Goal: Book appointment/travel/reservation

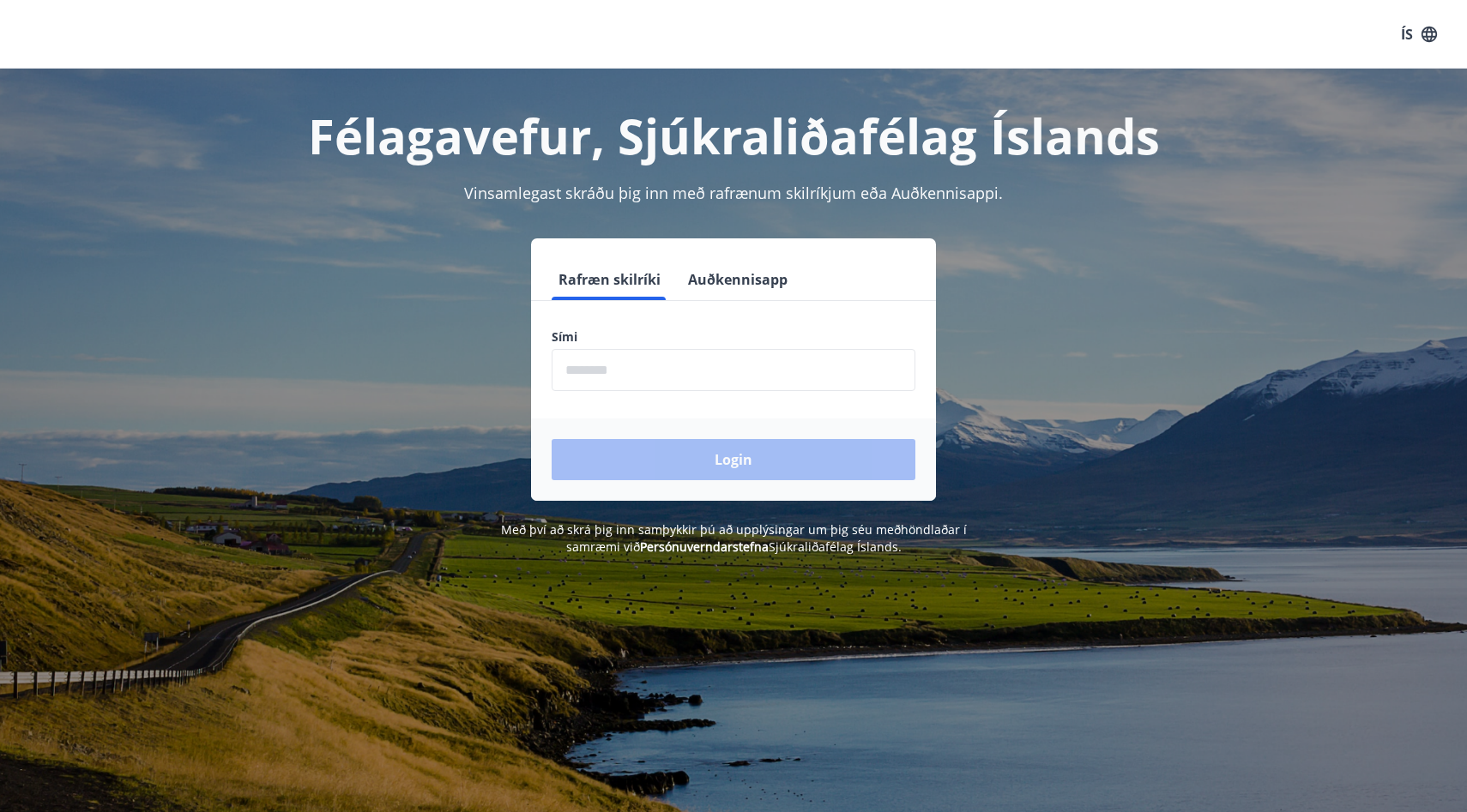
click at [702, 374] on input "phone" at bounding box center [733, 369] width 363 height 42
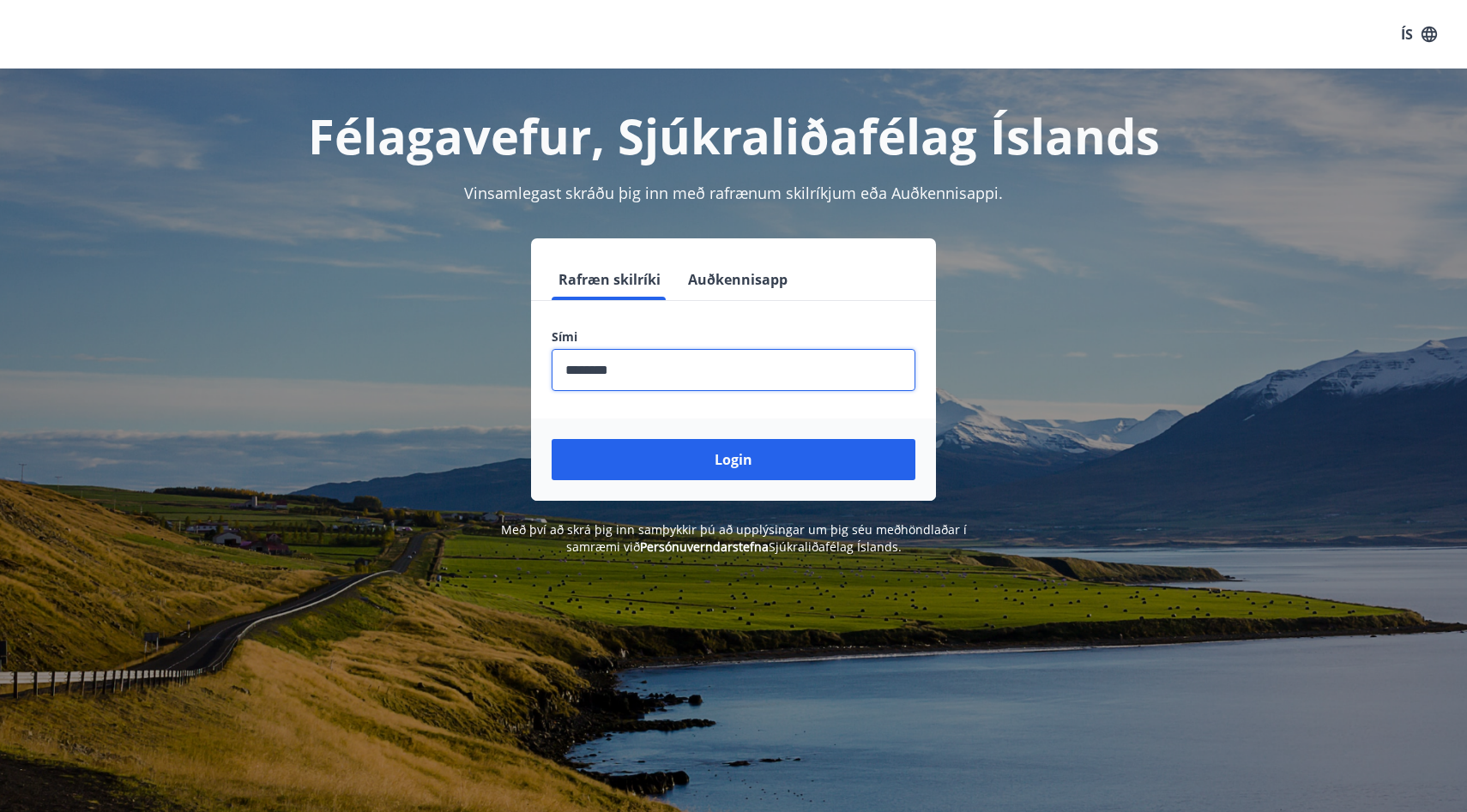
type input "********"
click at [551, 439] on button "Login" at bounding box center [733, 459] width 363 height 41
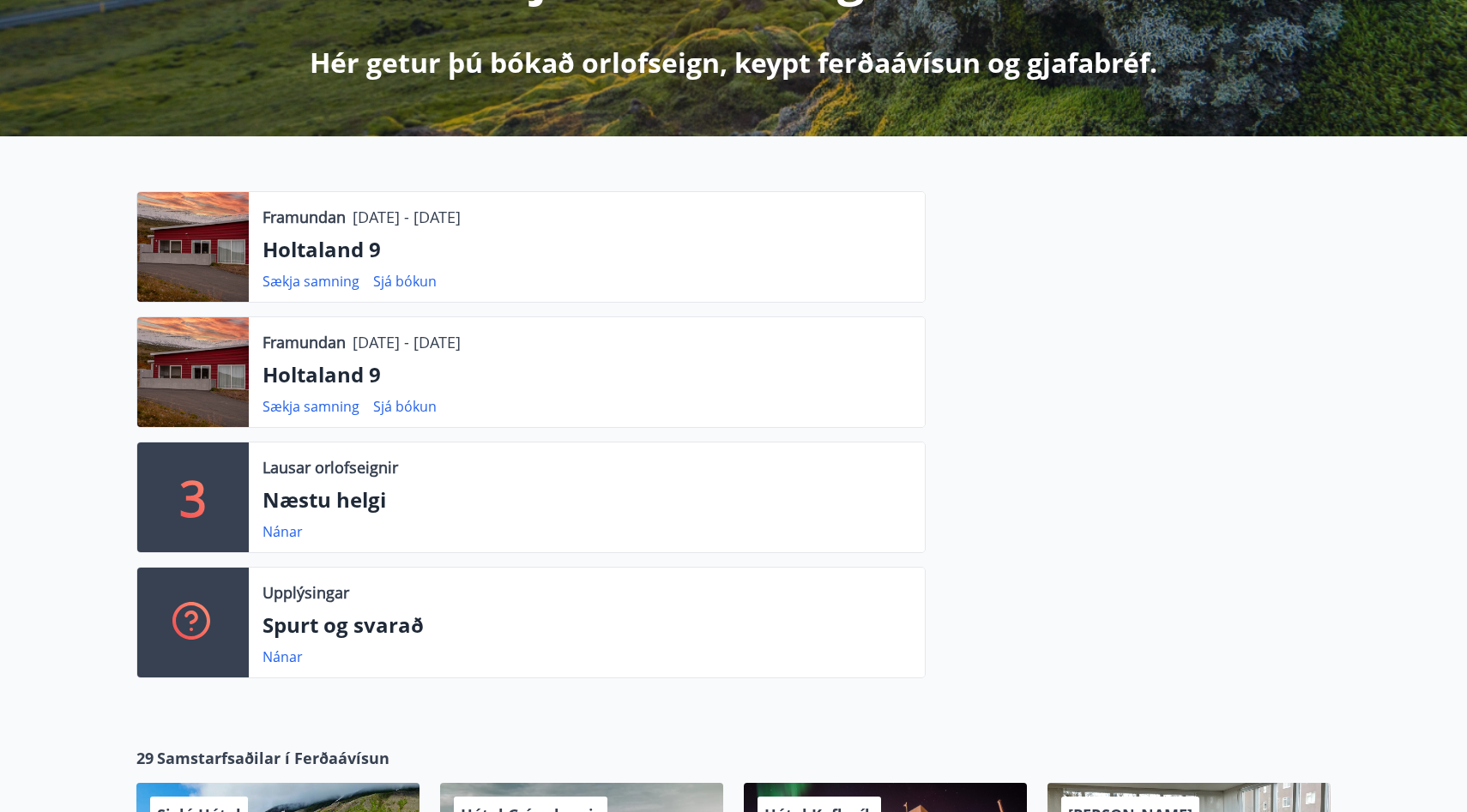
scroll to position [361, 0]
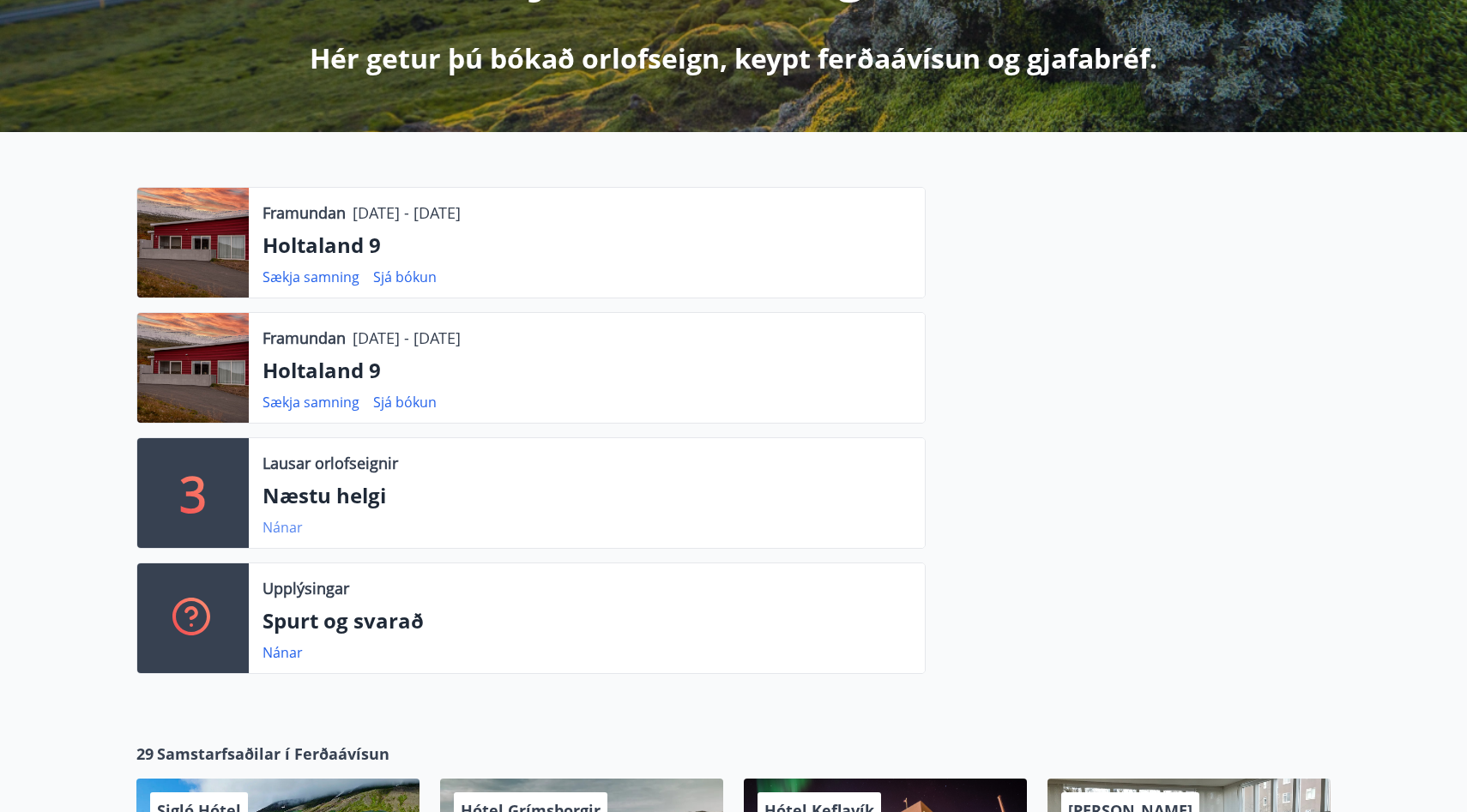
click at [282, 522] on link "Nánar" at bounding box center [283, 527] width 41 height 18
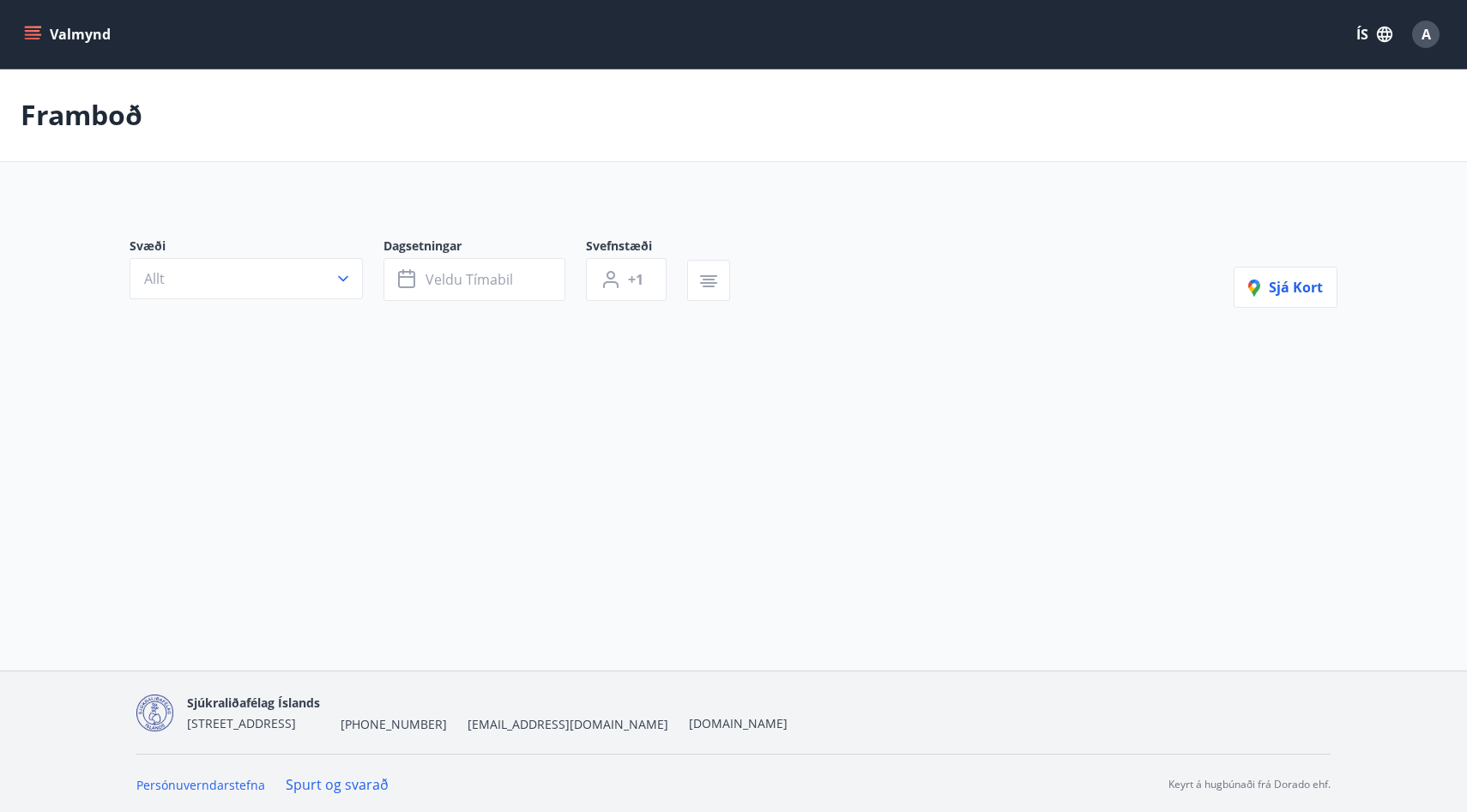
type input "*"
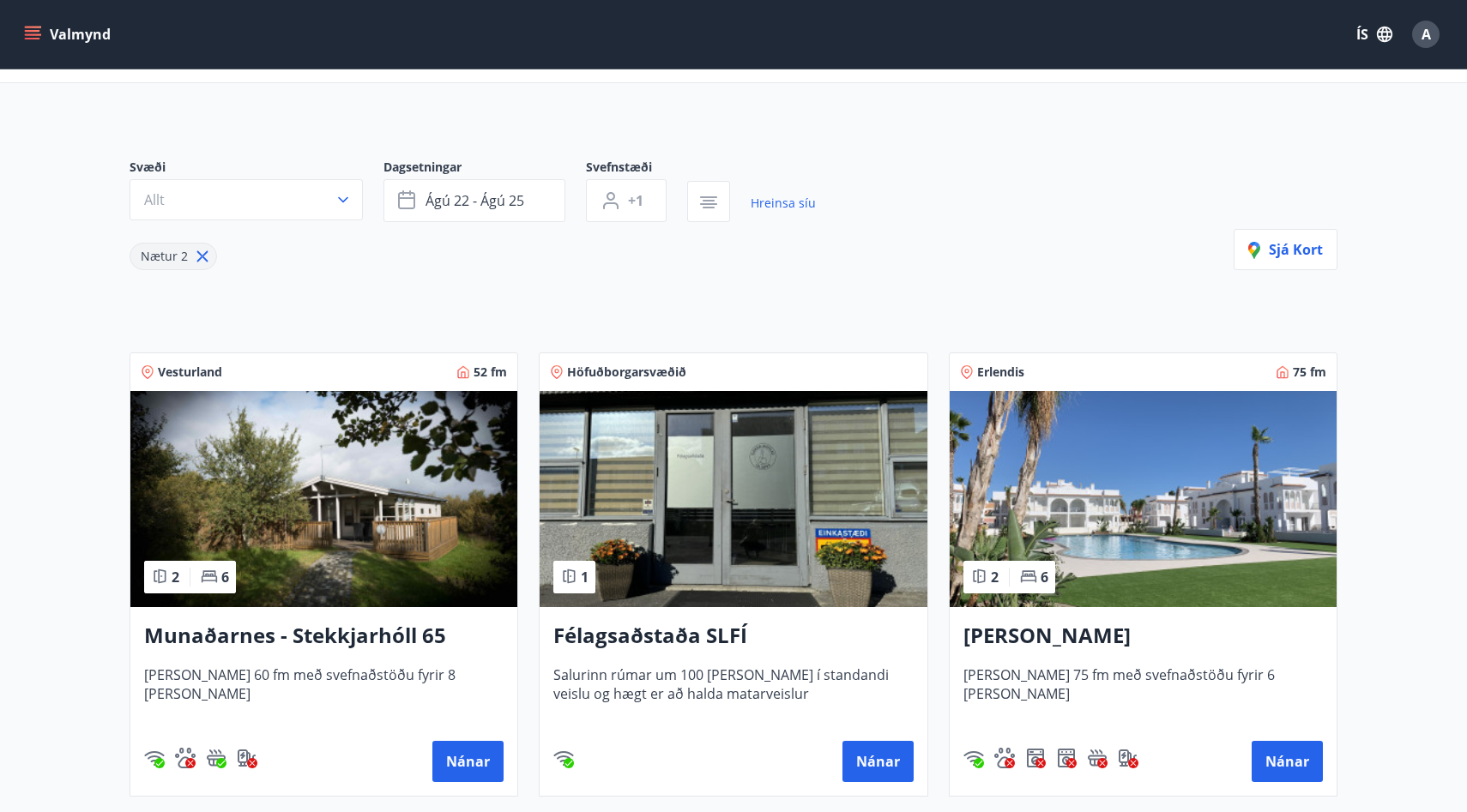
scroll to position [80, 0]
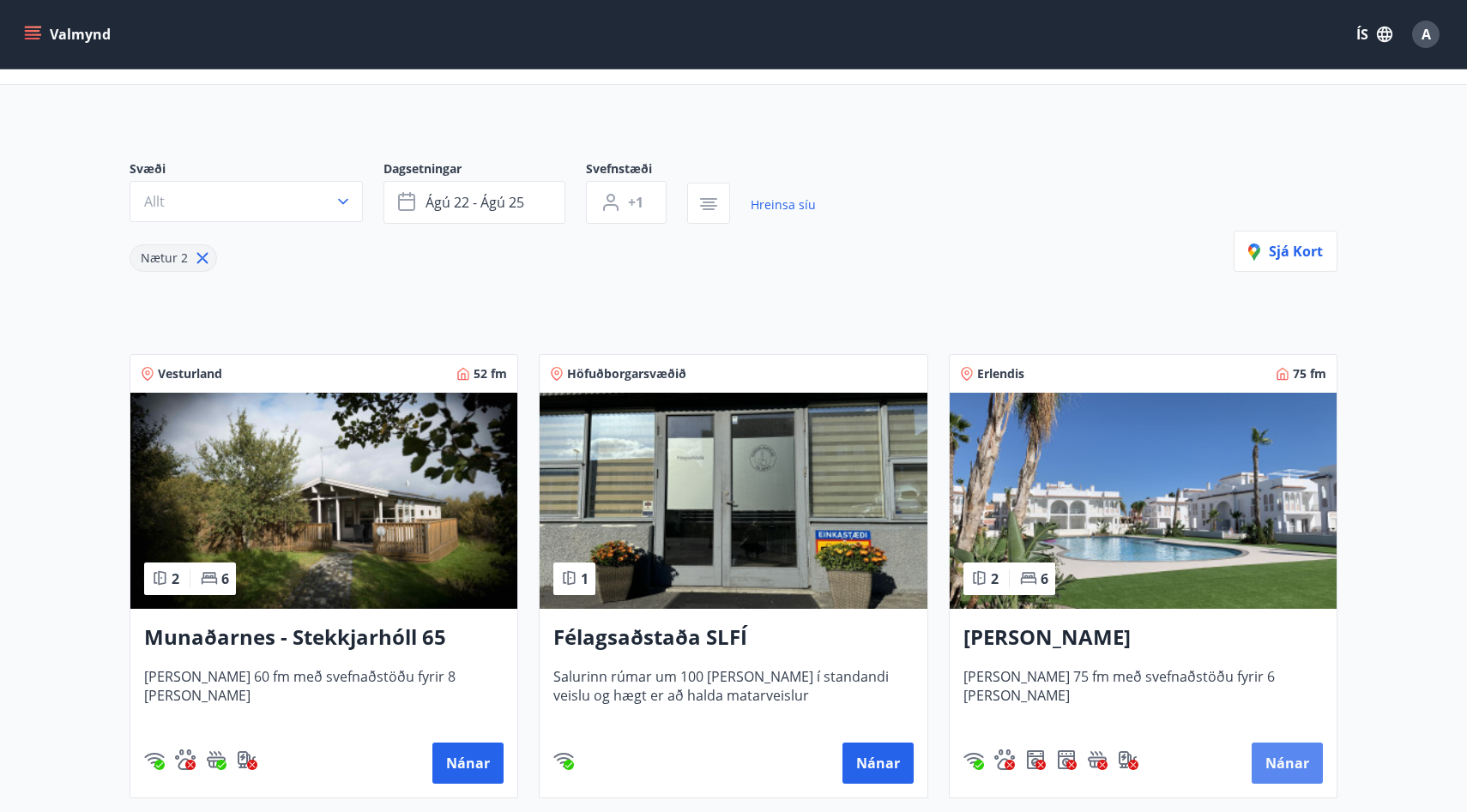
click at [1282, 764] on button "Nánar" at bounding box center [1286, 764] width 71 height 41
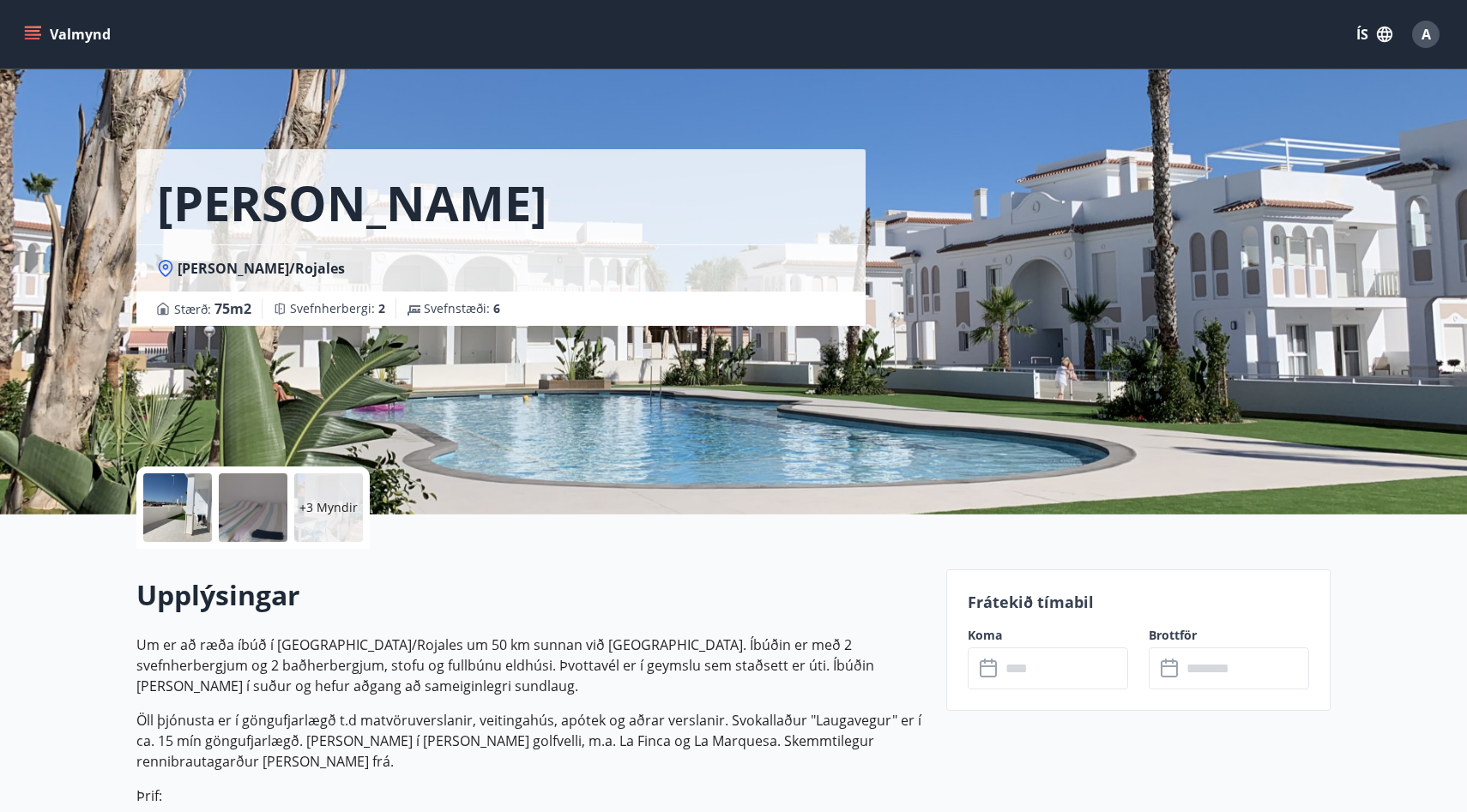
click at [1001, 675] on input "text" at bounding box center [1064, 668] width 128 height 42
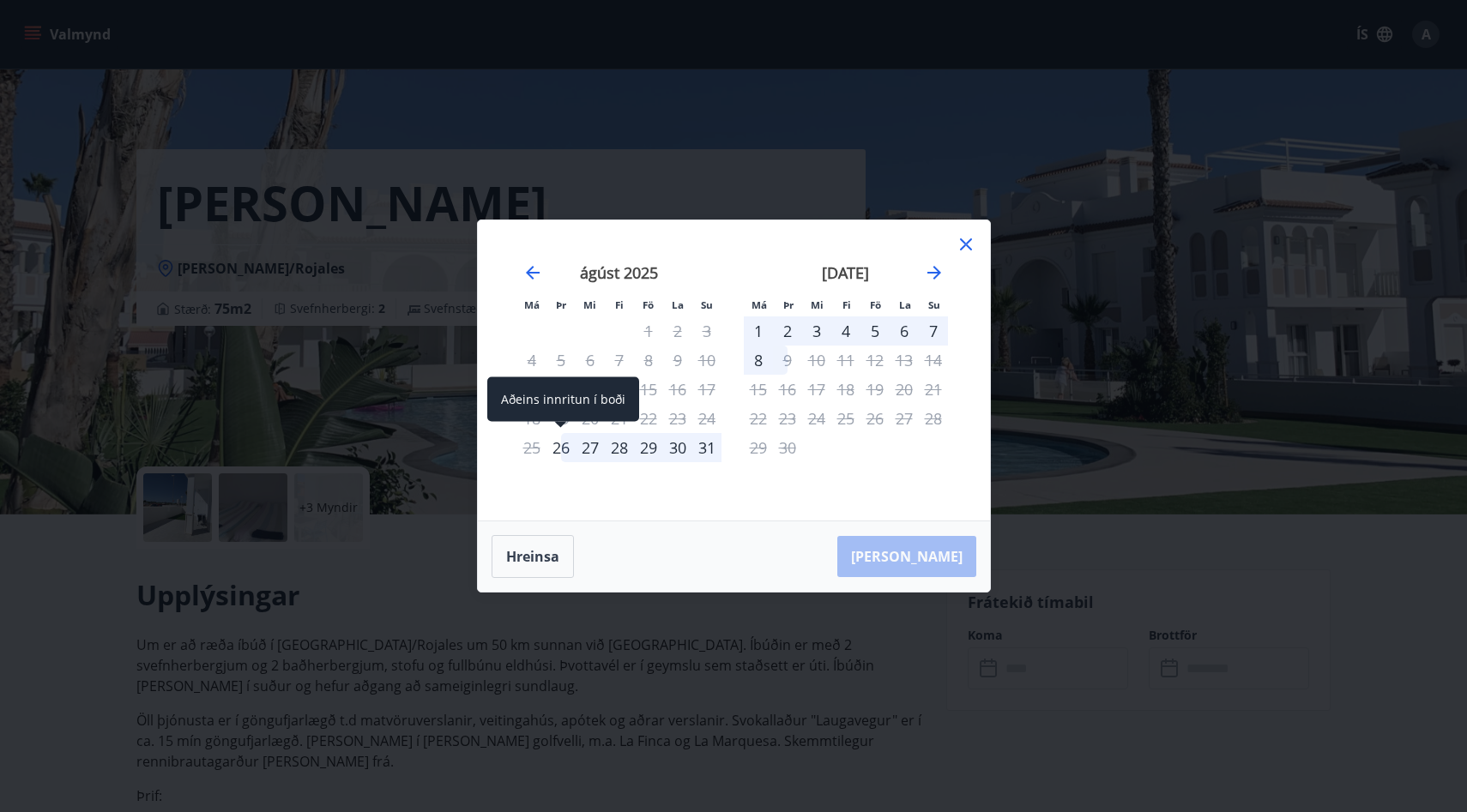
click at [566, 456] on div "26" at bounding box center [561, 448] width 29 height 29
click at [754, 358] on div "8" at bounding box center [758, 360] width 29 height 29
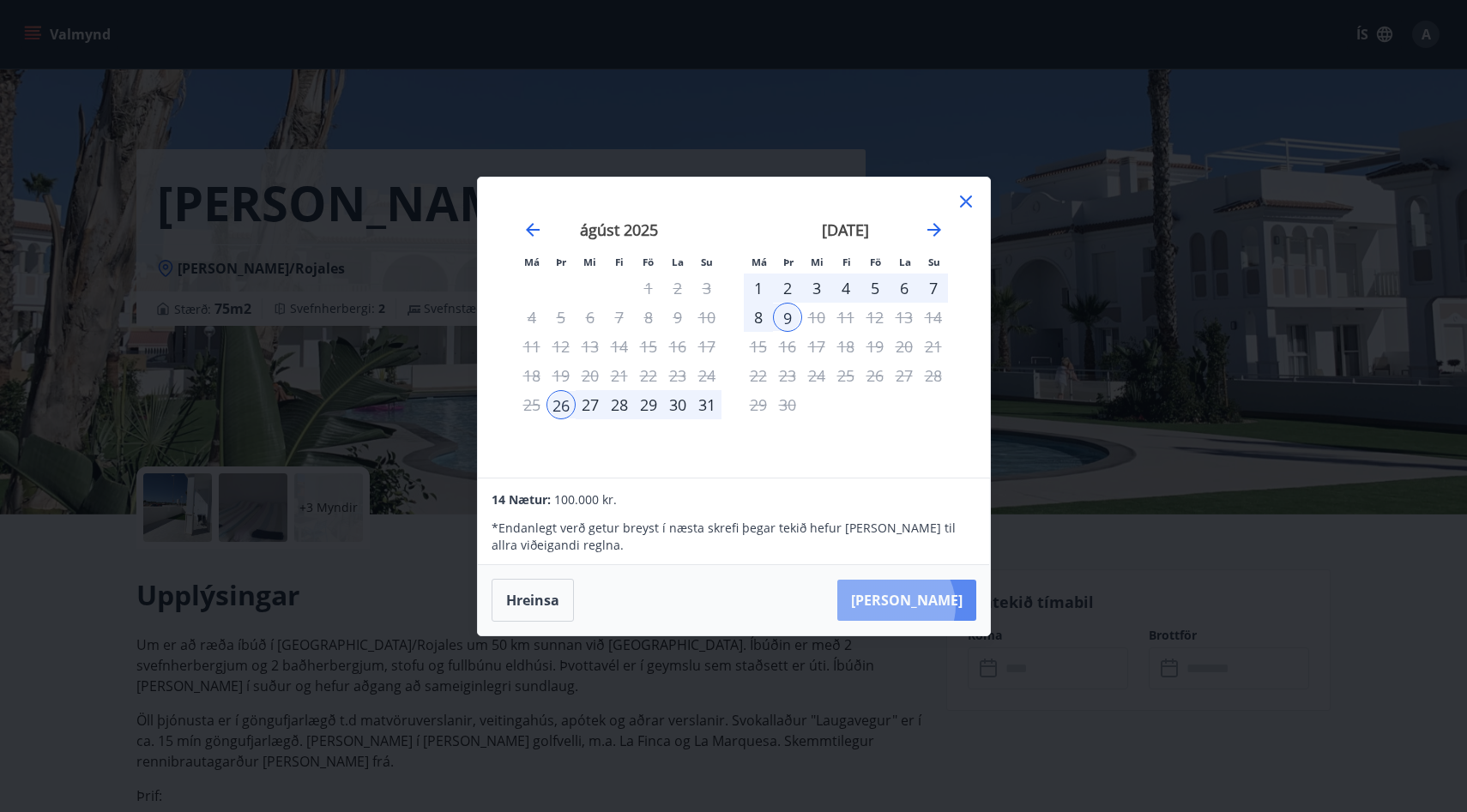
click at [947, 607] on button "Taka Frá" at bounding box center [906, 600] width 139 height 41
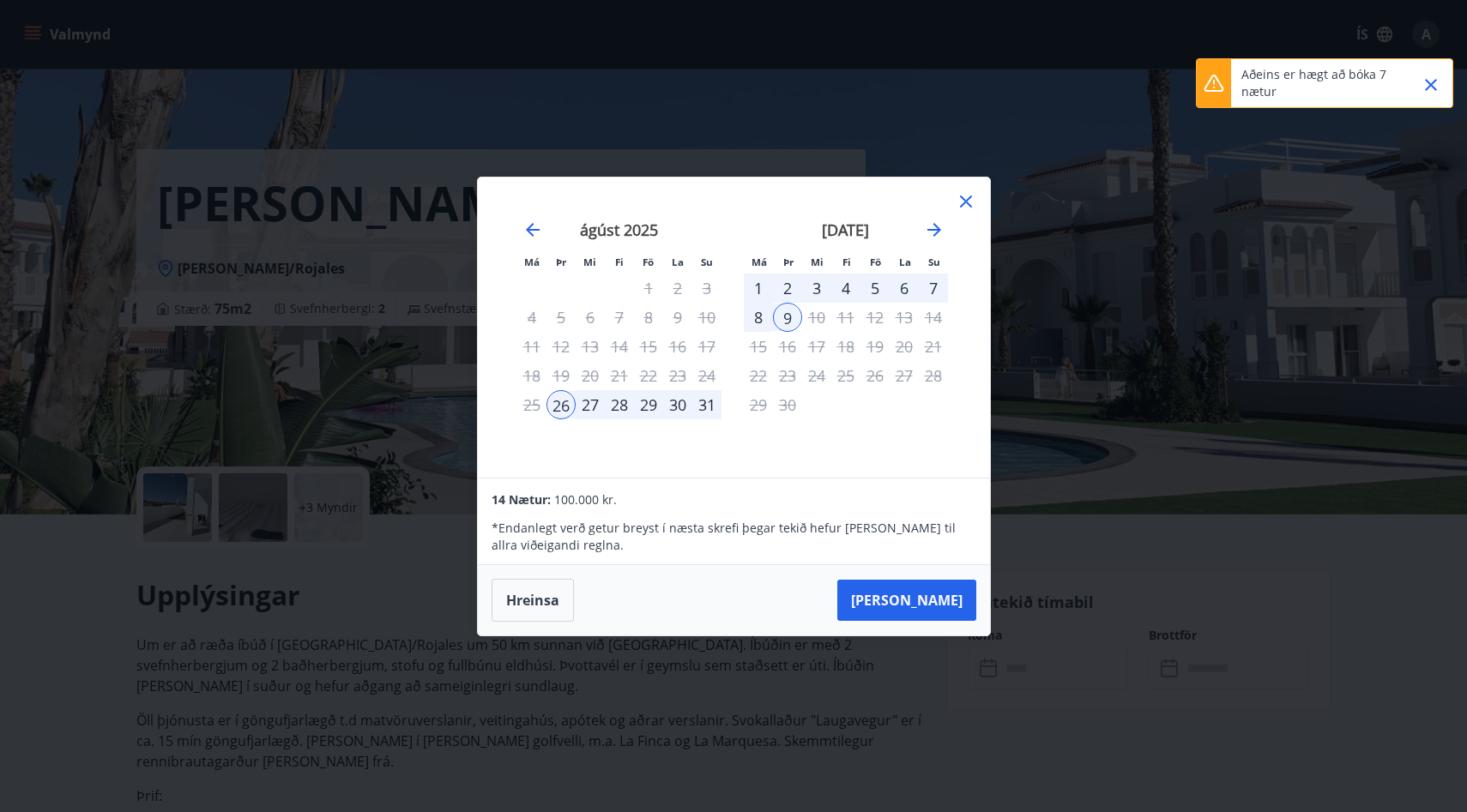
click at [758, 284] on div "1" at bounding box center [758, 288] width 29 height 29
click at [745, 357] on div "15" at bounding box center [758, 347] width 29 height 29
click at [825, 280] on div "3" at bounding box center [817, 288] width 29 height 29
click at [571, 400] on div "26" at bounding box center [561, 405] width 29 height 29
click at [569, 410] on div "26" at bounding box center [561, 405] width 29 height 29
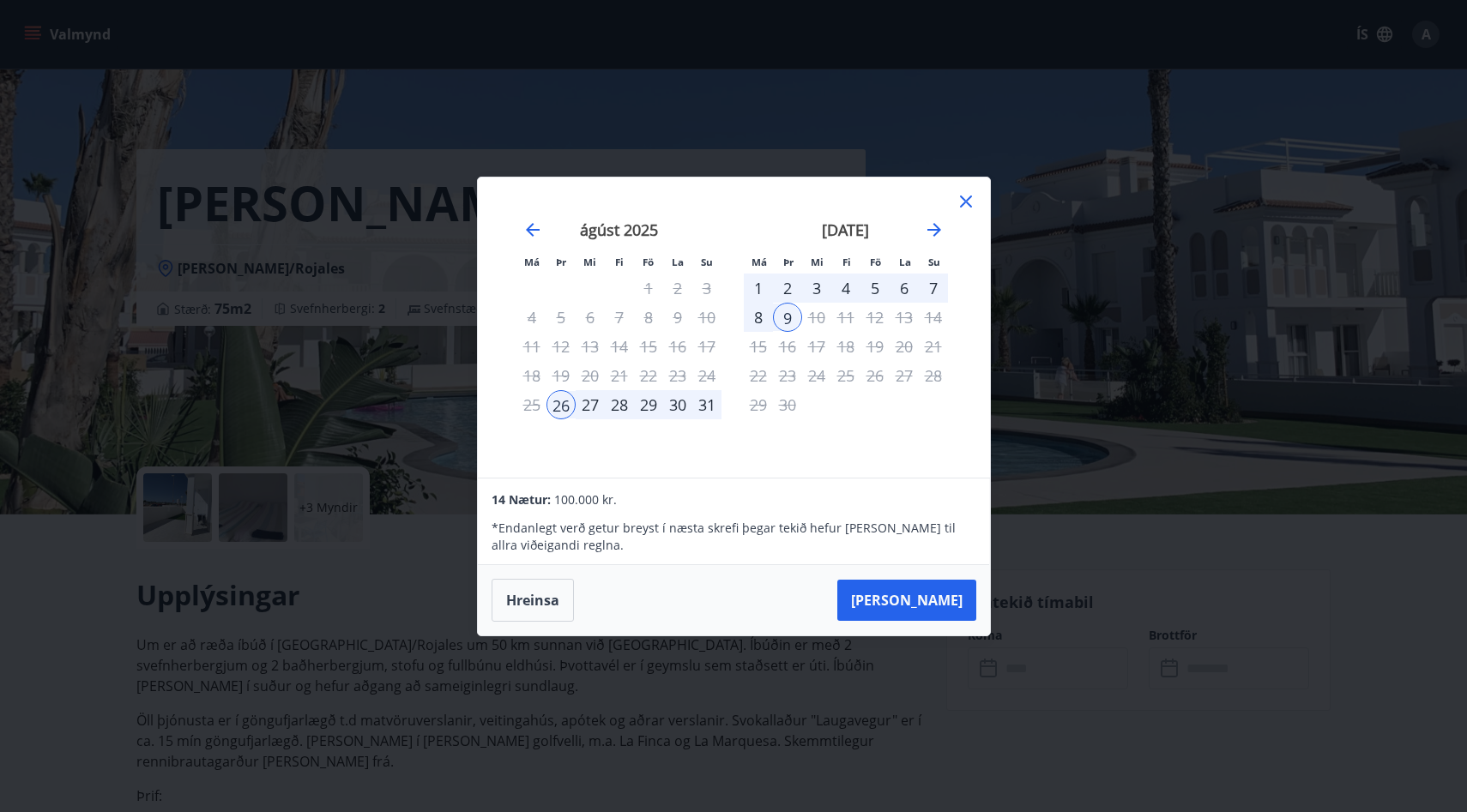
click at [759, 321] on div "8" at bounding box center [758, 317] width 29 height 29
click at [559, 396] on div "26" at bounding box center [561, 405] width 29 height 29
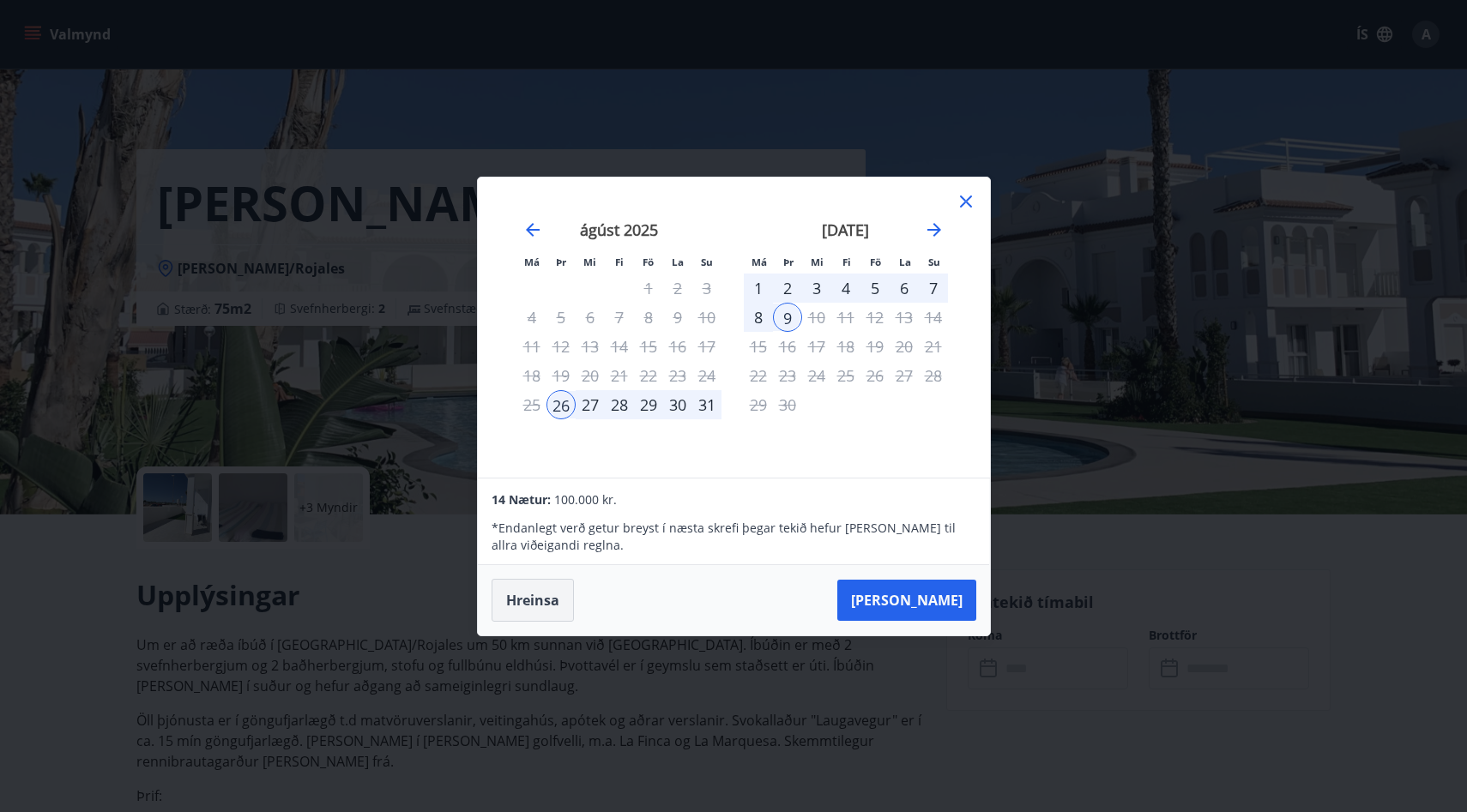
click at [544, 604] on button "Hreinsa" at bounding box center [532, 600] width 82 height 43
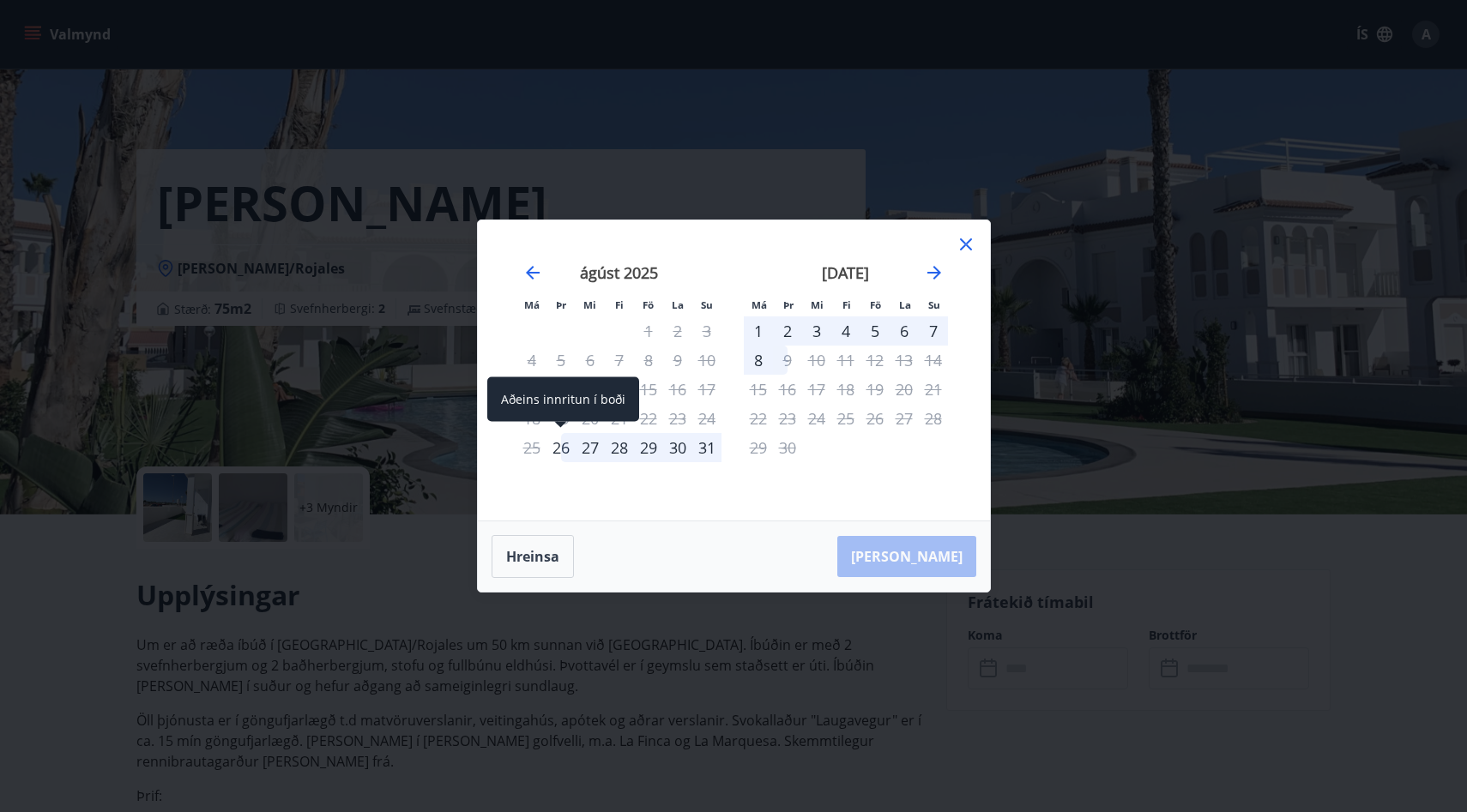
click at [564, 452] on div "26" at bounding box center [561, 448] width 29 height 29
click at [759, 362] on div "8" at bounding box center [758, 360] width 29 height 29
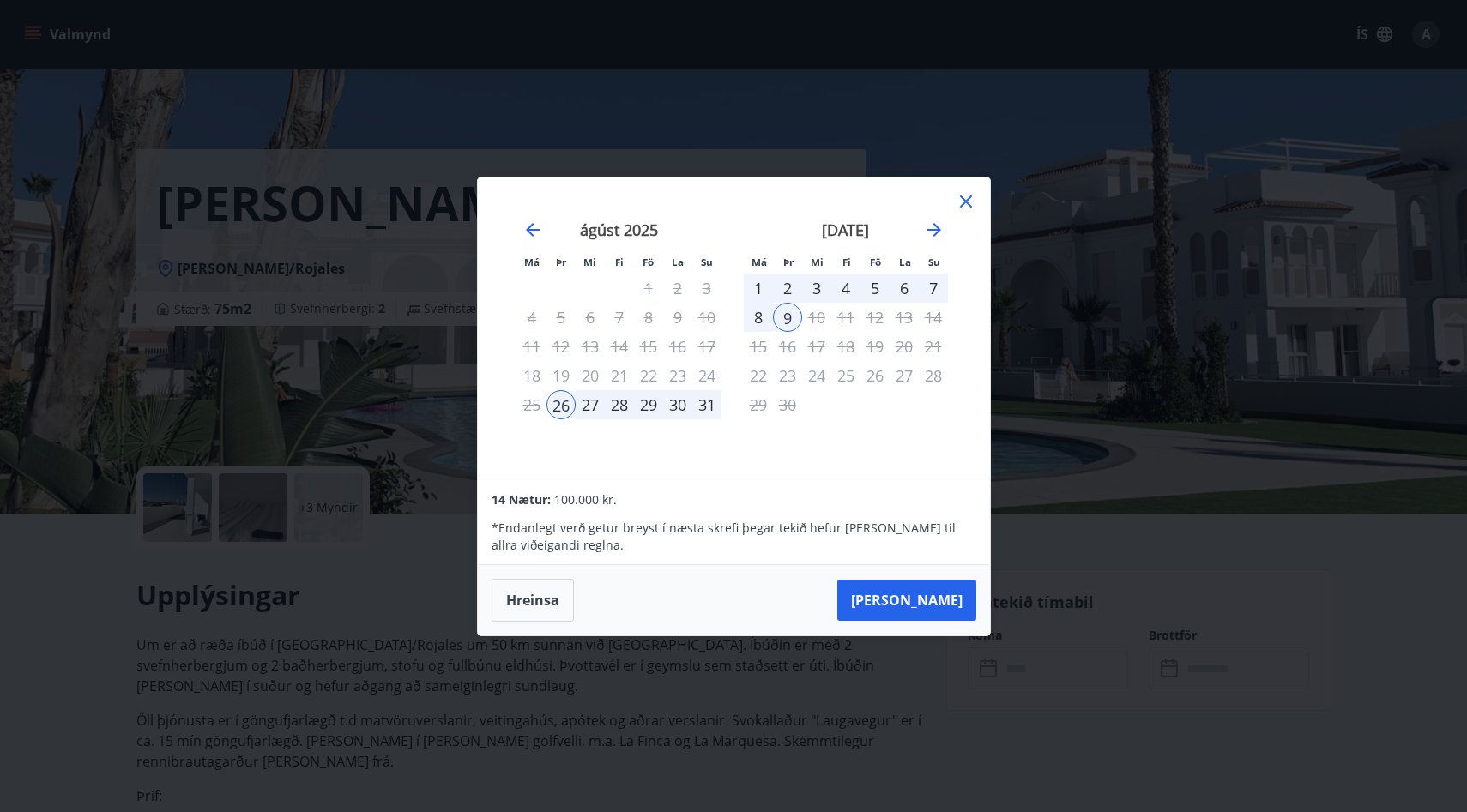
click at [761, 314] on div "8" at bounding box center [758, 317] width 29 height 29
click at [915, 579] on button "Taka Frá" at bounding box center [906, 600] width 139 height 41
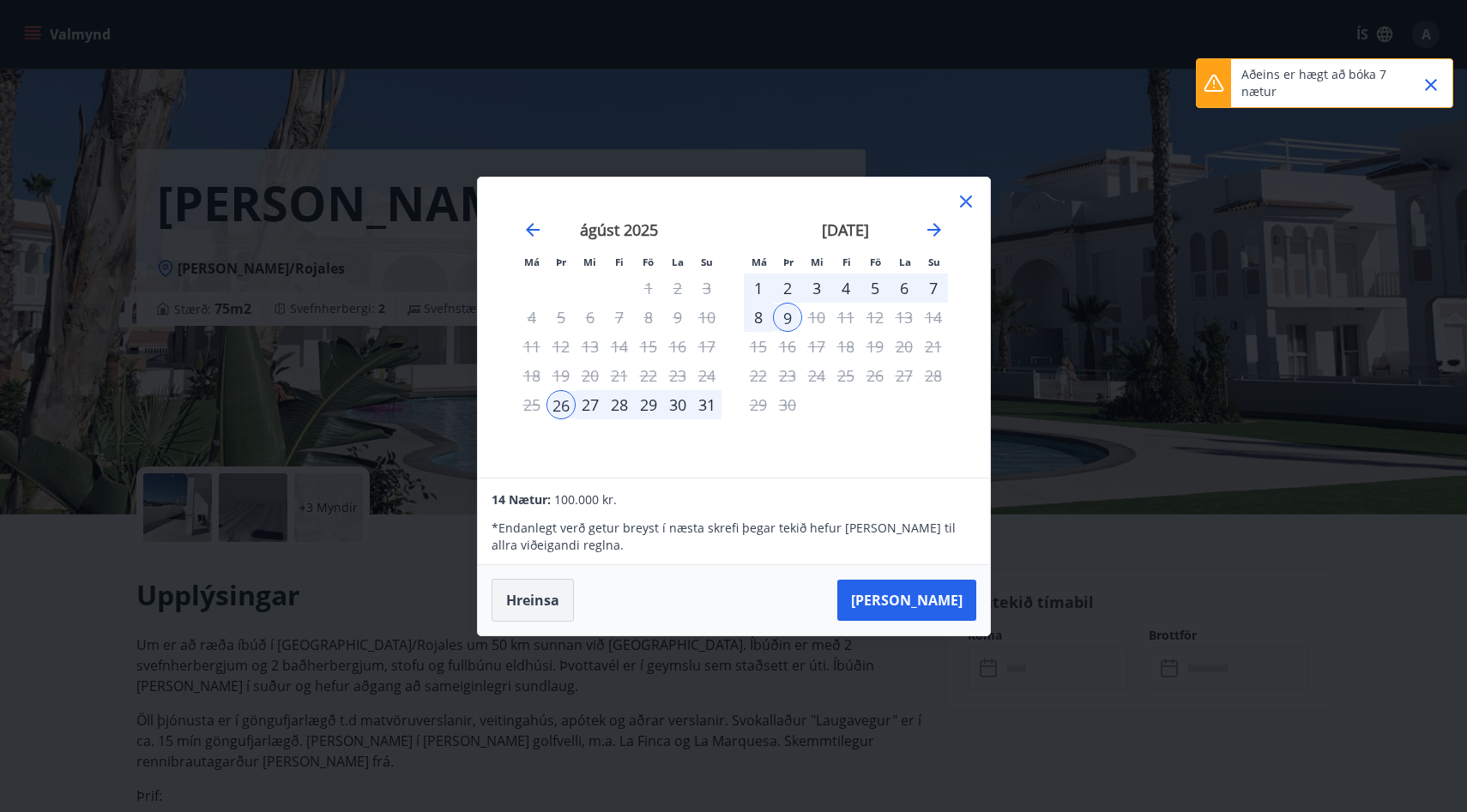
click at [550, 589] on button "Hreinsa" at bounding box center [532, 600] width 82 height 43
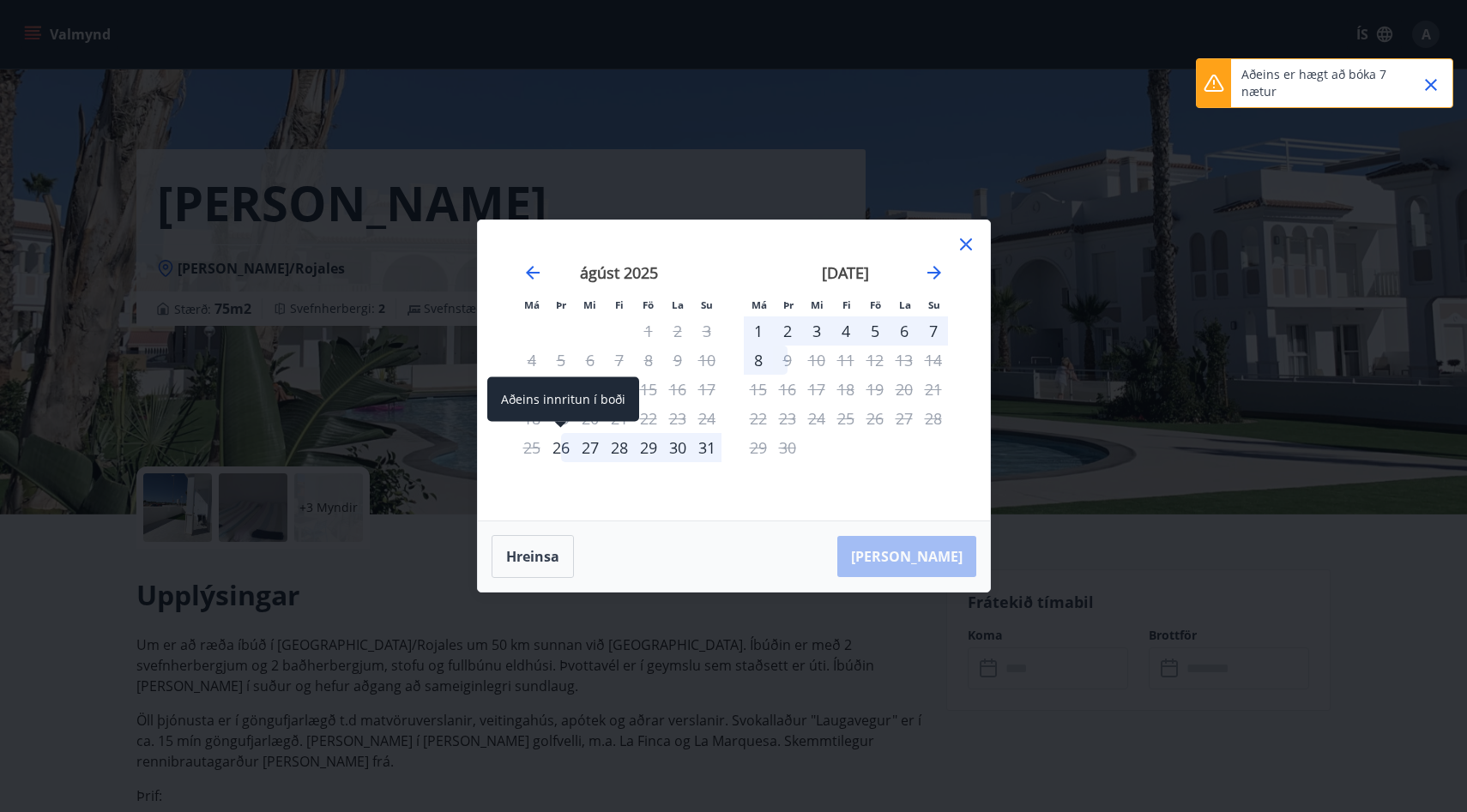
click at [564, 456] on div "26" at bounding box center [561, 448] width 29 height 29
click at [750, 325] on div "1" at bounding box center [758, 331] width 29 height 29
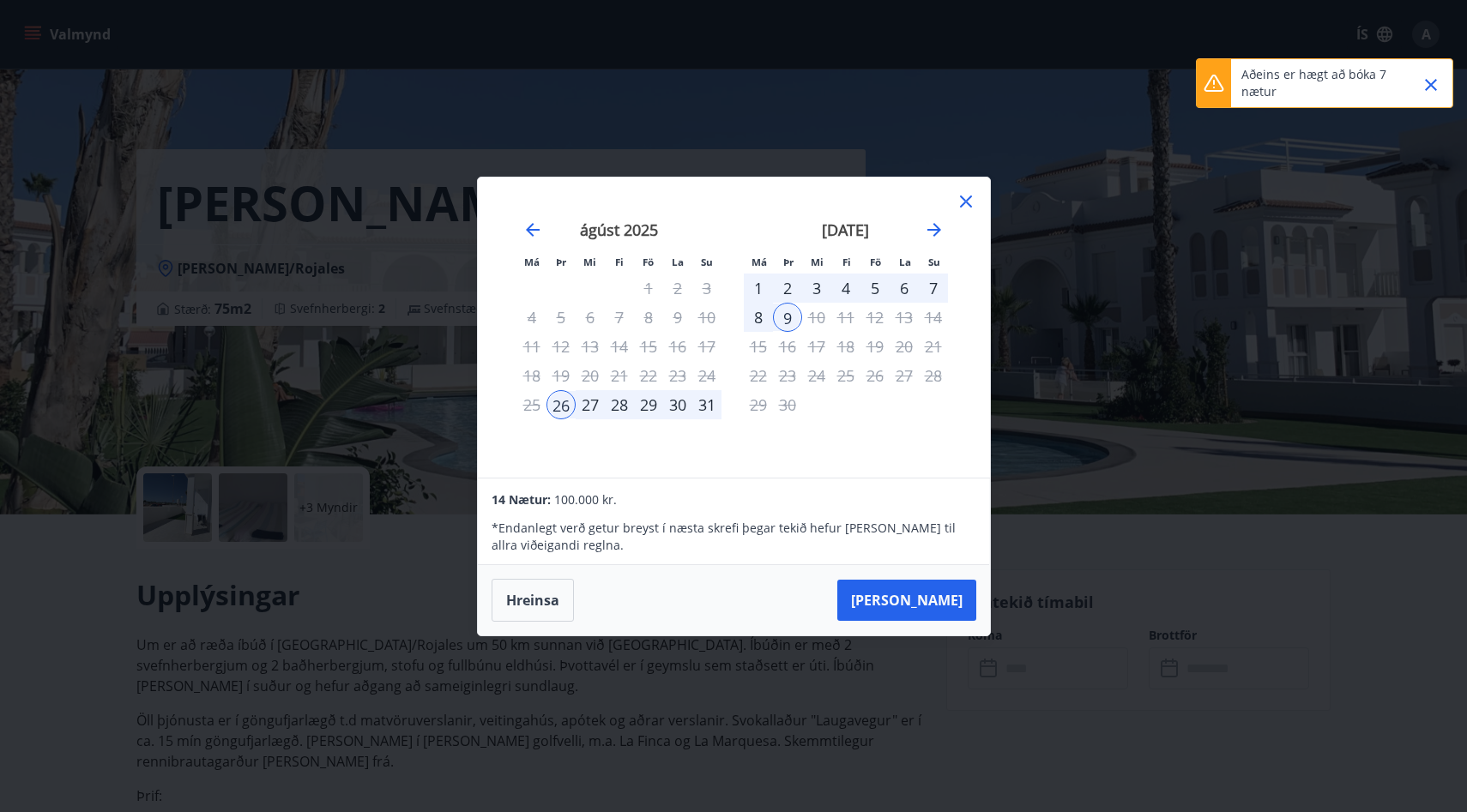
click at [756, 290] on div "1" at bounding box center [758, 288] width 29 height 29
click at [822, 231] on strong "september 2025" at bounding box center [845, 230] width 47 height 20
click at [734, 322] on div "september 2025 1 2 3 4 5 6 7 8 9 10 11 12 13 14 15 16 17 18 19 20 21 22 23 24 2…" at bounding box center [846, 338] width 227 height 281
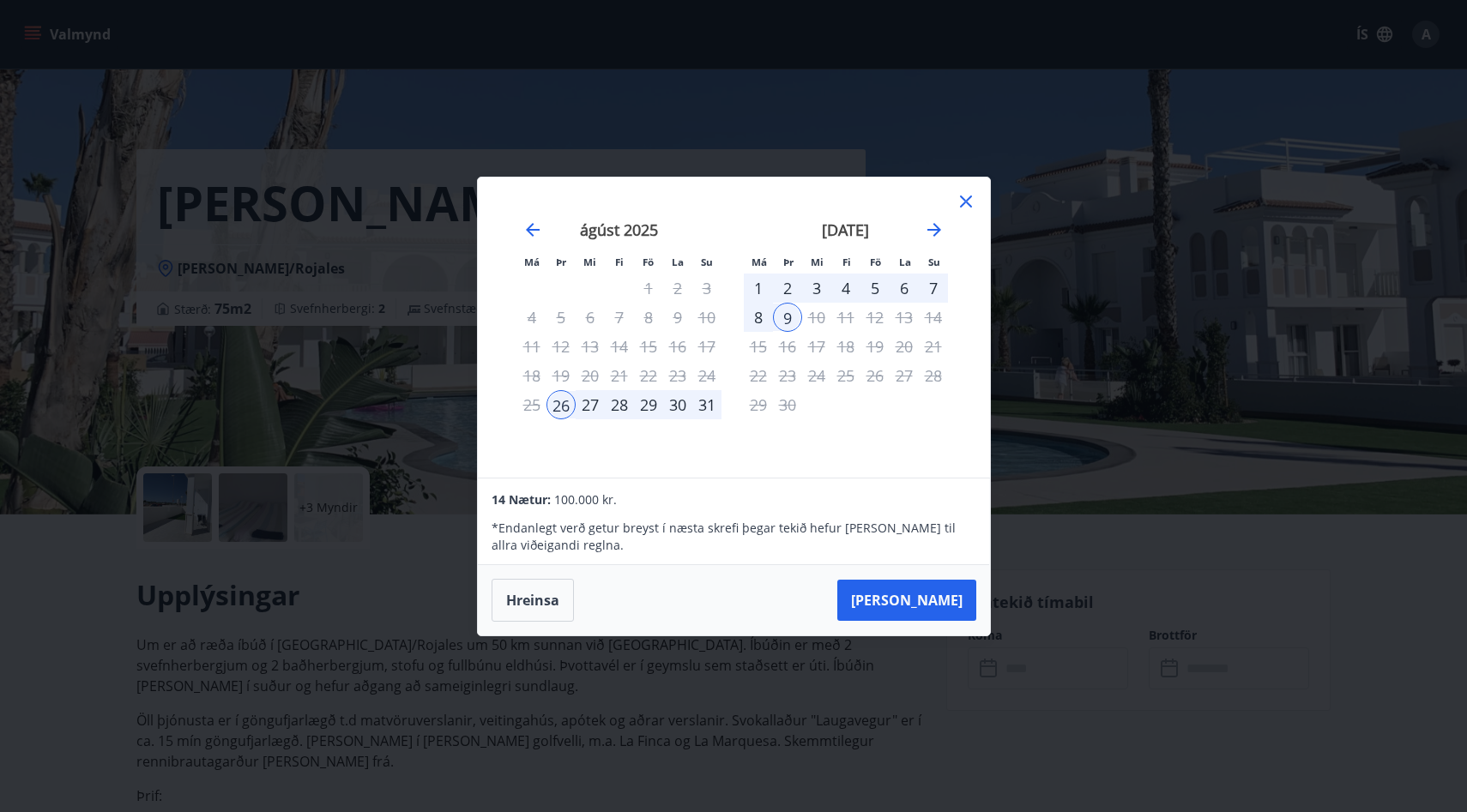
click at [766, 322] on div "8" at bounding box center [758, 317] width 29 height 29
click at [548, 606] on button "Hreinsa" at bounding box center [532, 600] width 82 height 43
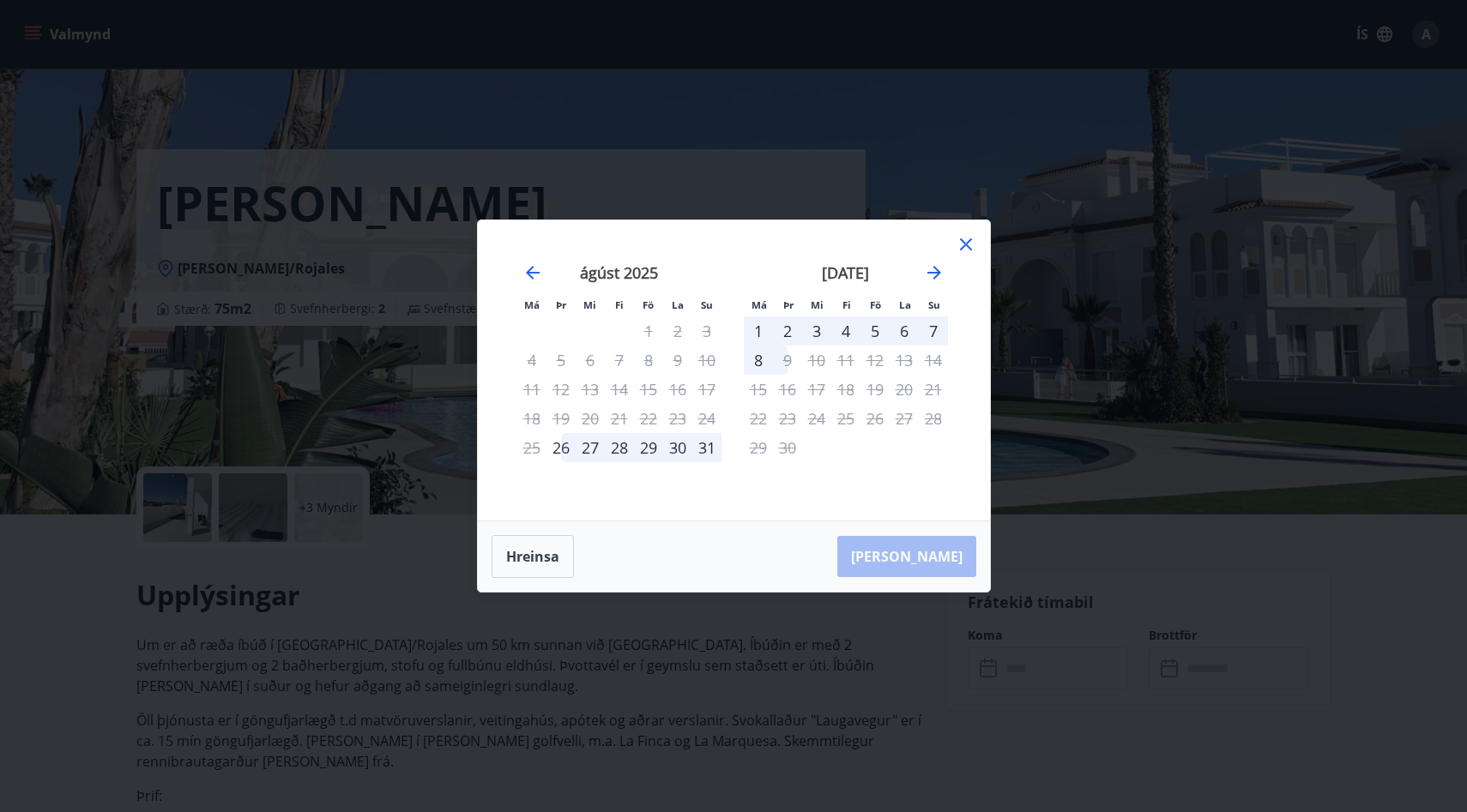
click at [968, 240] on icon at bounding box center [965, 244] width 12 height 12
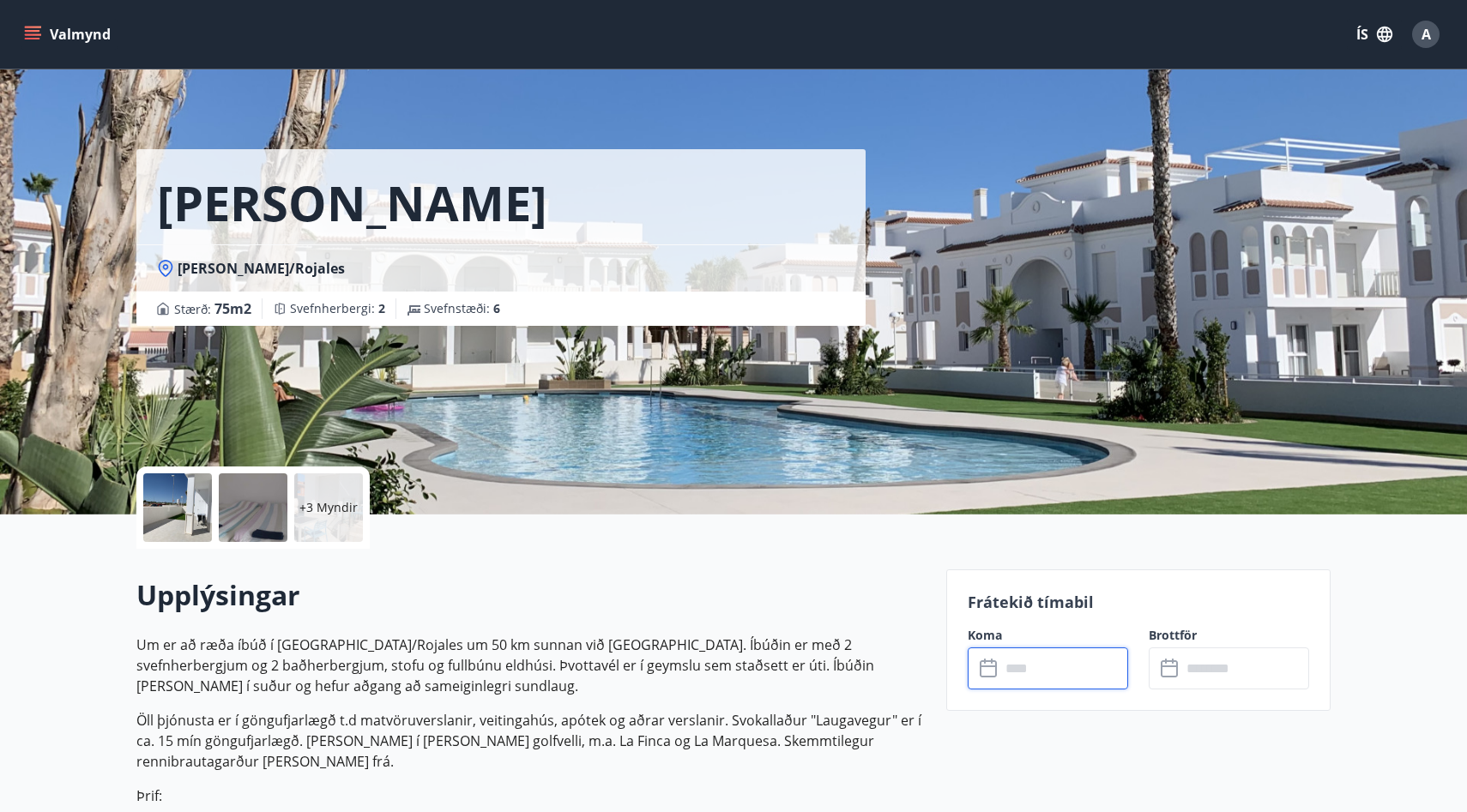
click at [1019, 664] on input "text" at bounding box center [1064, 668] width 128 height 42
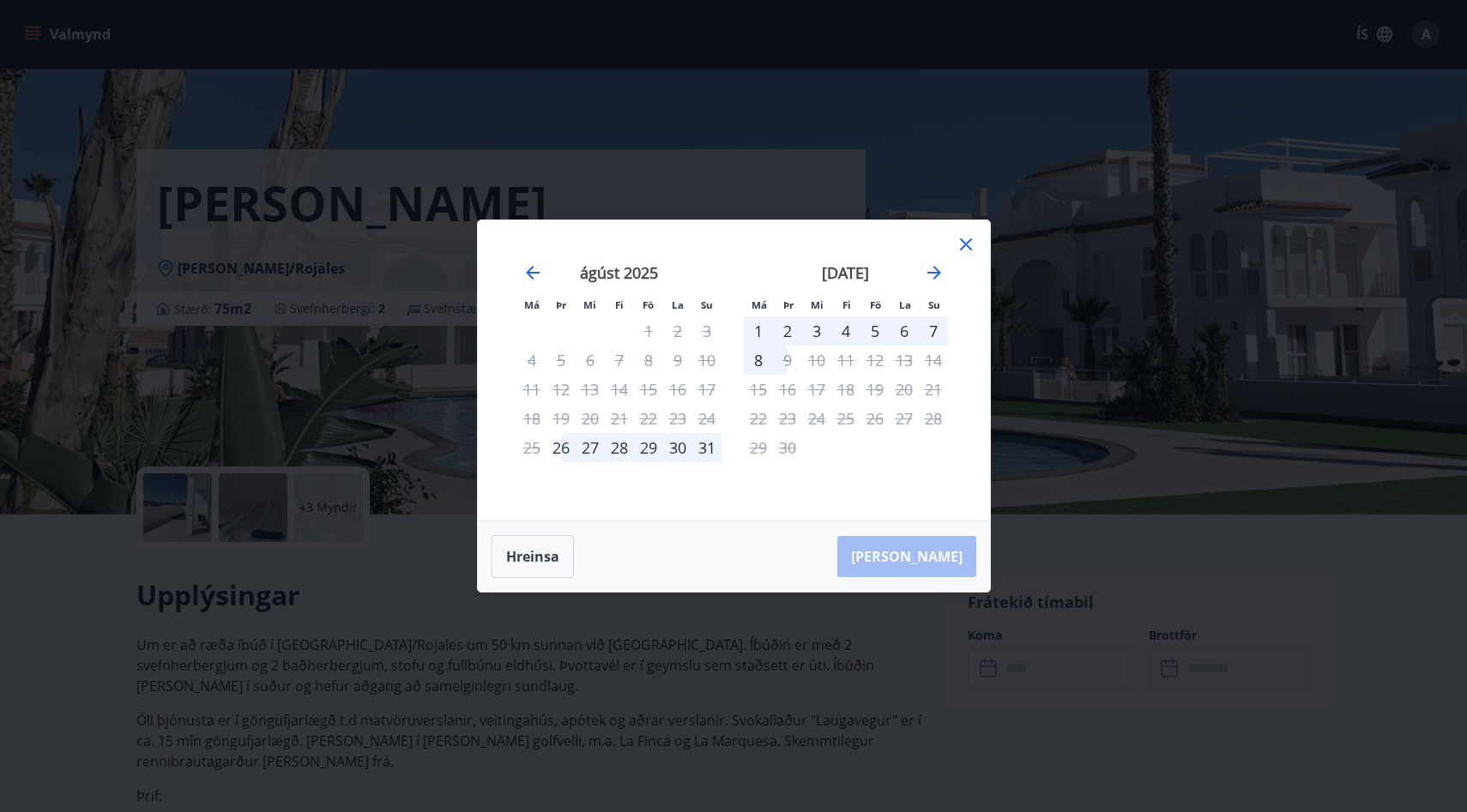
click at [563, 453] on div "26" at bounding box center [561, 448] width 29 height 29
click at [759, 330] on div "1" at bounding box center [758, 331] width 29 height 29
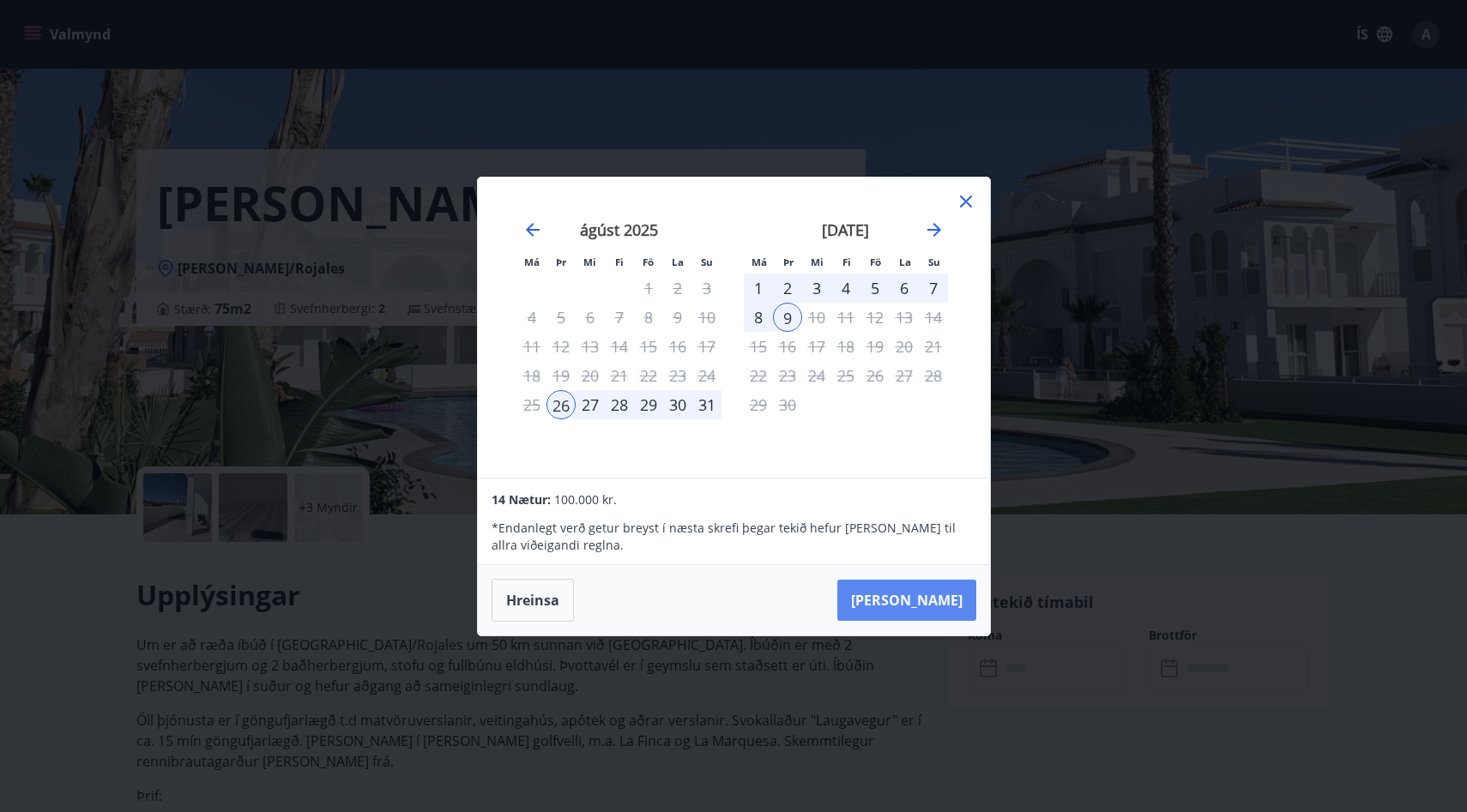
click at [922, 579] on button "Taka Frá" at bounding box center [906, 600] width 139 height 41
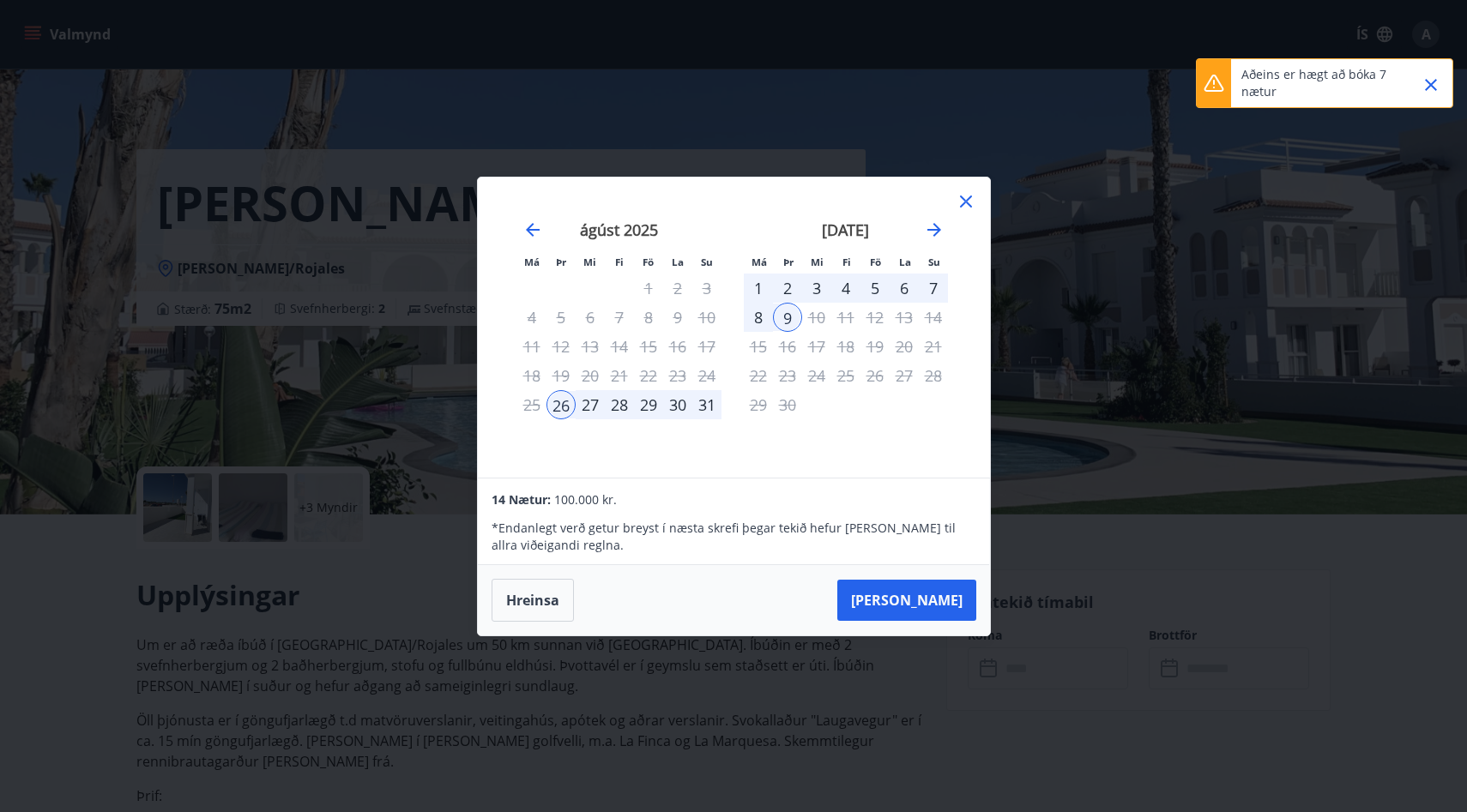
click at [974, 199] on icon at bounding box center [965, 201] width 20 height 20
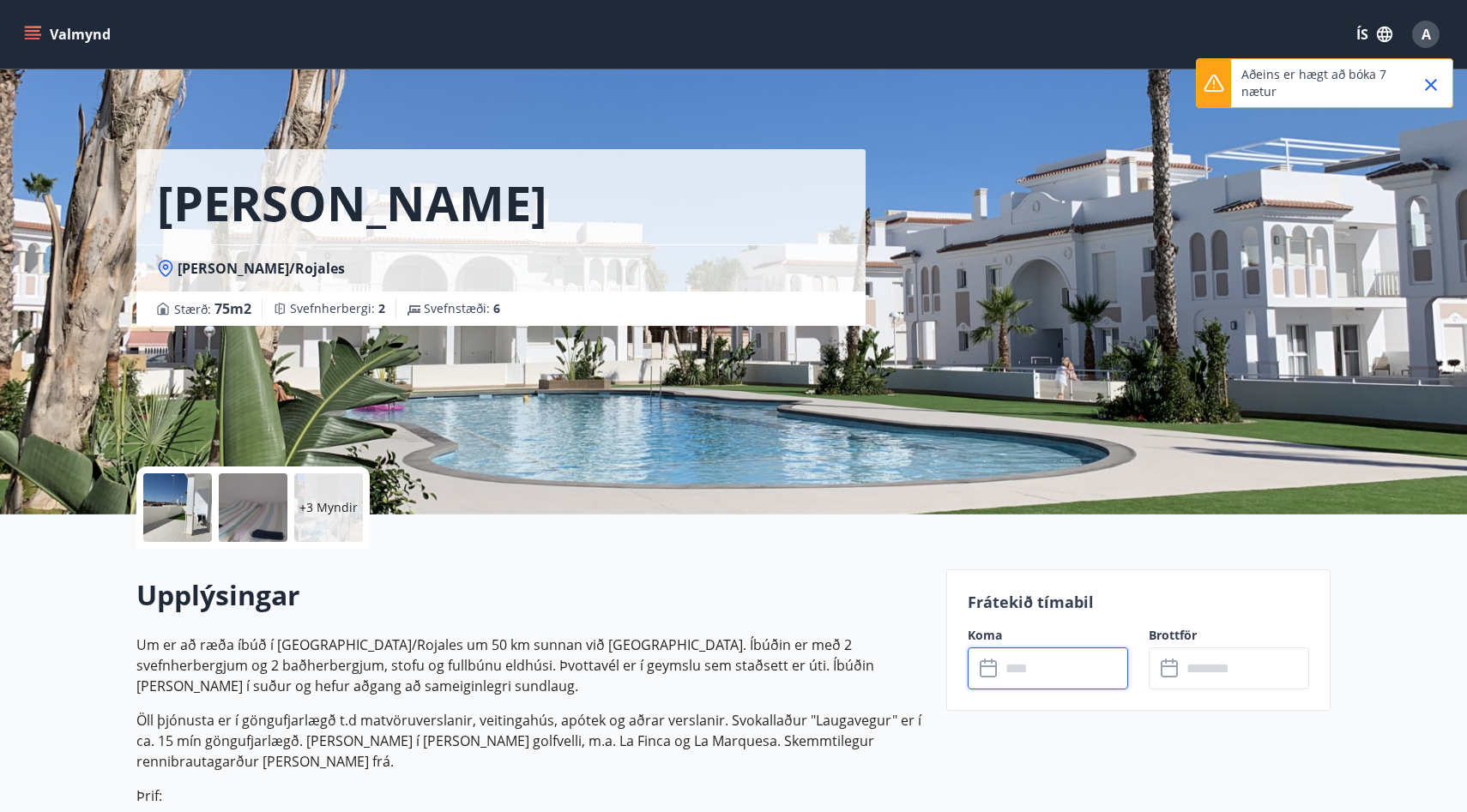
click at [46, 50] on div "Valmynd ÍS A" at bounding box center [733, 34] width 1425 height 41
click at [47, 32] on button "Valmynd" at bounding box center [69, 34] width 97 height 31
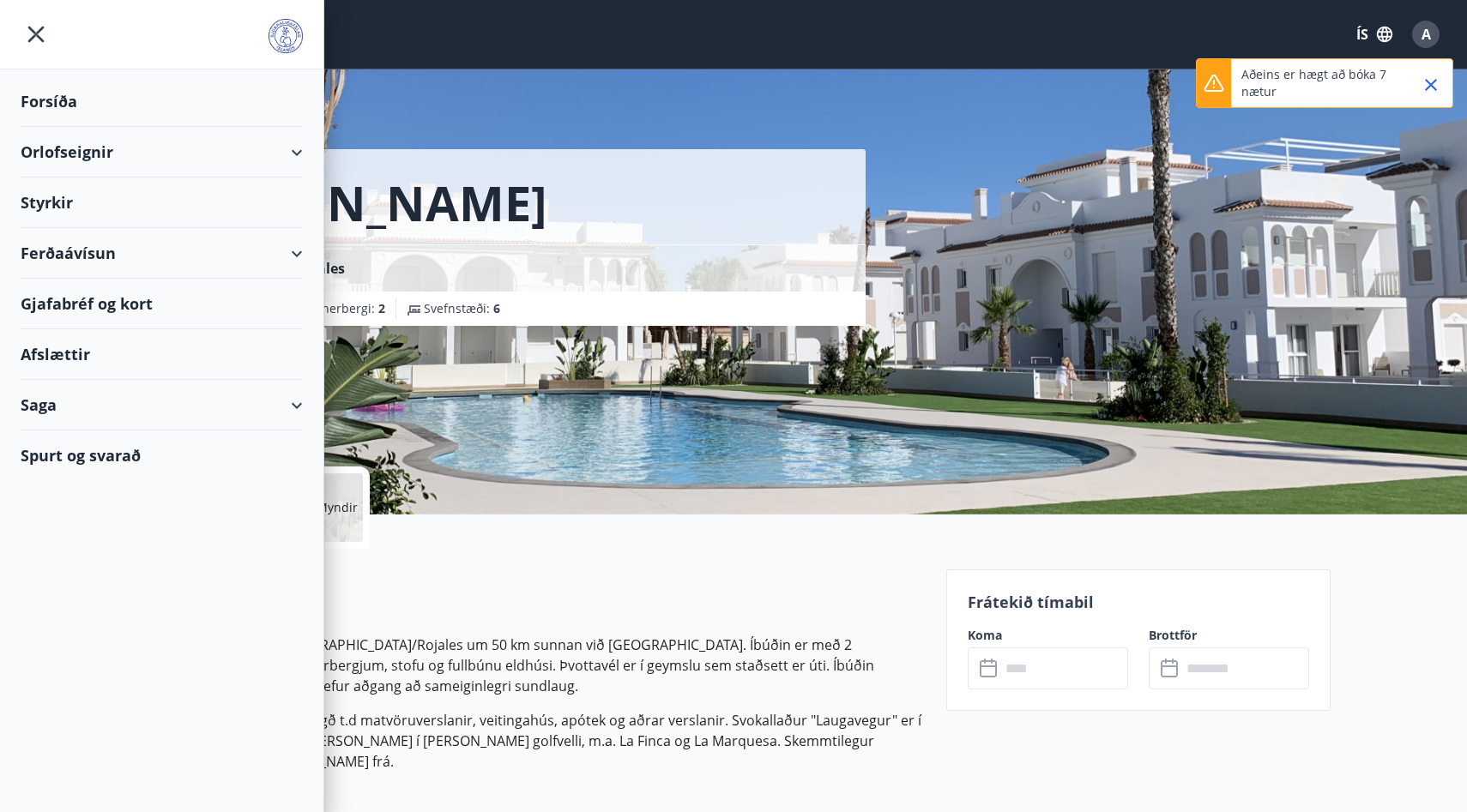
click at [60, 86] on div "Forsíða" at bounding box center [161, 102] width 282 height 50
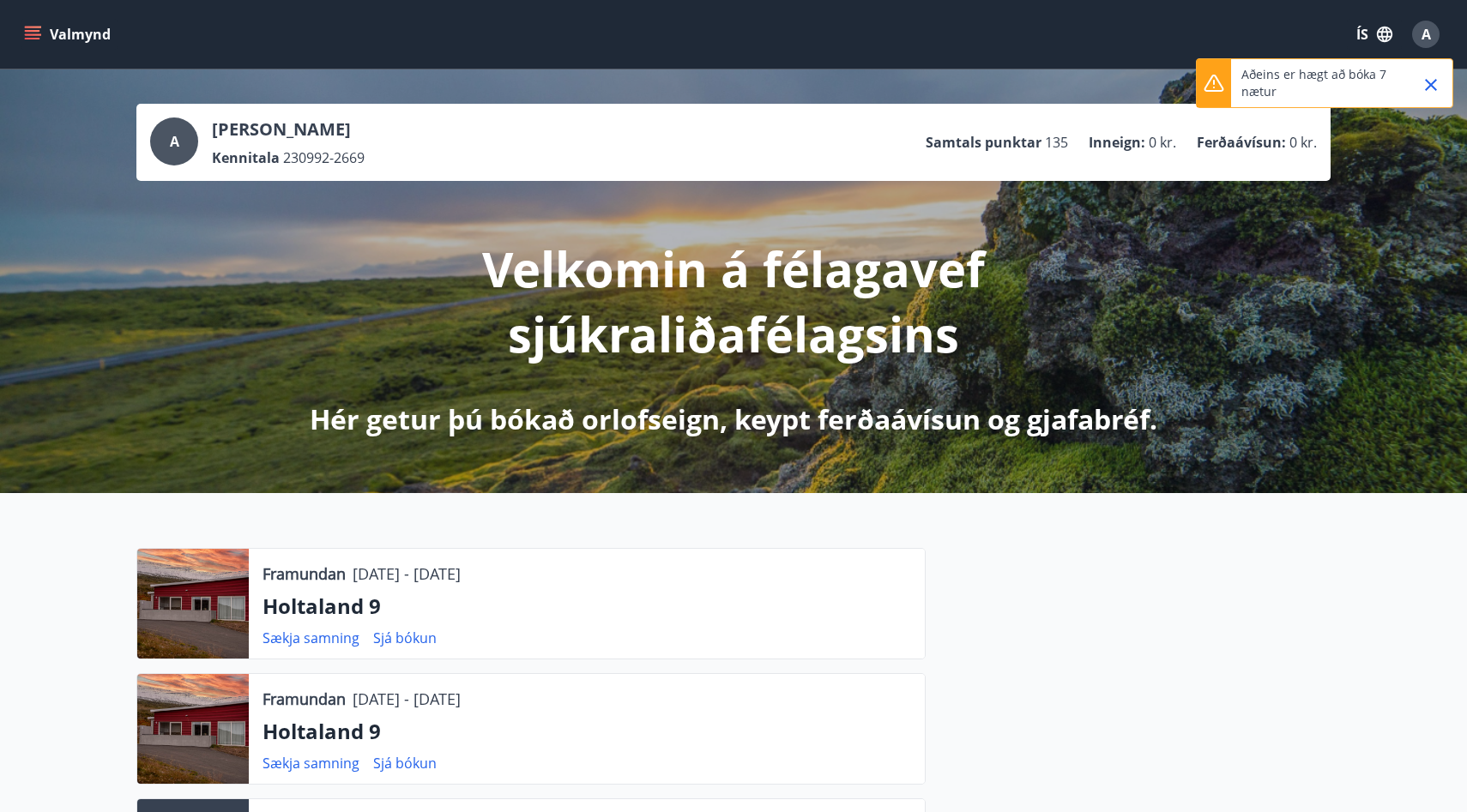
click at [57, 41] on button "Valmynd" at bounding box center [69, 34] width 97 height 31
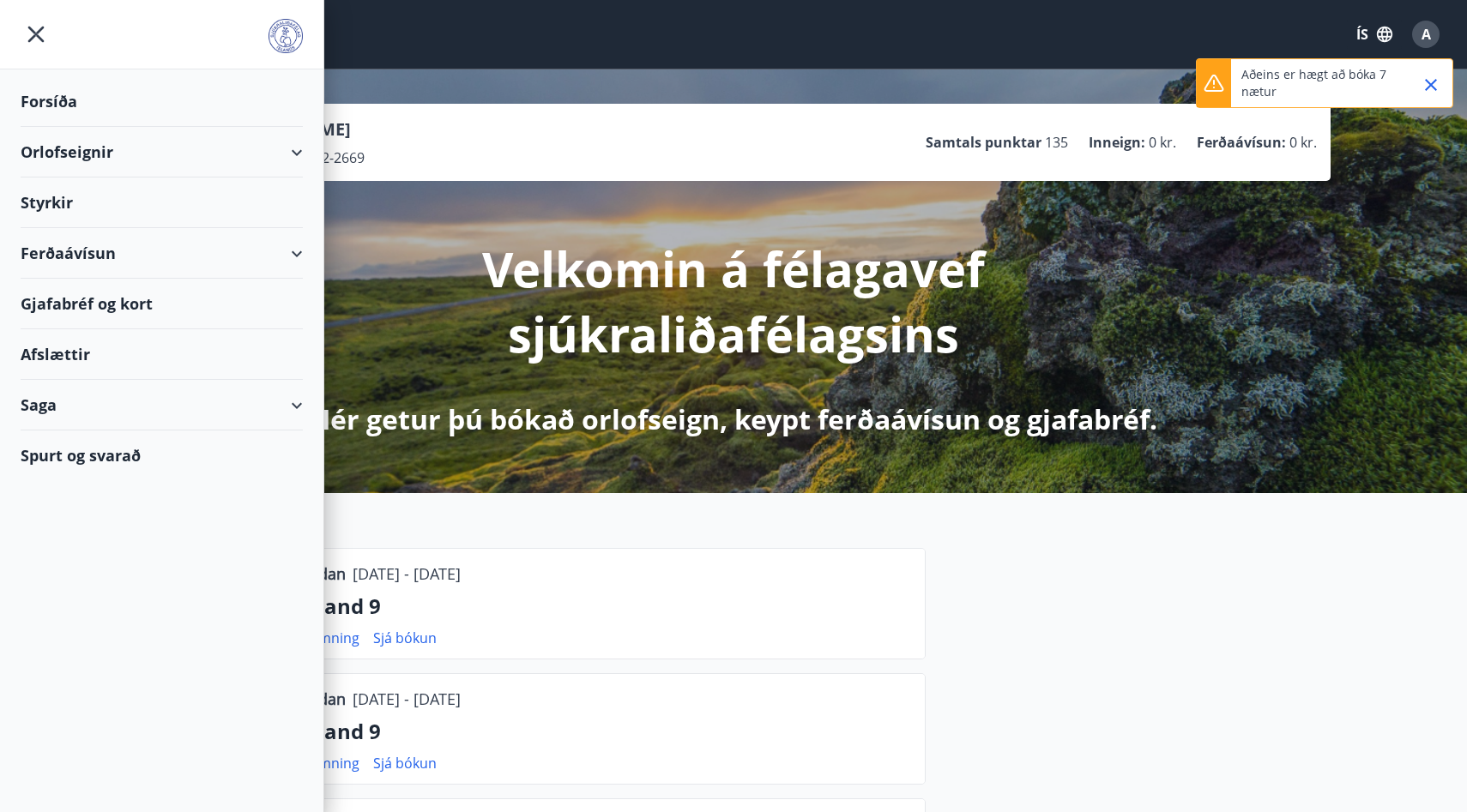
click at [76, 145] on div "Orlofseignir" at bounding box center [161, 152] width 282 height 50
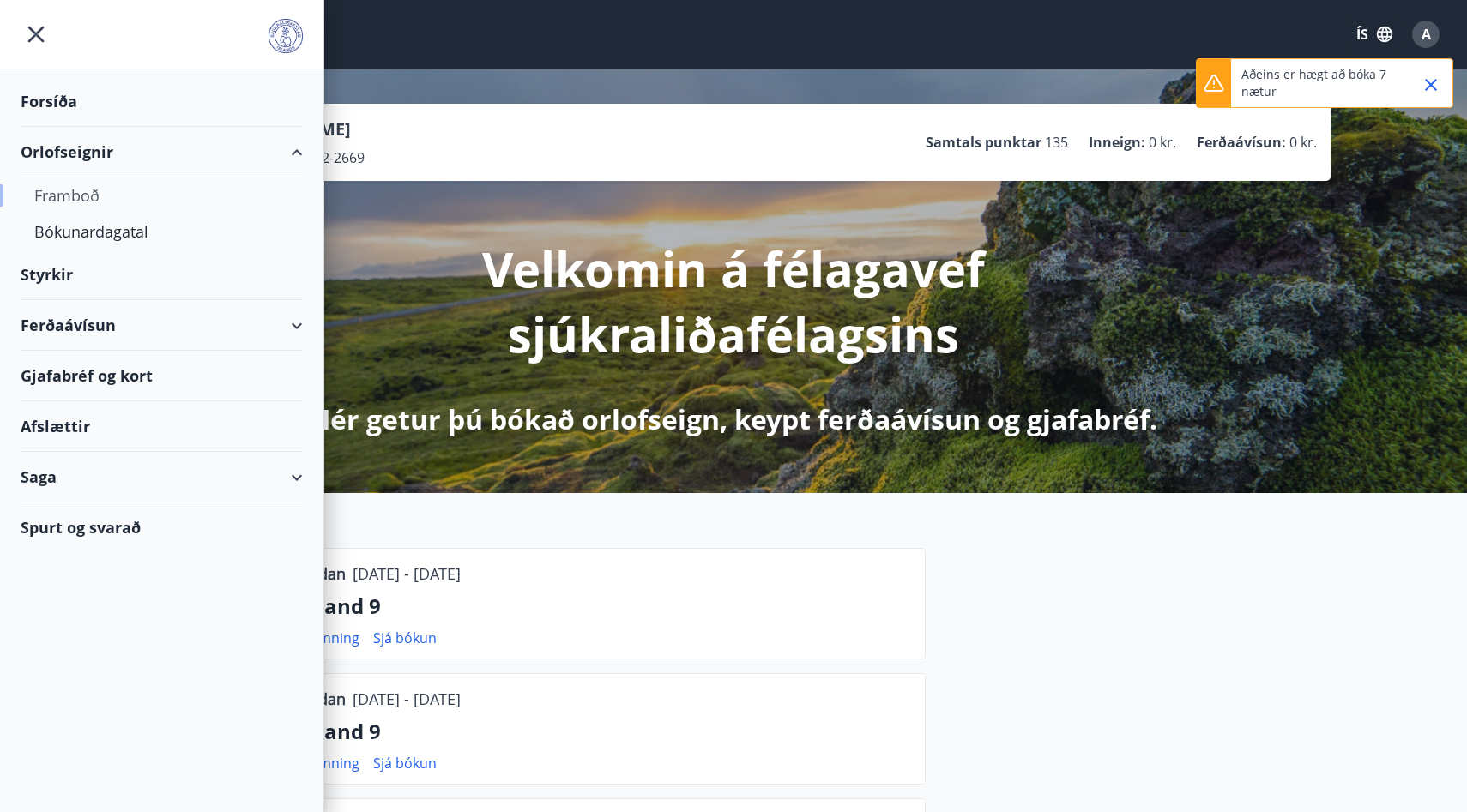
click at [81, 194] on div "Framboð" at bounding box center [161, 195] width 255 height 36
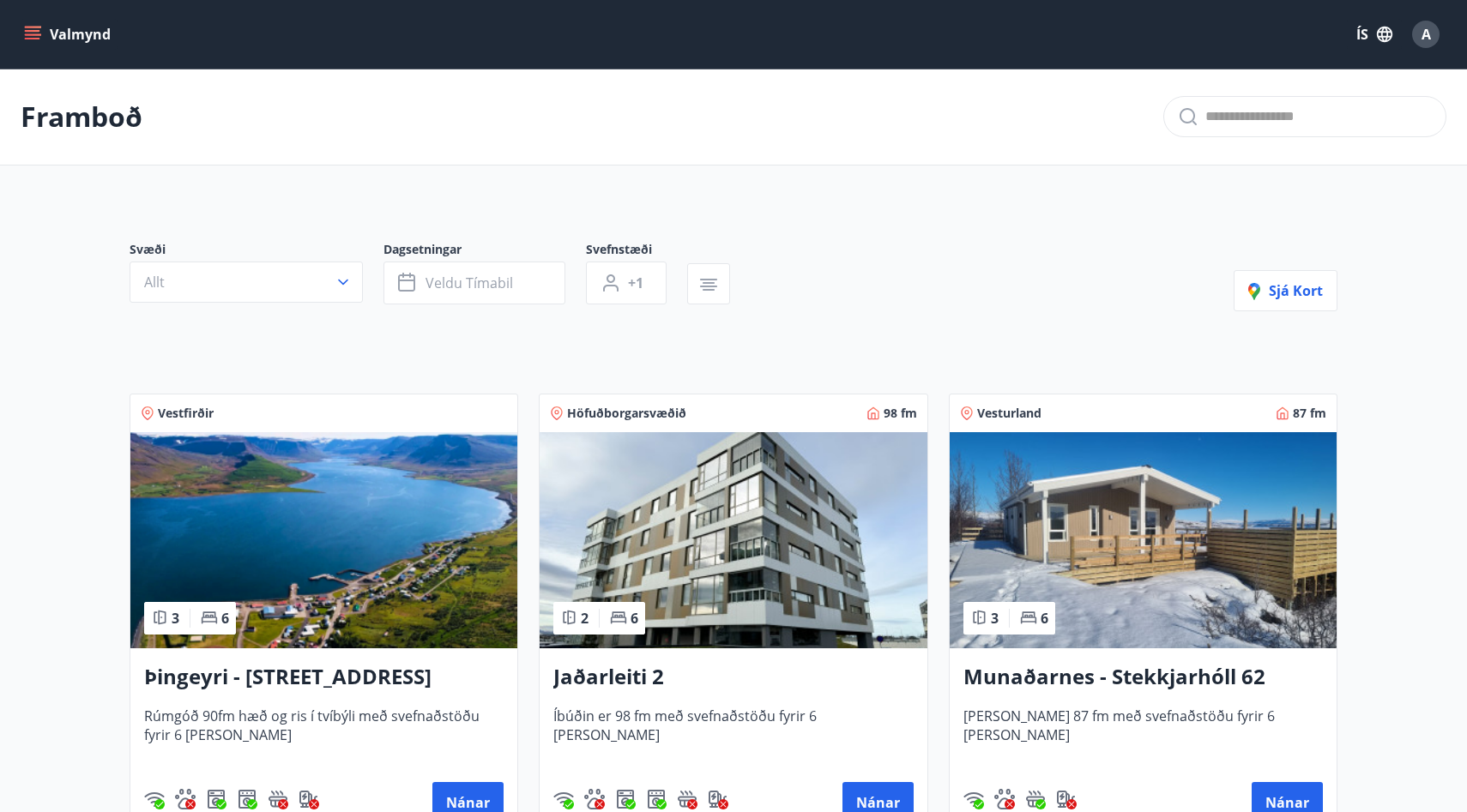
click at [34, 45] on button "Valmynd" at bounding box center [69, 34] width 97 height 31
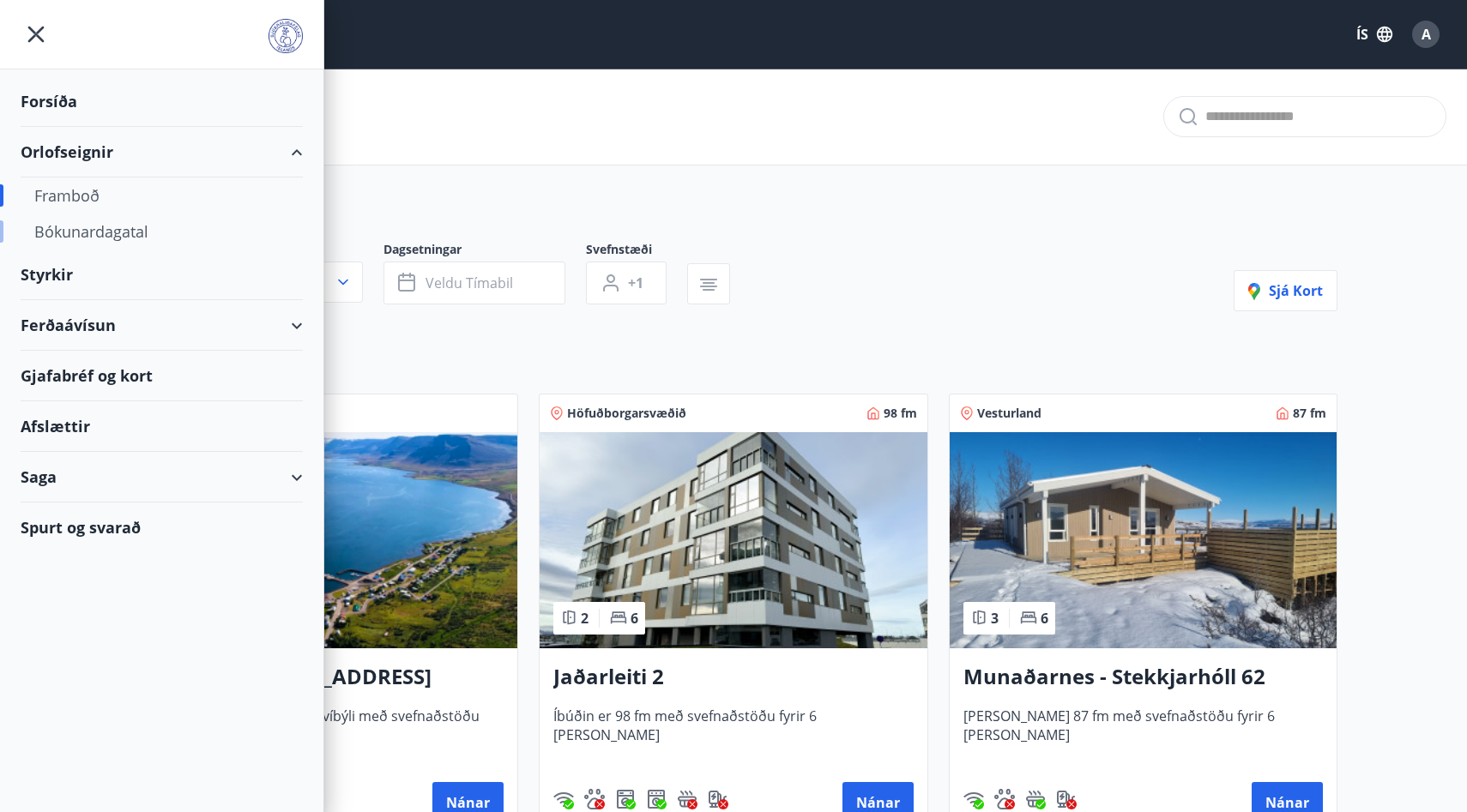
click at [107, 222] on div "Bókunardagatal" at bounding box center [161, 231] width 255 height 36
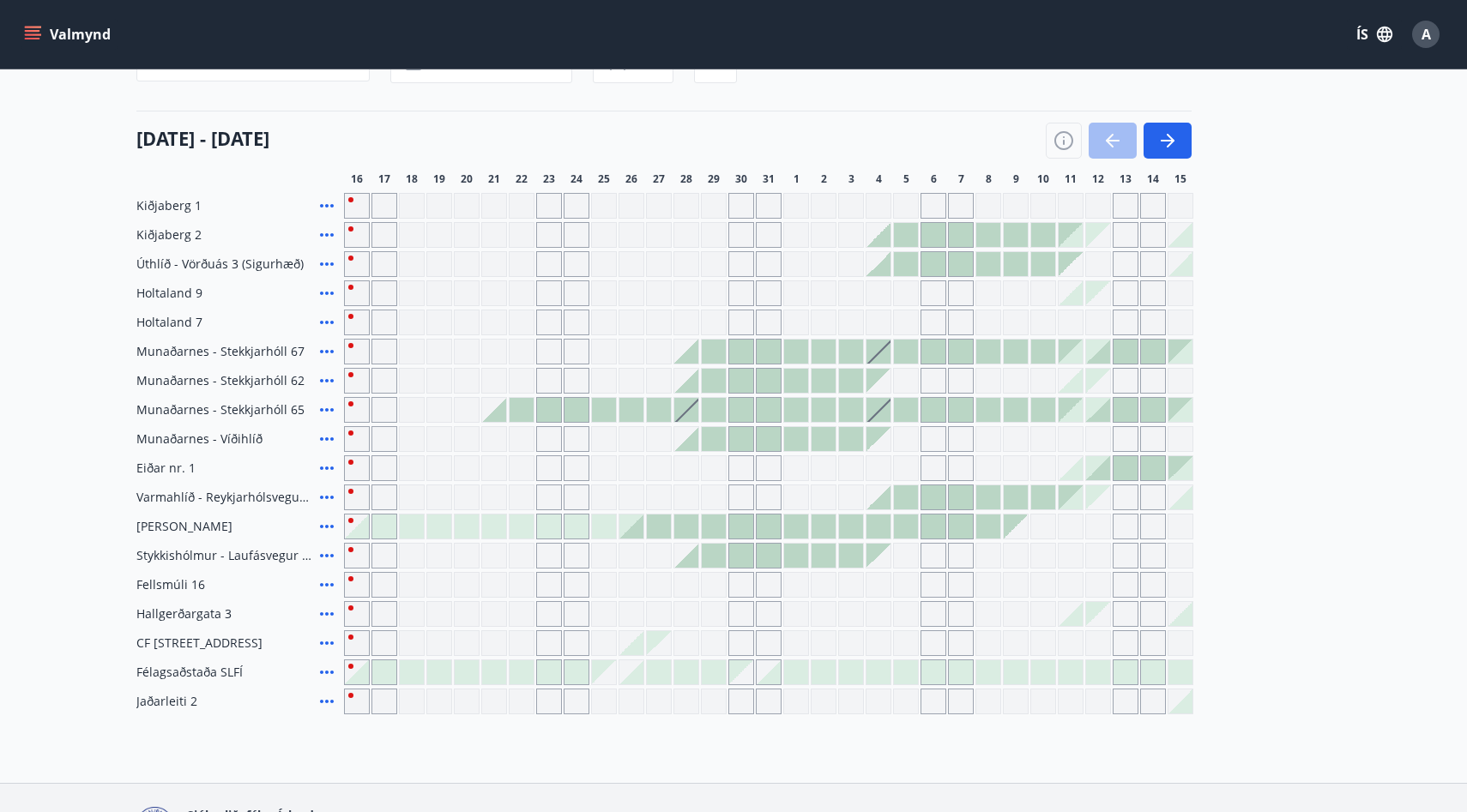
scroll to position [198, 0]
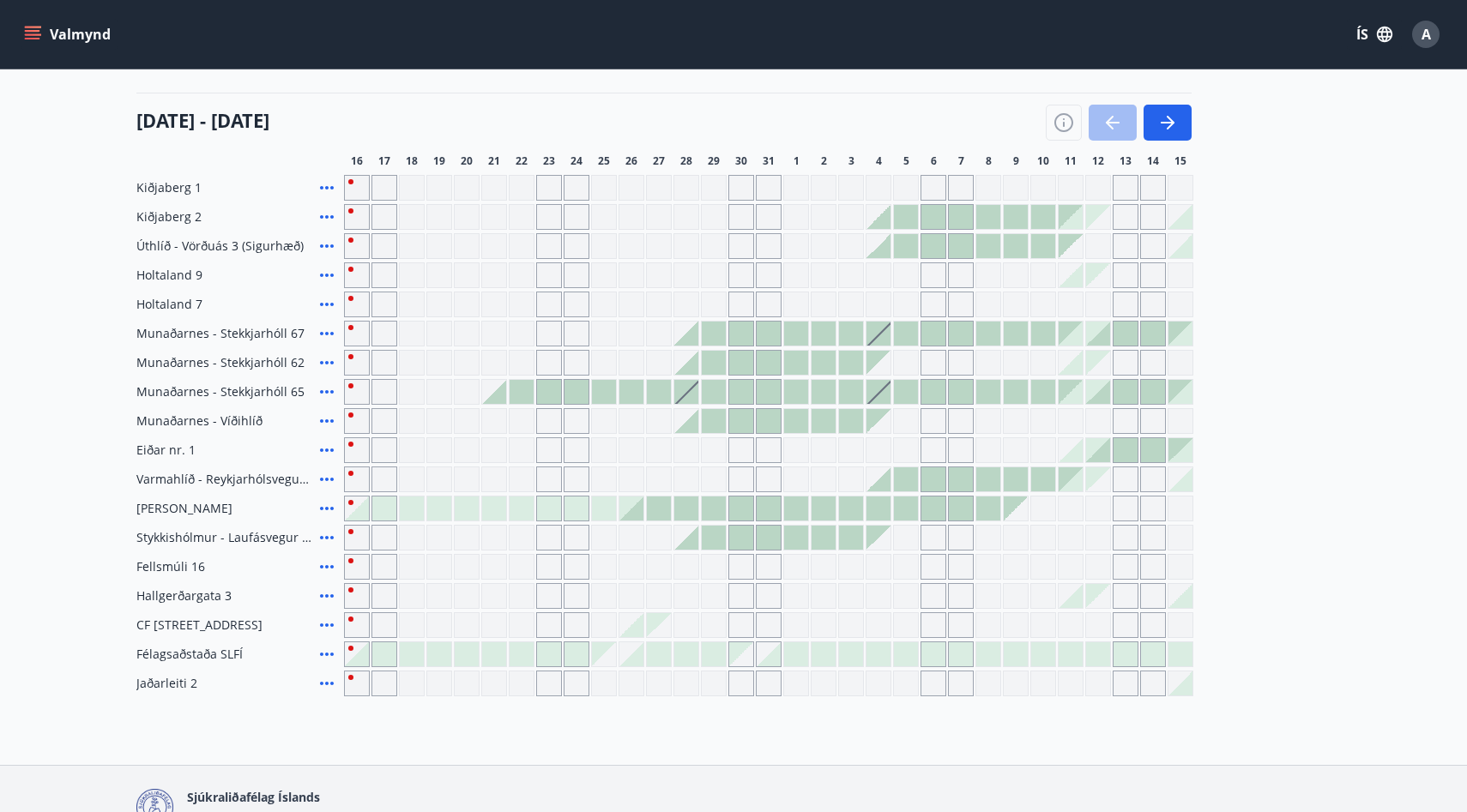
click at [364, 512] on div at bounding box center [357, 508] width 24 height 24
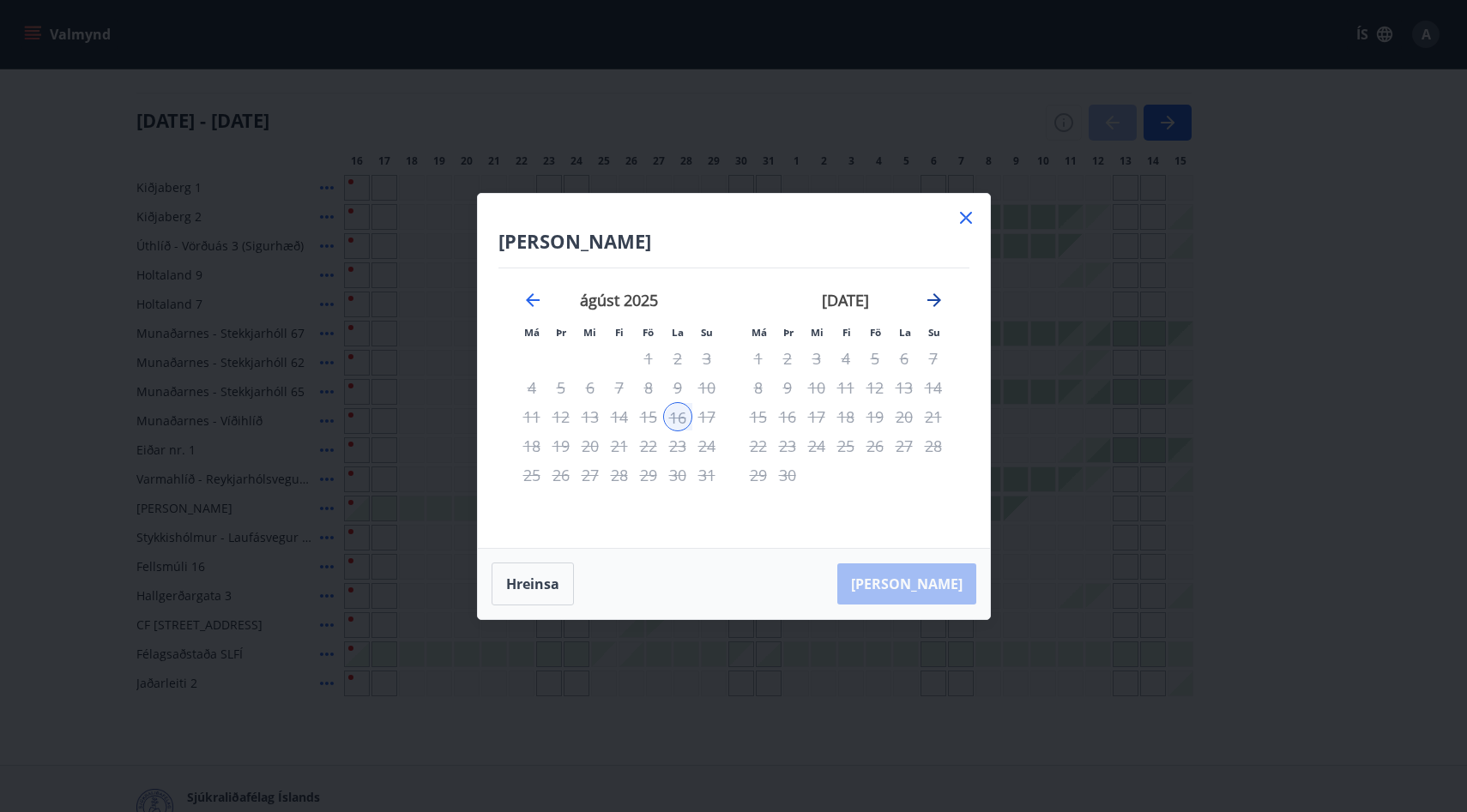
click at [934, 300] on icon "Move forward to switch to the next month." at bounding box center [934, 300] width 14 height 14
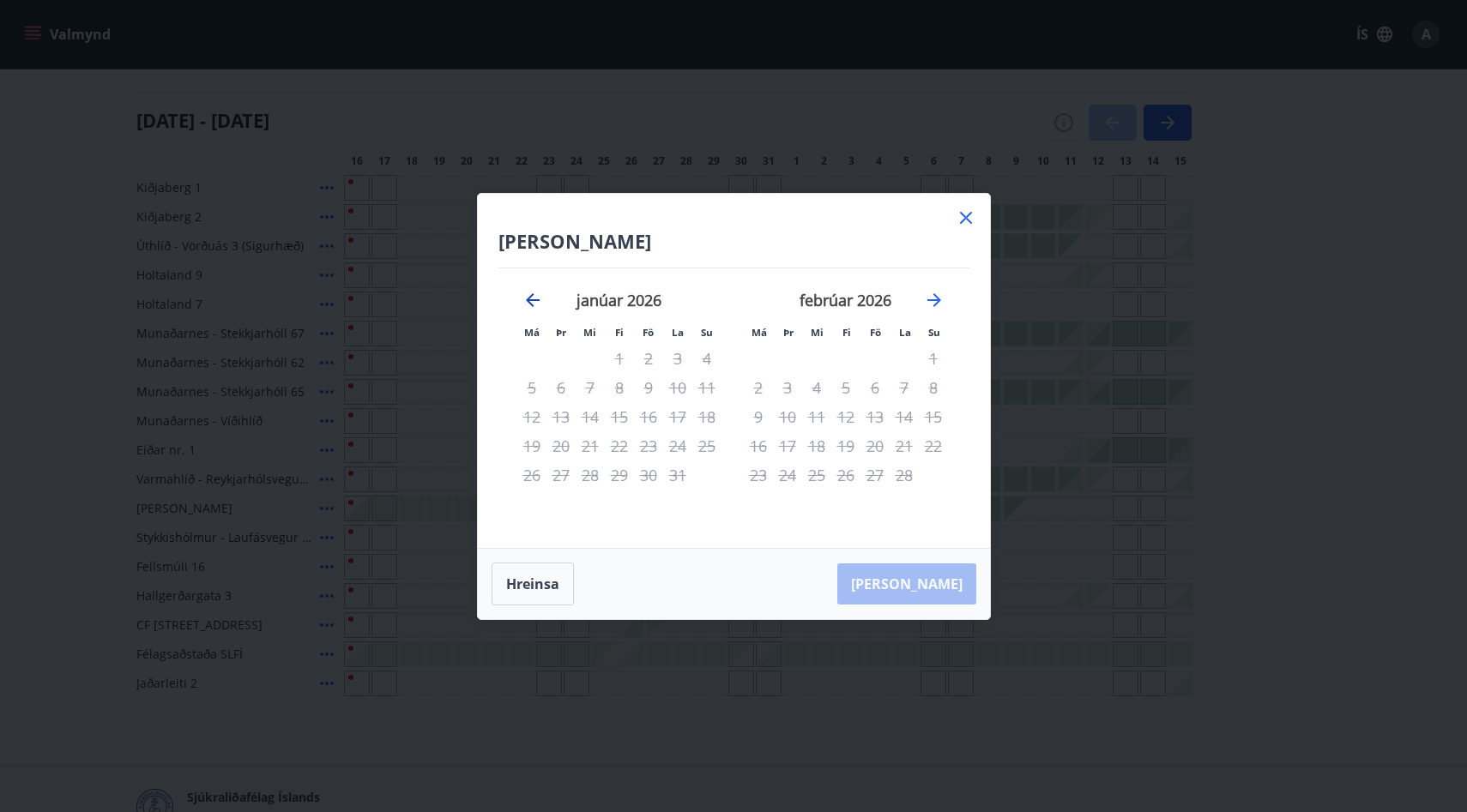
click at [536, 292] on icon "Move backward to switch to the previous month." at bounding box center [532, 299] width 20 height 20
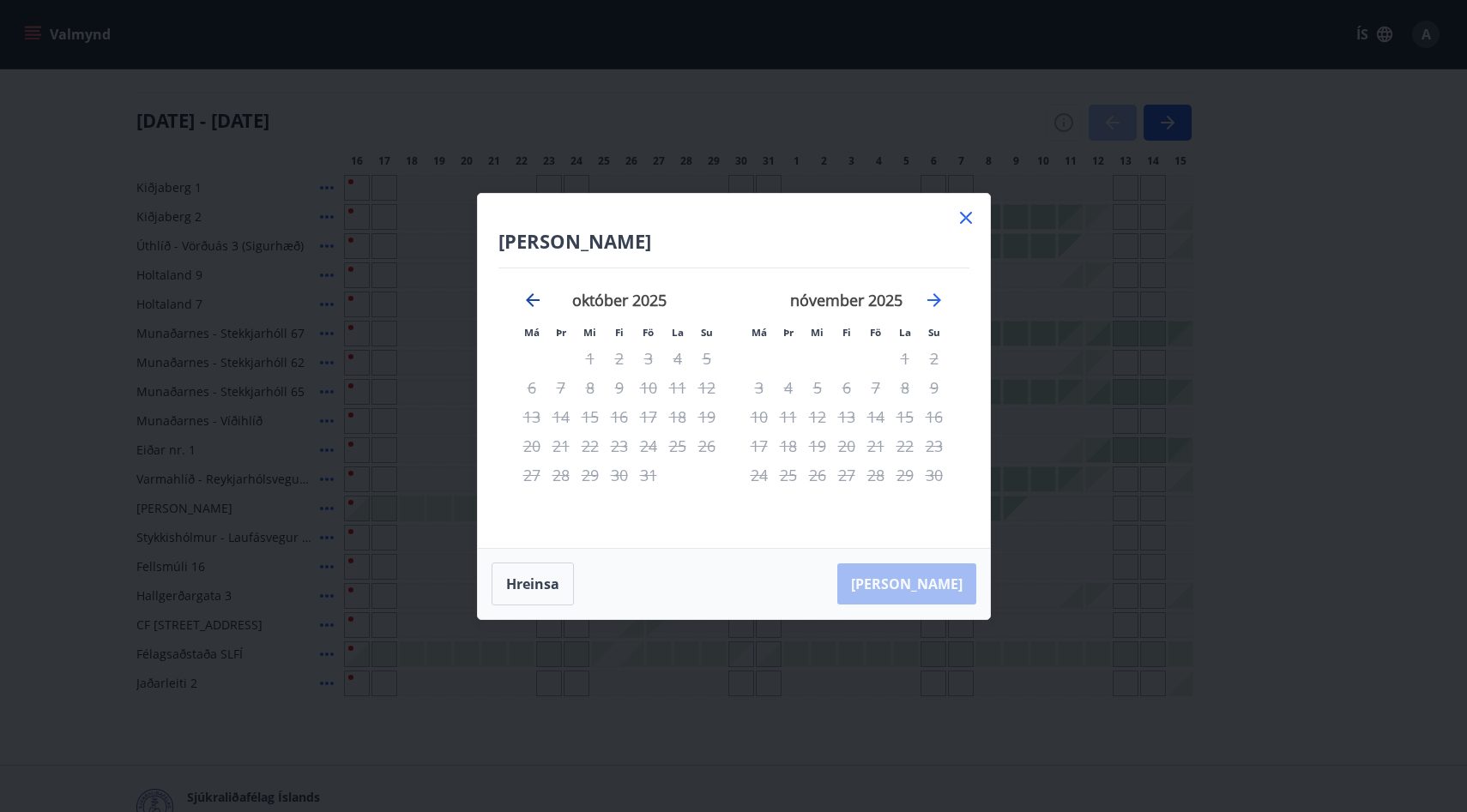
click at [536, 292] on icon "Move backward to switch to the previous month." at bounding box center [532, 299] width 20 height 20
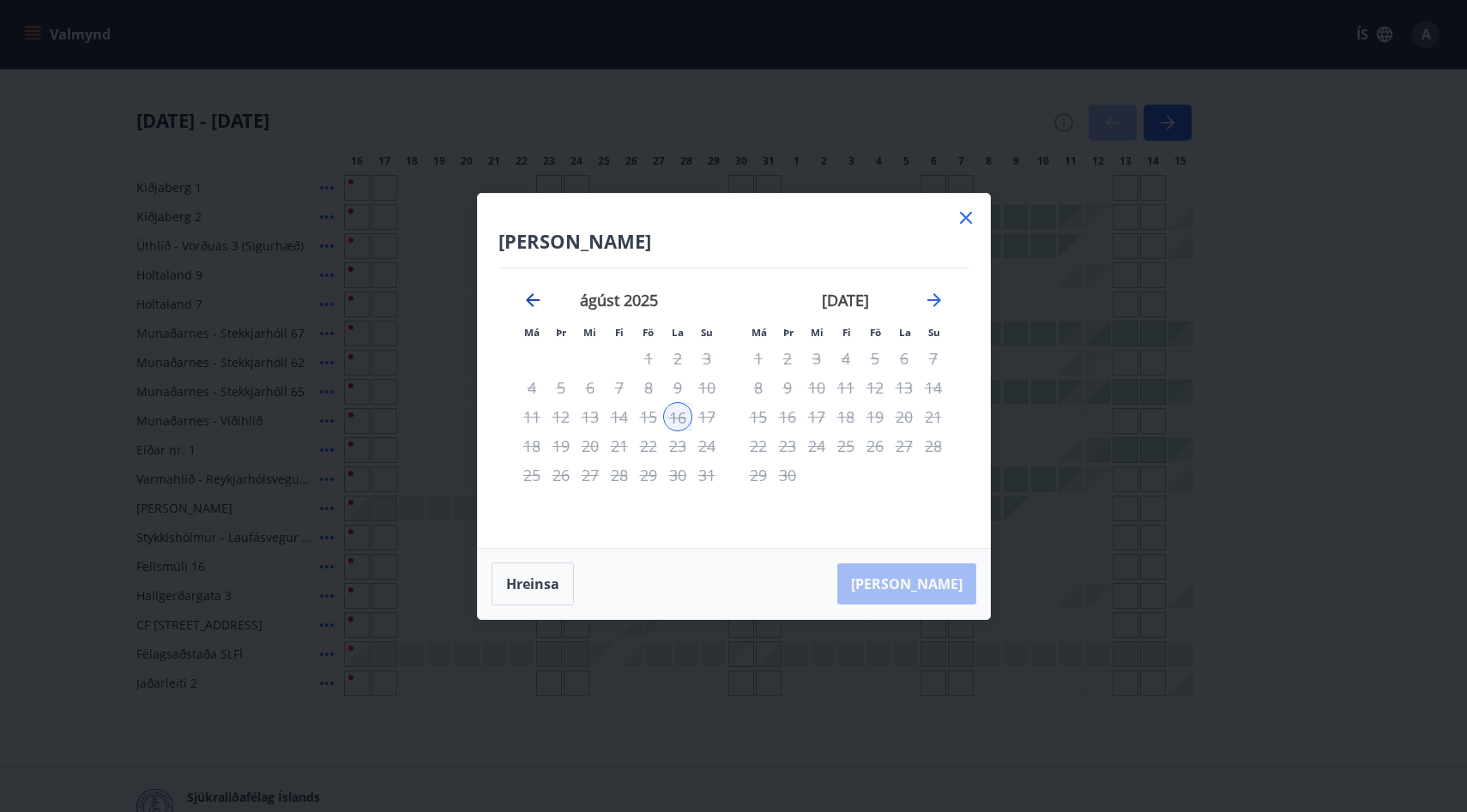
click at [536, 292] on icon "Move backward to switch to the previous month." at bounding box center [532, 299] width 20 height 20
click at [967, 228] on div at bounding box center [965, 220] width 20 height 26
click at [965, 220] on icon at bounding box center [965, 217] width 20 height 20
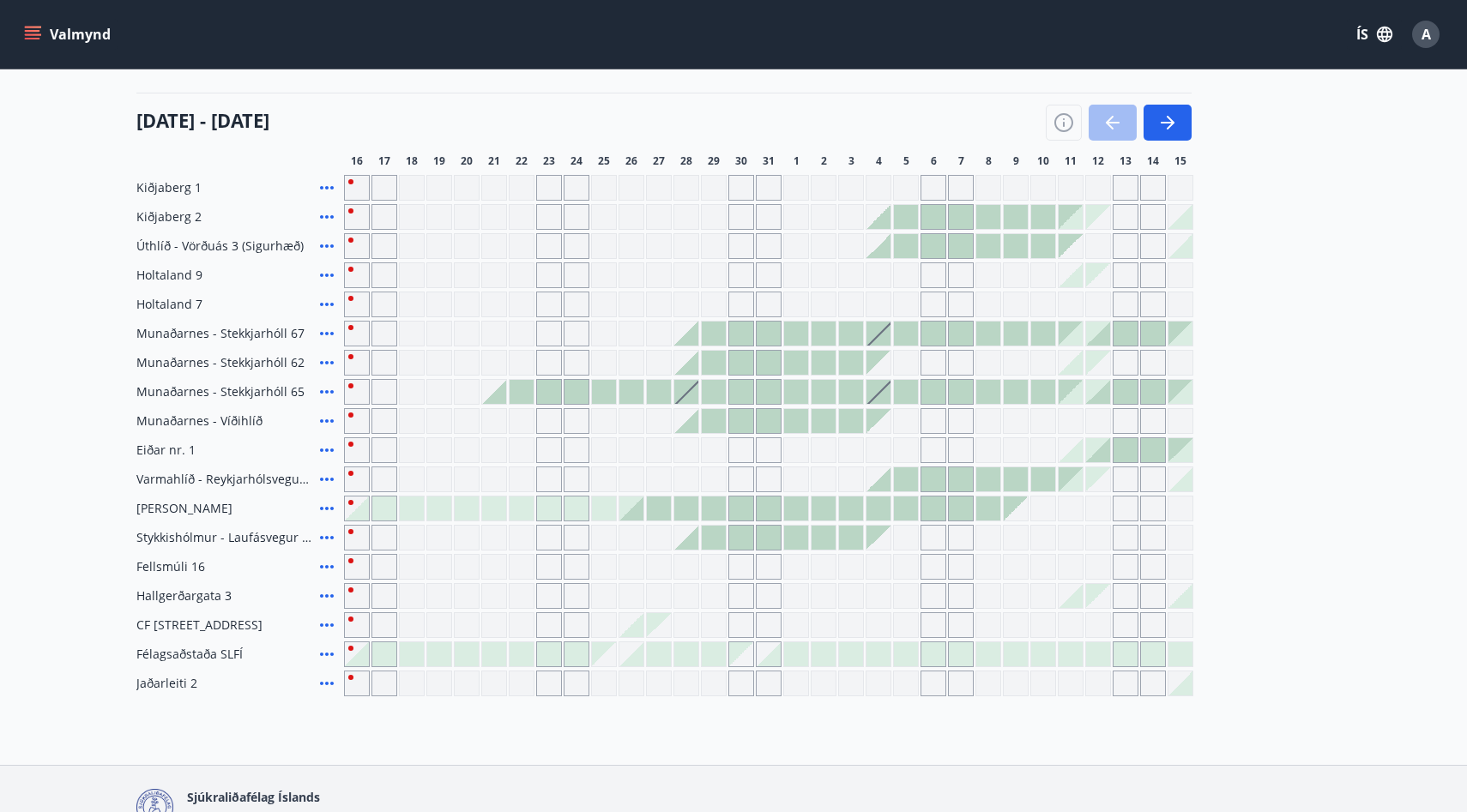
click at [646, 507] on div at bounding box center [658, 508] width 24 height 24
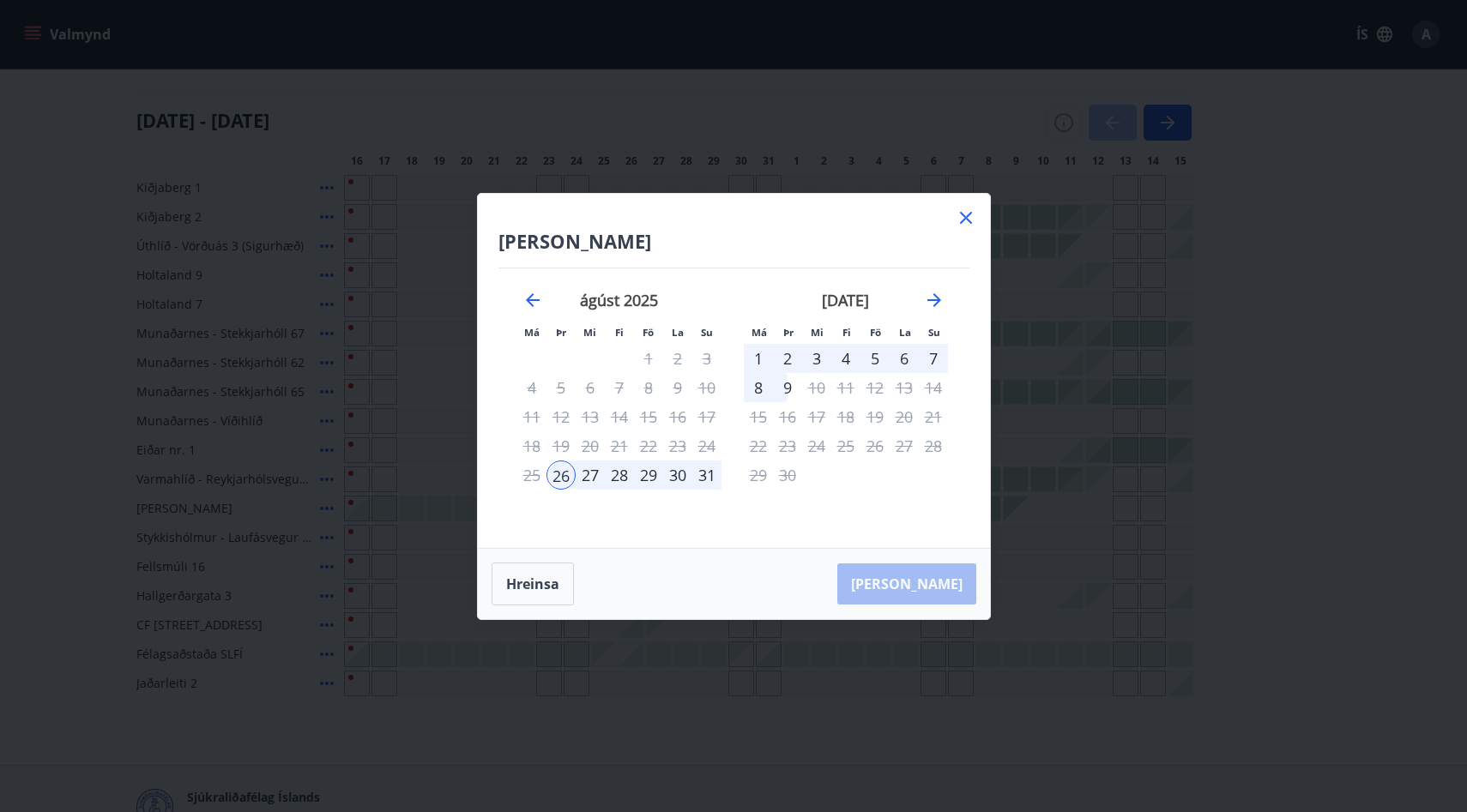
click at [552, 475] on div "26" at bounding box center [561, 475] width 29 height 29
click at [756, 391] on div "8" at bounding box center [758, 388] width 29 height 29
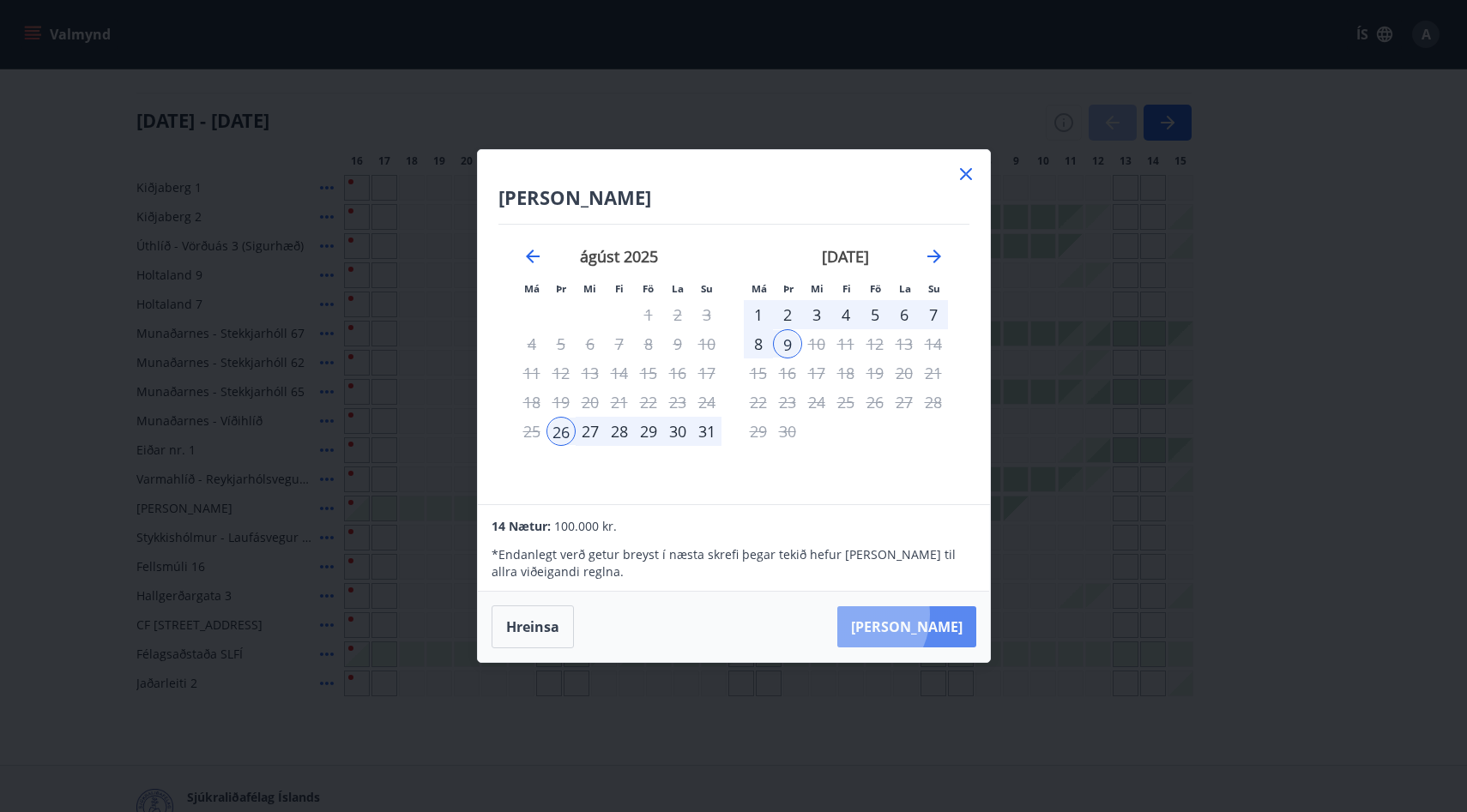
click at [902, 615] on button "Taka Frá" at bounding box center [906, 627] width 139 height 41
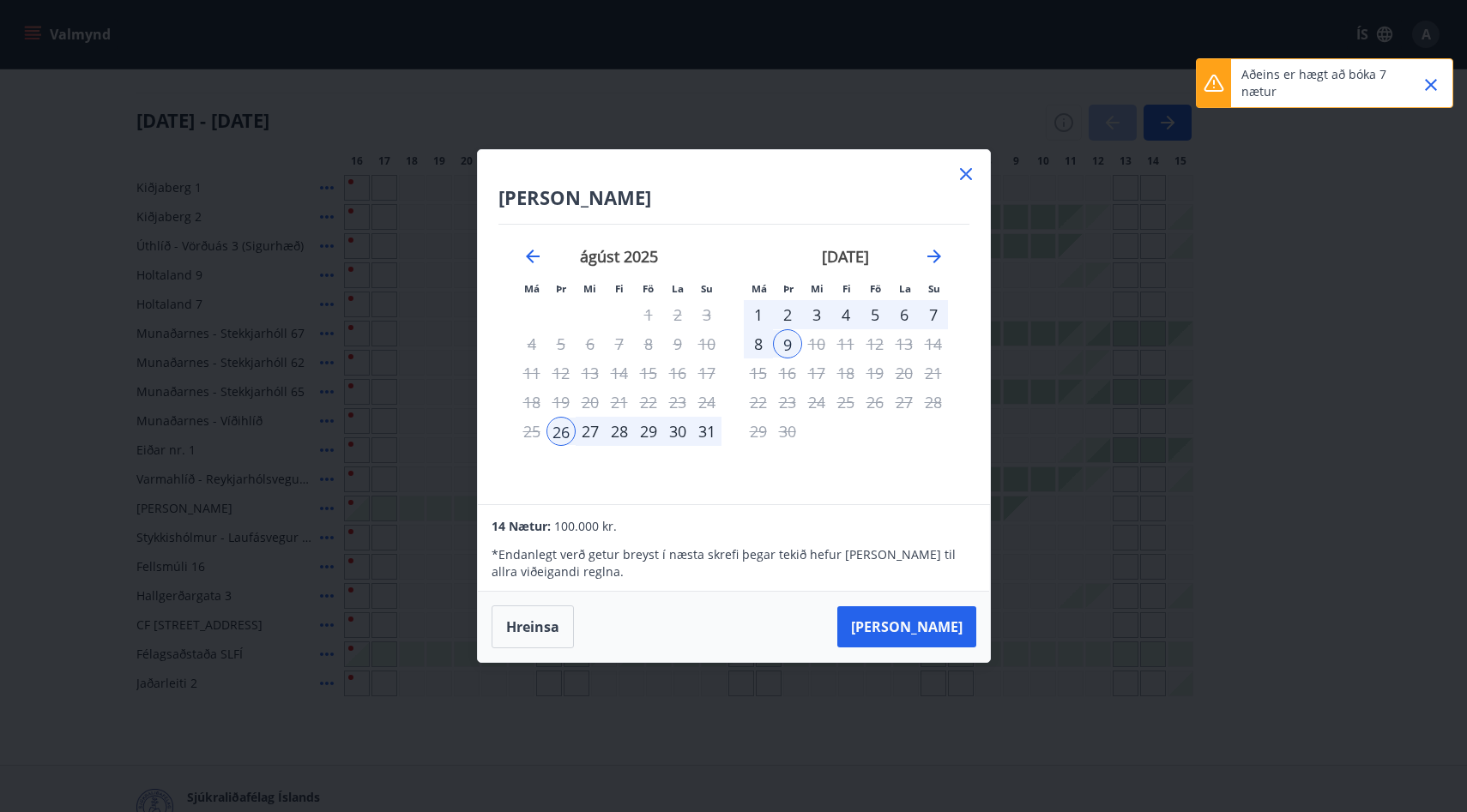
click at [1425, 84] on icon "Close" at bounding box center [1430, 84] width 20 height 20
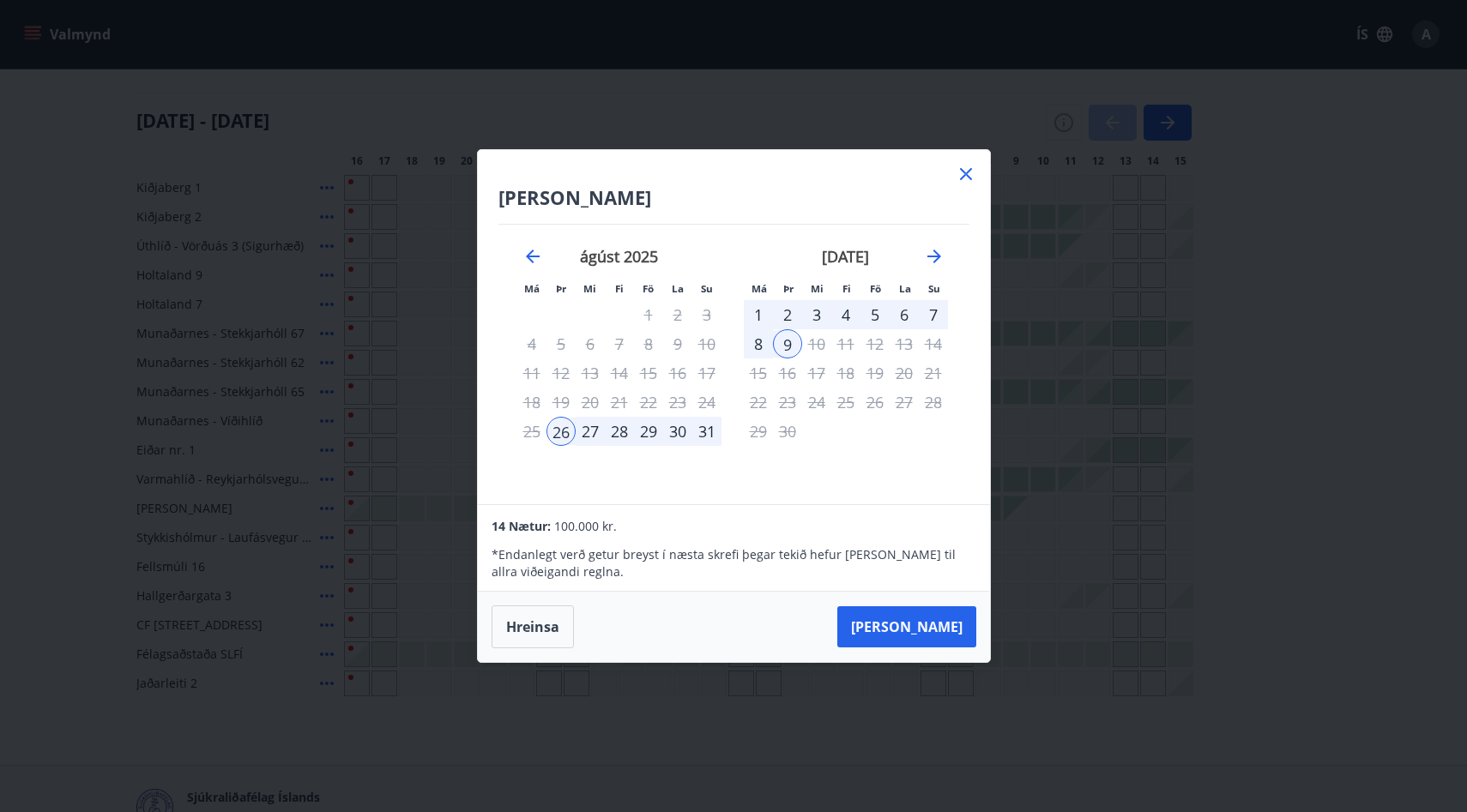
click at [967, 167] on icon at bounding box center [965, 173] width 20 height 20
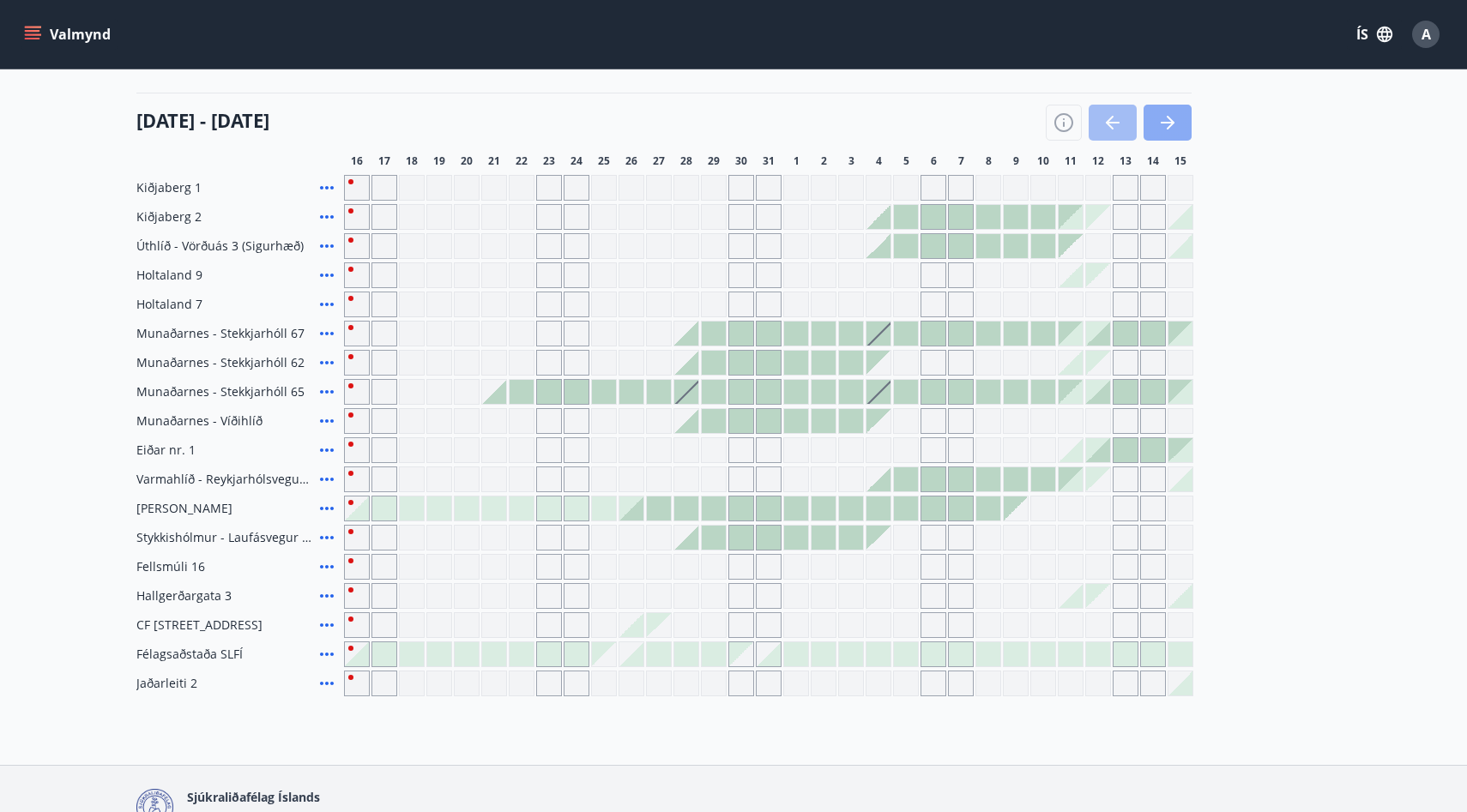
click at [1170, 128] on icon "button" at bounding box center [1167, 122] width 20 height 20
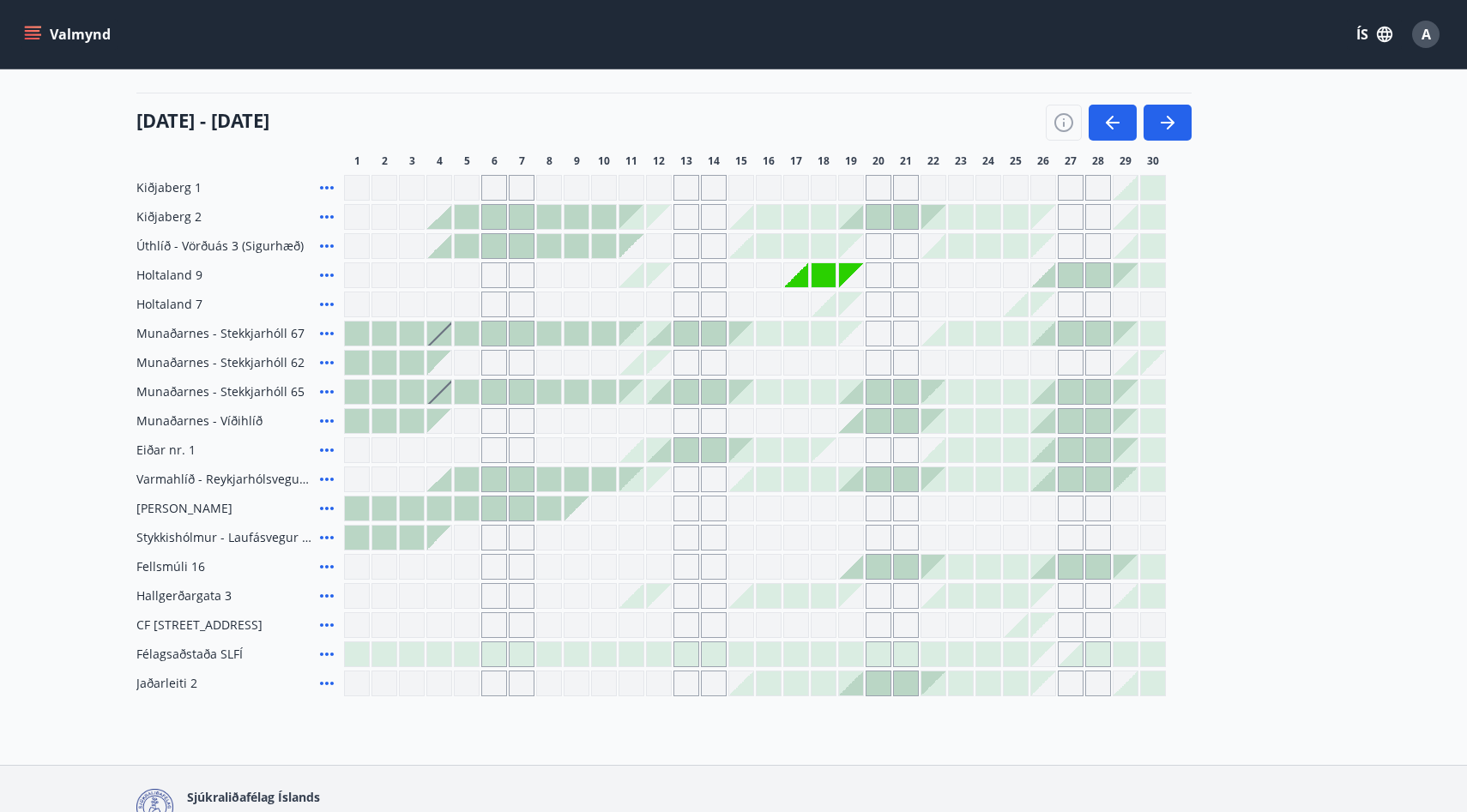
click at [512, 504] on div at bounding box center [521, 508] width 24 height 24
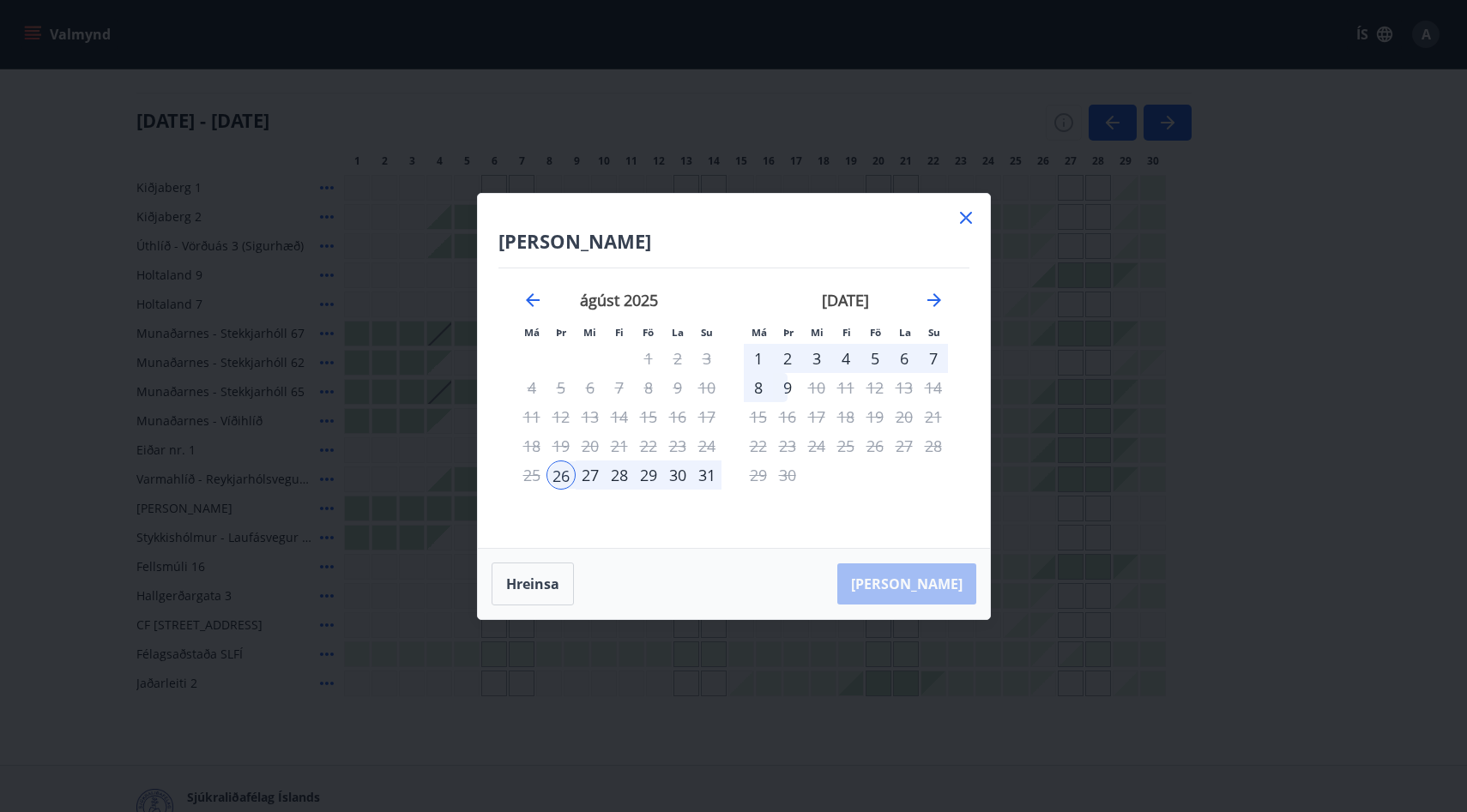
click at [712, 476] on div "31" at bounding box center [706, 475] width 29 height 29
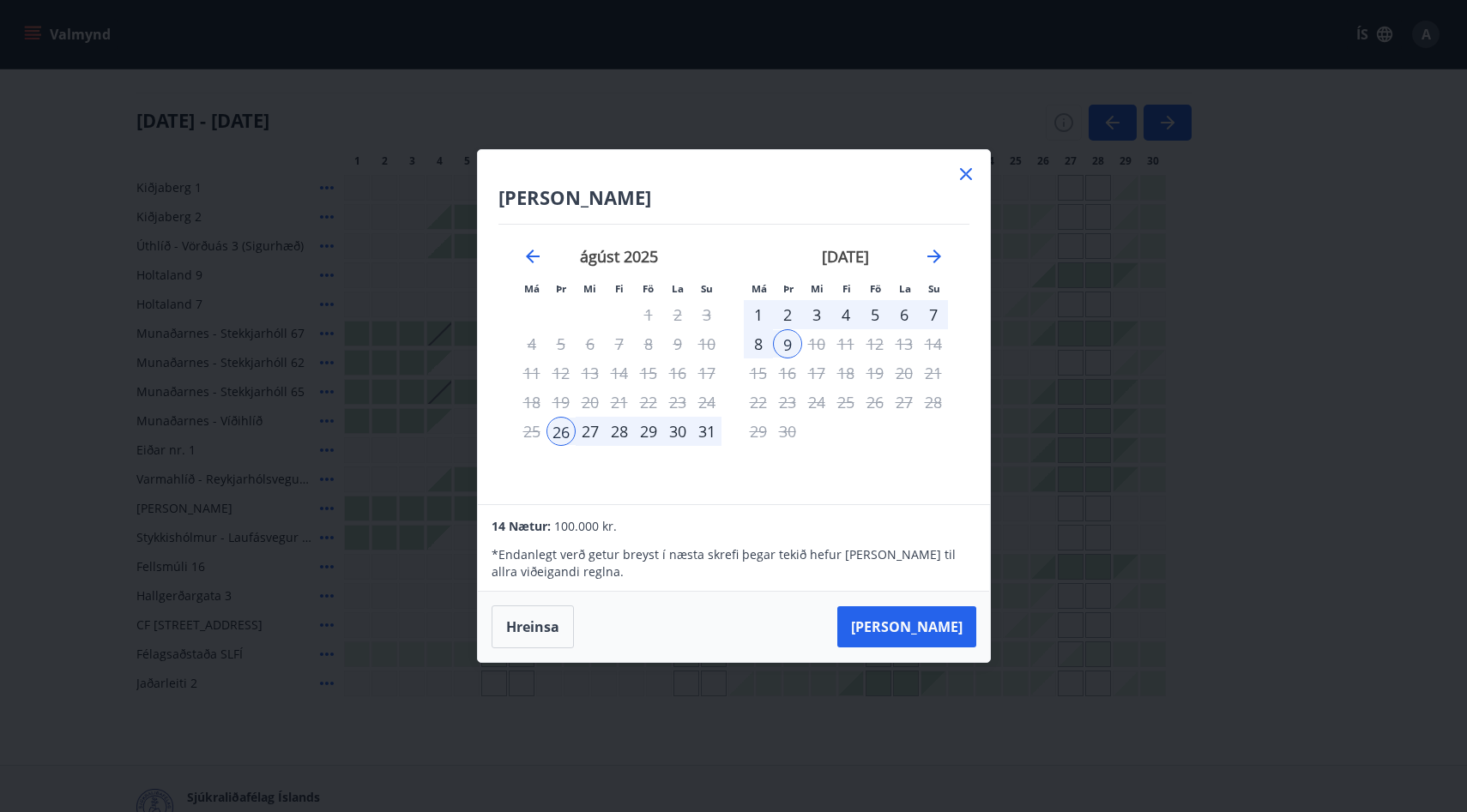
click at [709, 422] on div "31" at bounding box center [706, 431] width 29 height 29
click at [541, 616] on button "Hreinsa" at bounding box center [532, 627] width 82 height 43
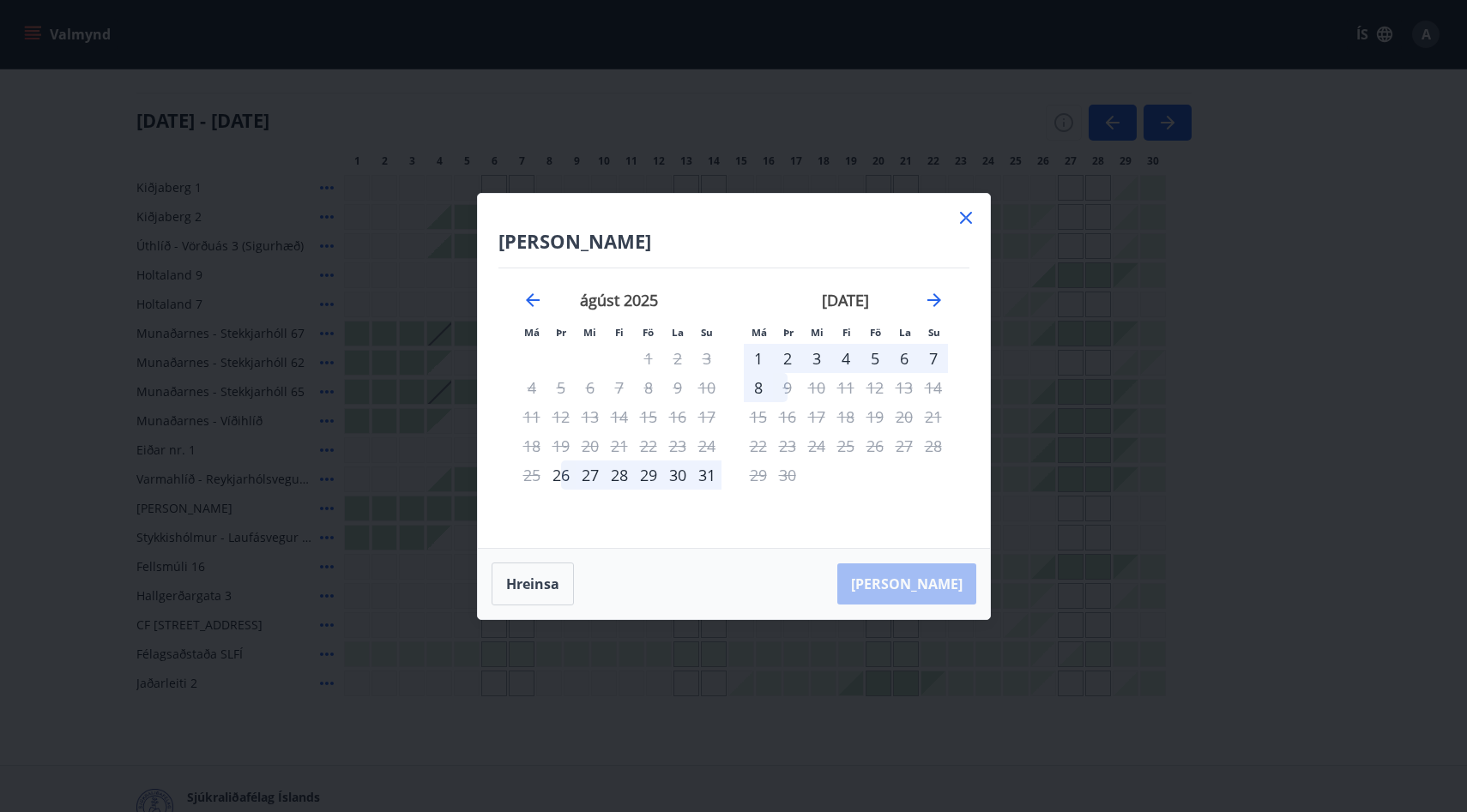
click at [702, 477] on div "31" at bounding box center [706, 475] width 29 height 29
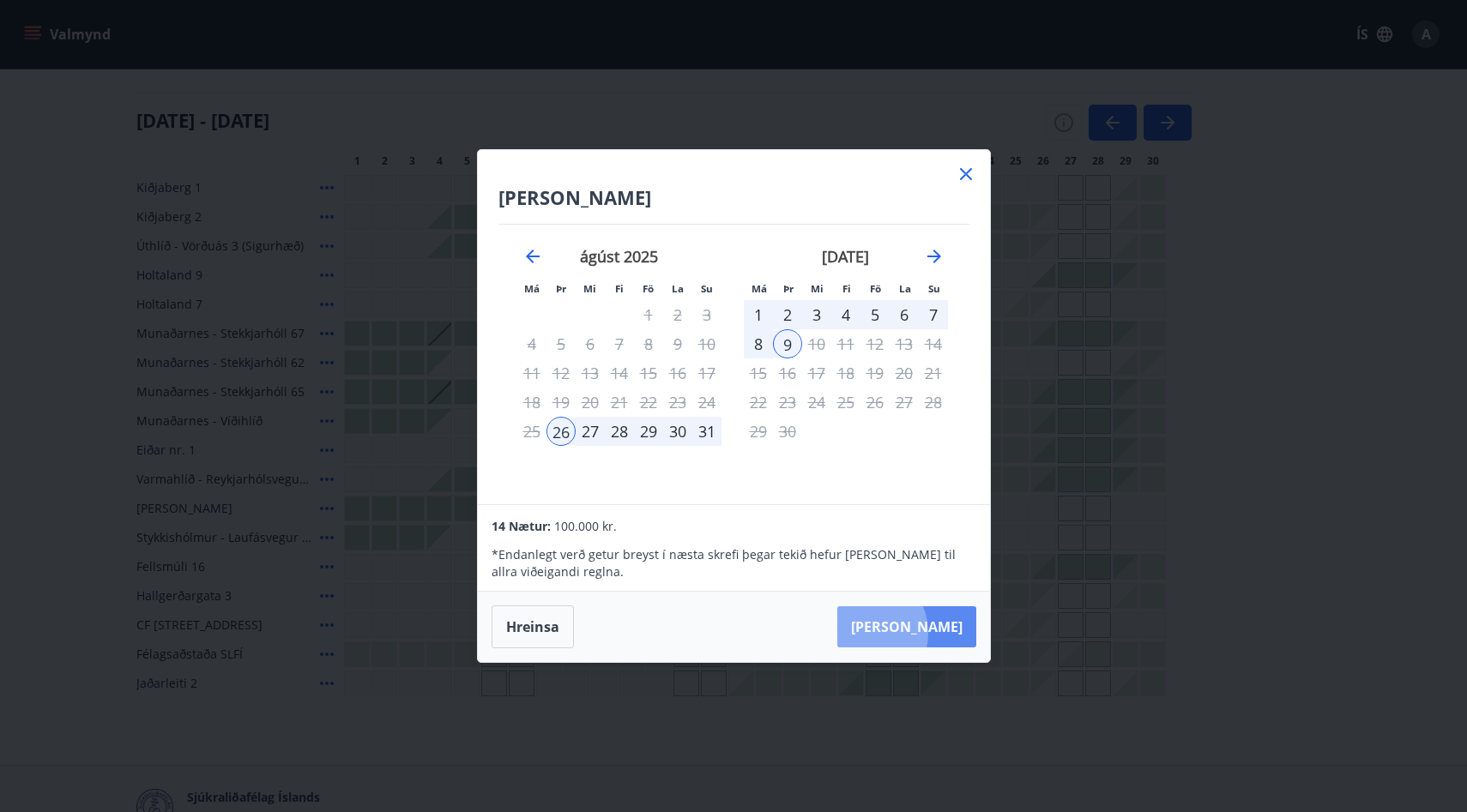
click at [916, 633] on button "Taka Frá" at bounding box center [906, 627] width 139 height 41
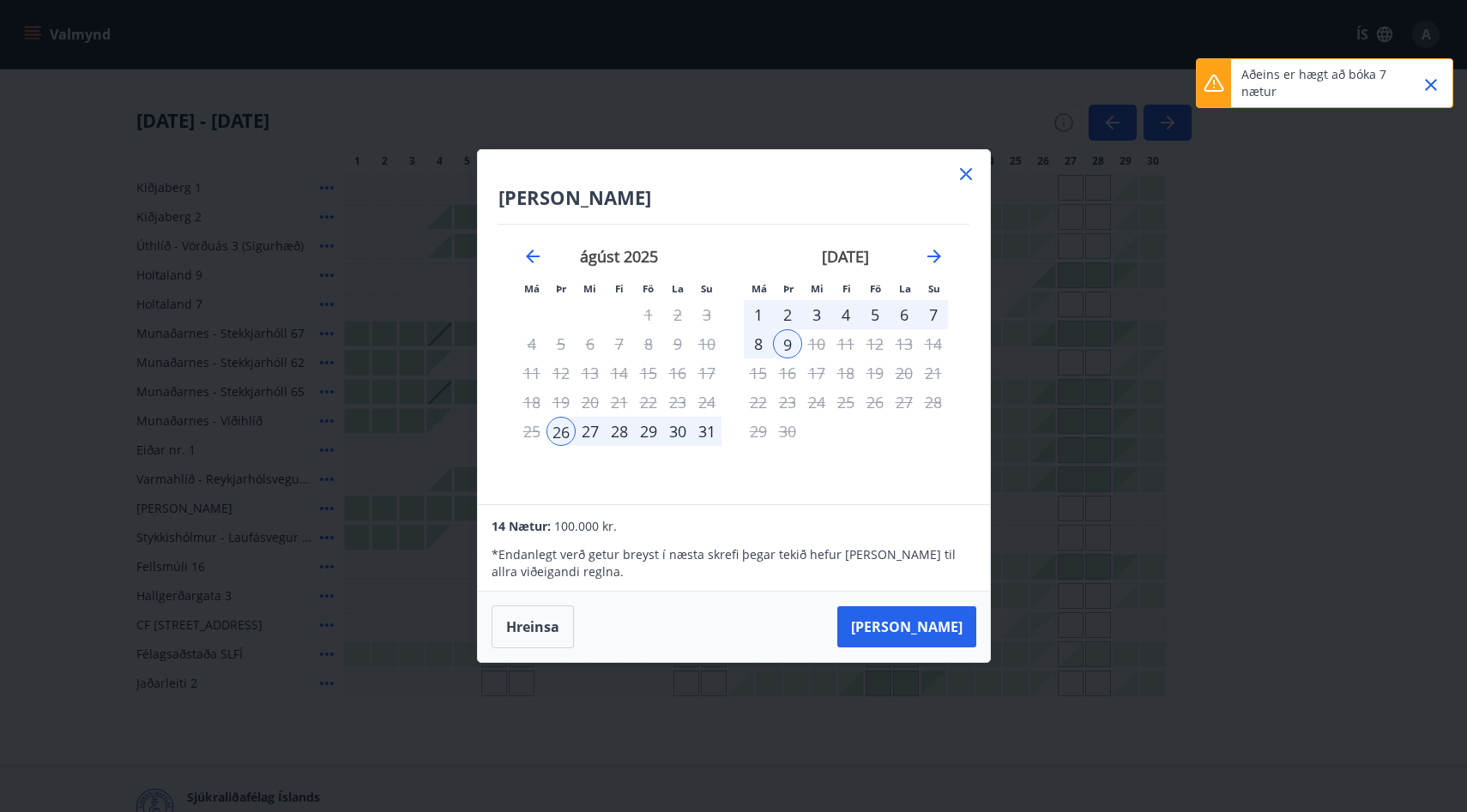
click at [967, 180] on icon at bounding box center [965, 173] width 20 height 20
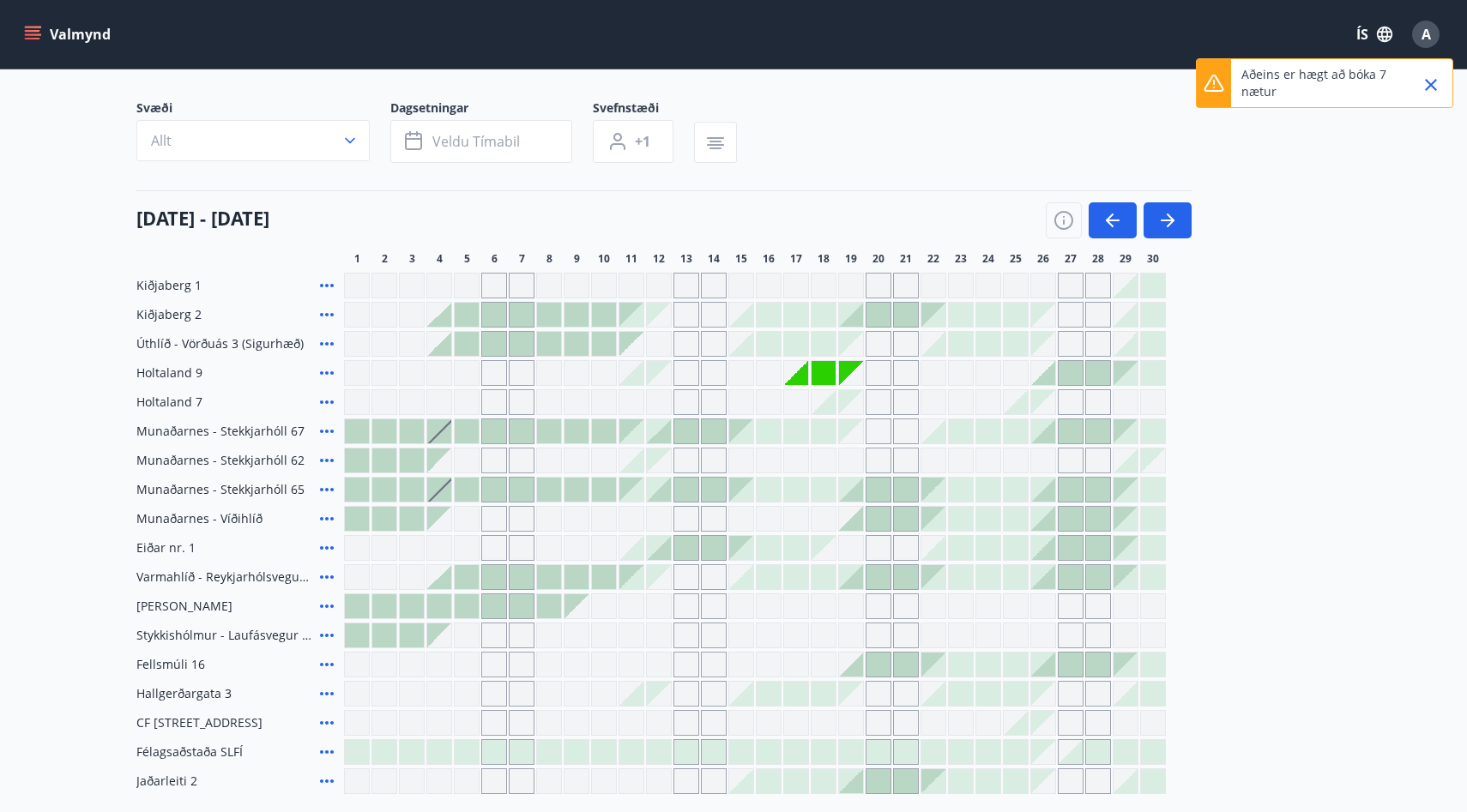
scroll to position [0, 0]
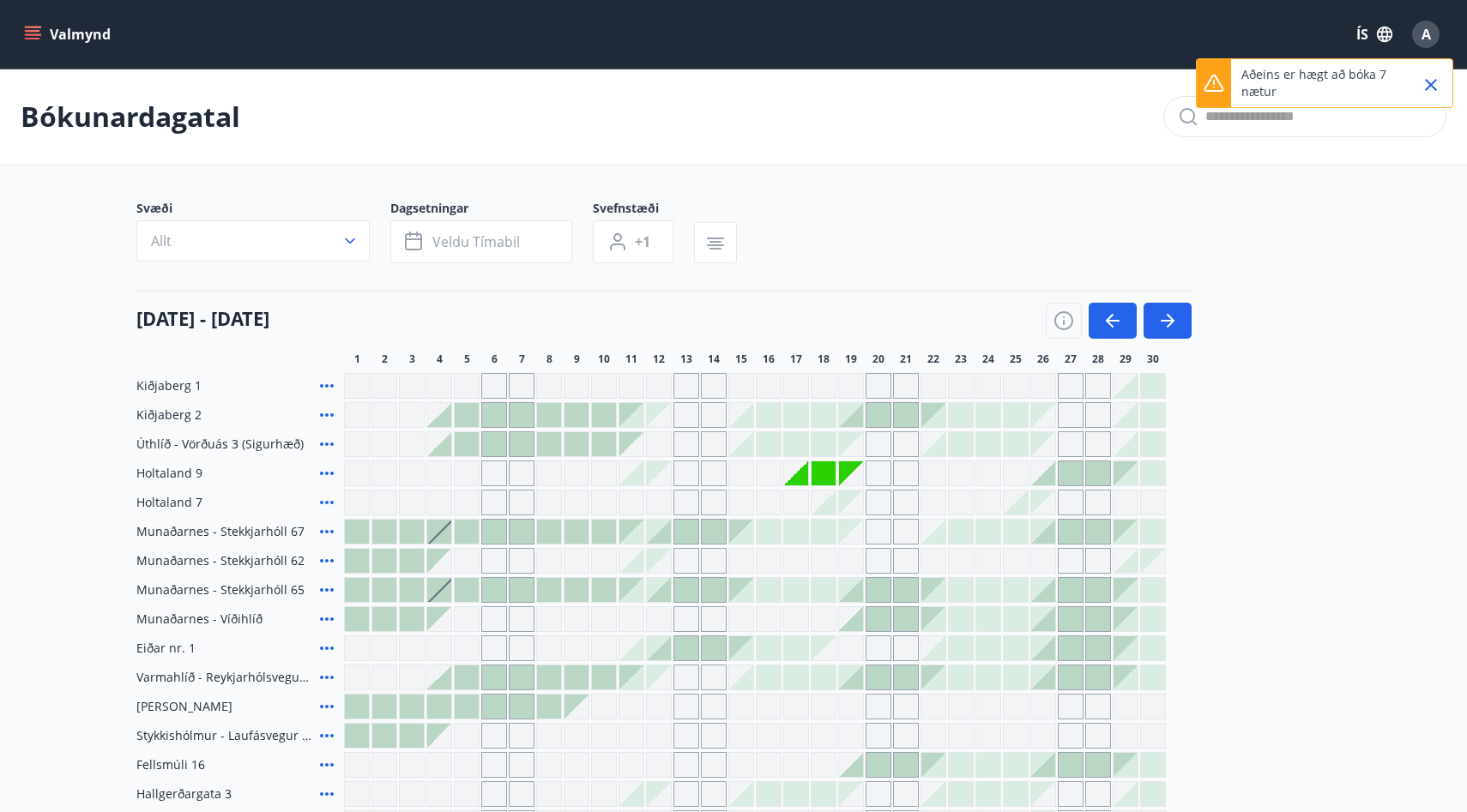
click at [103, 33] on button "Valmynd" at bounding box center [69, 34] width 97 height 31
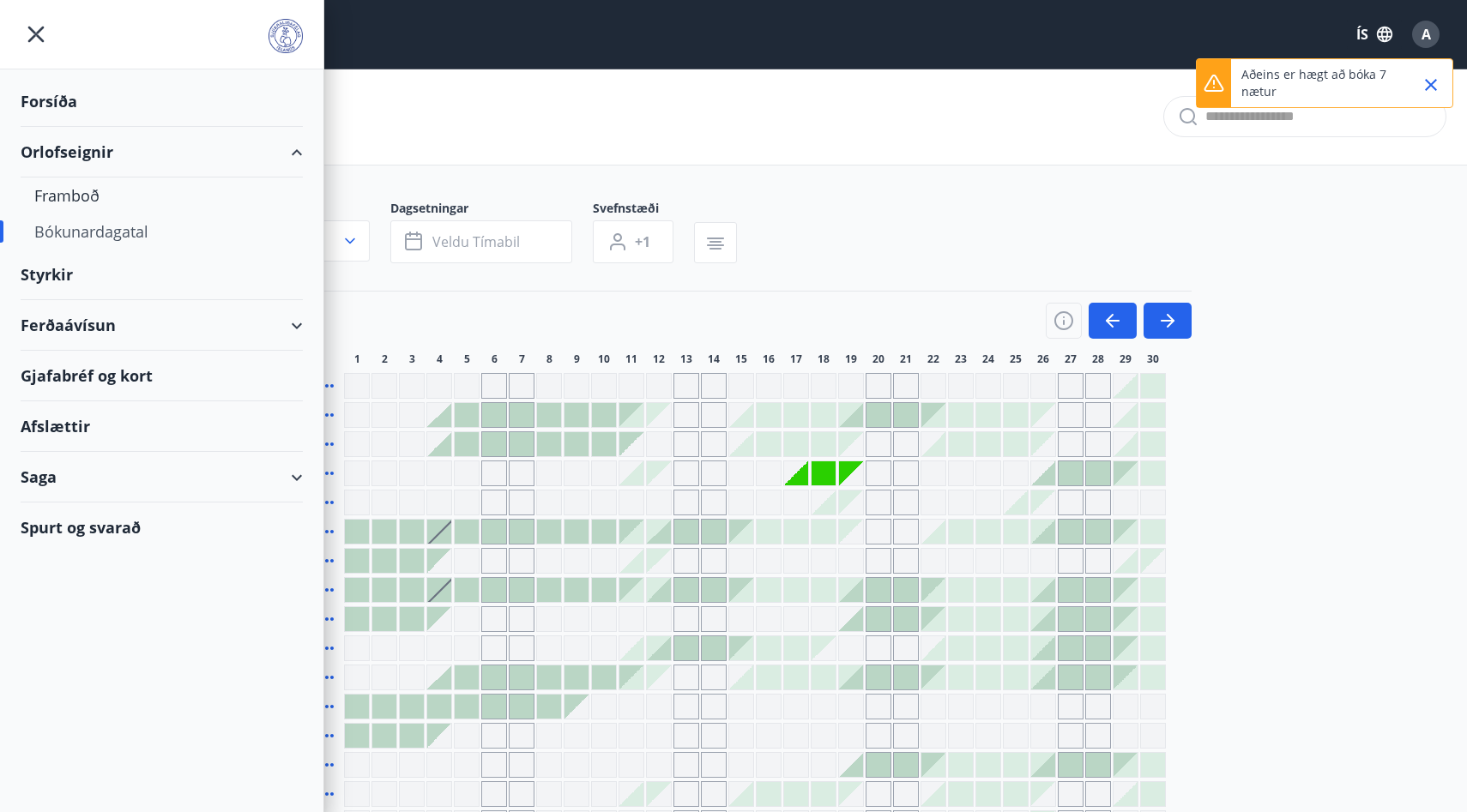
click at [81, 425] on div "Afslættir" at bounding box center [161, 426] width 282 height 50
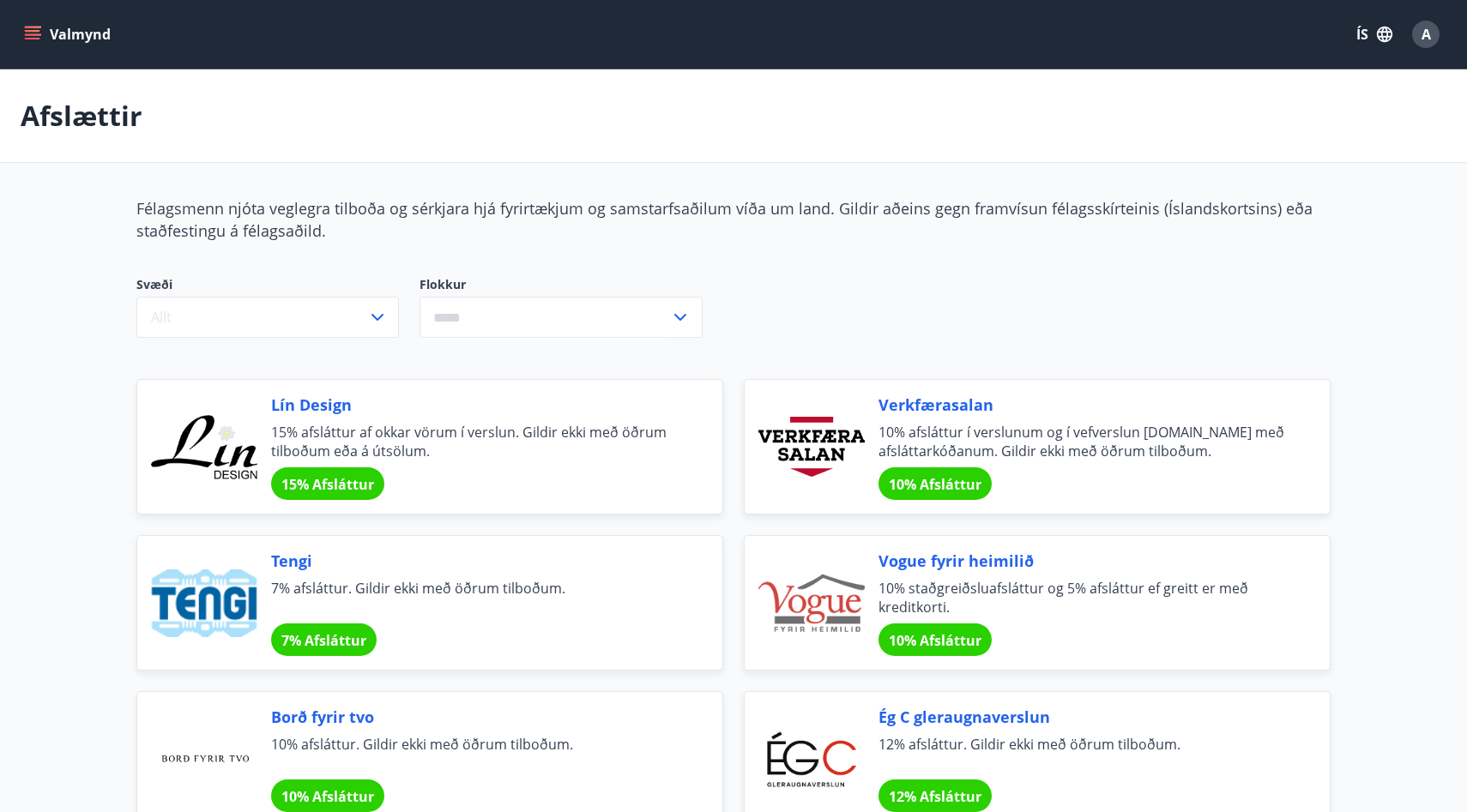
click at [40, 43] on button "Valmynd" at bounding box center [69, 34] width 97 height 31
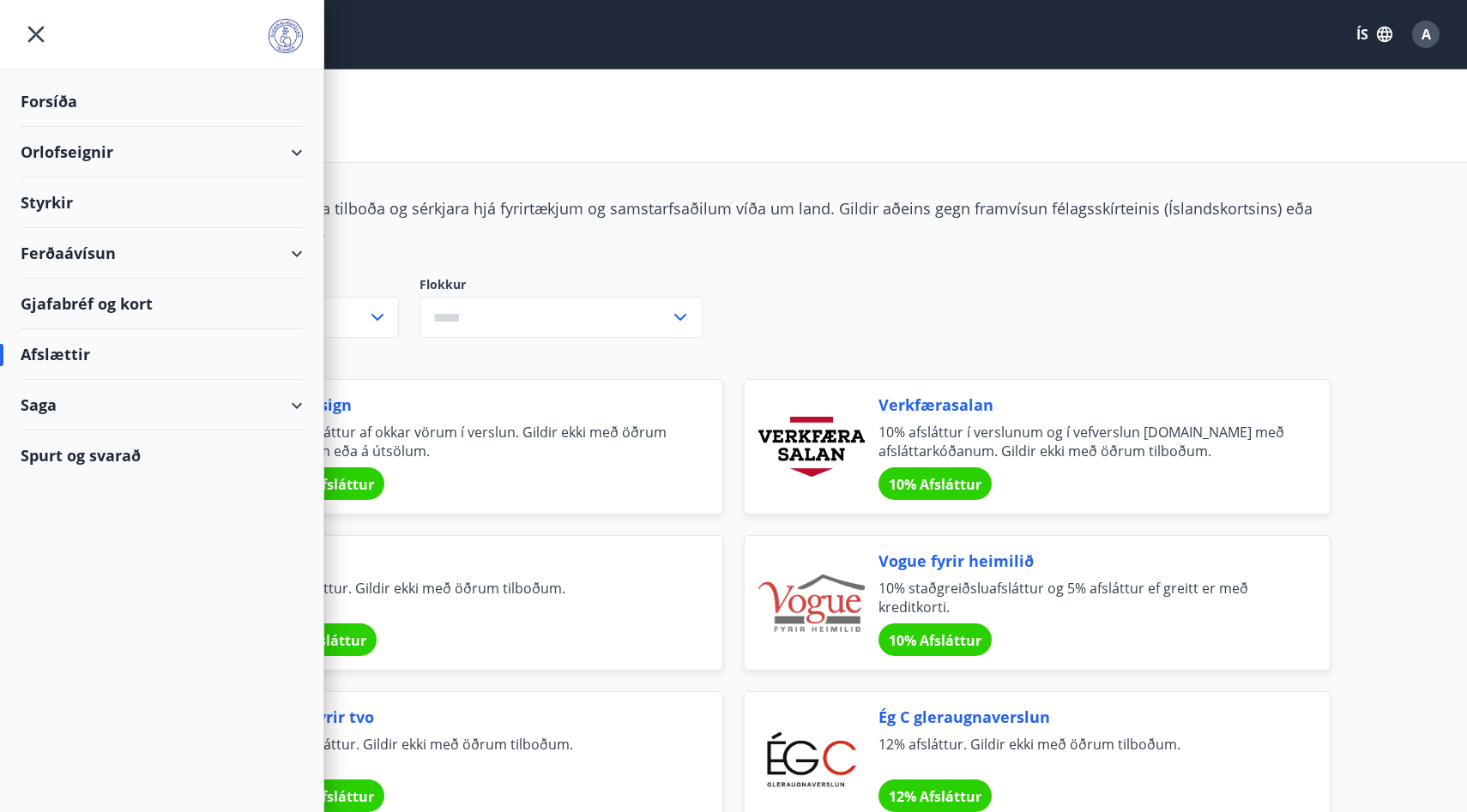
click at [104, 414] on div "Saga" at bounding box center [161, 405] width 282 height 50
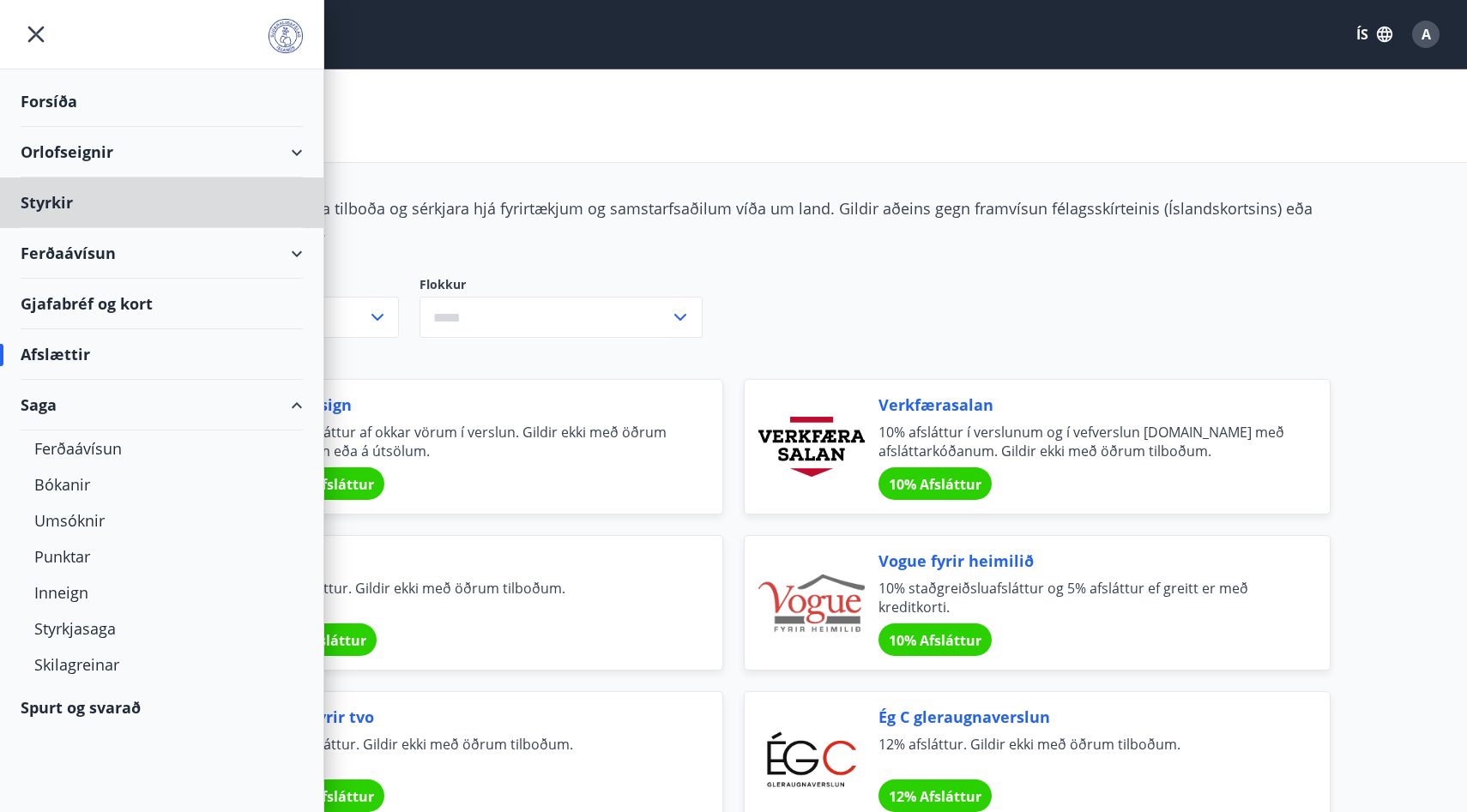
click at [58, 107] on div "Forsíða" at bounding box center [161, 102] width 282 height 50
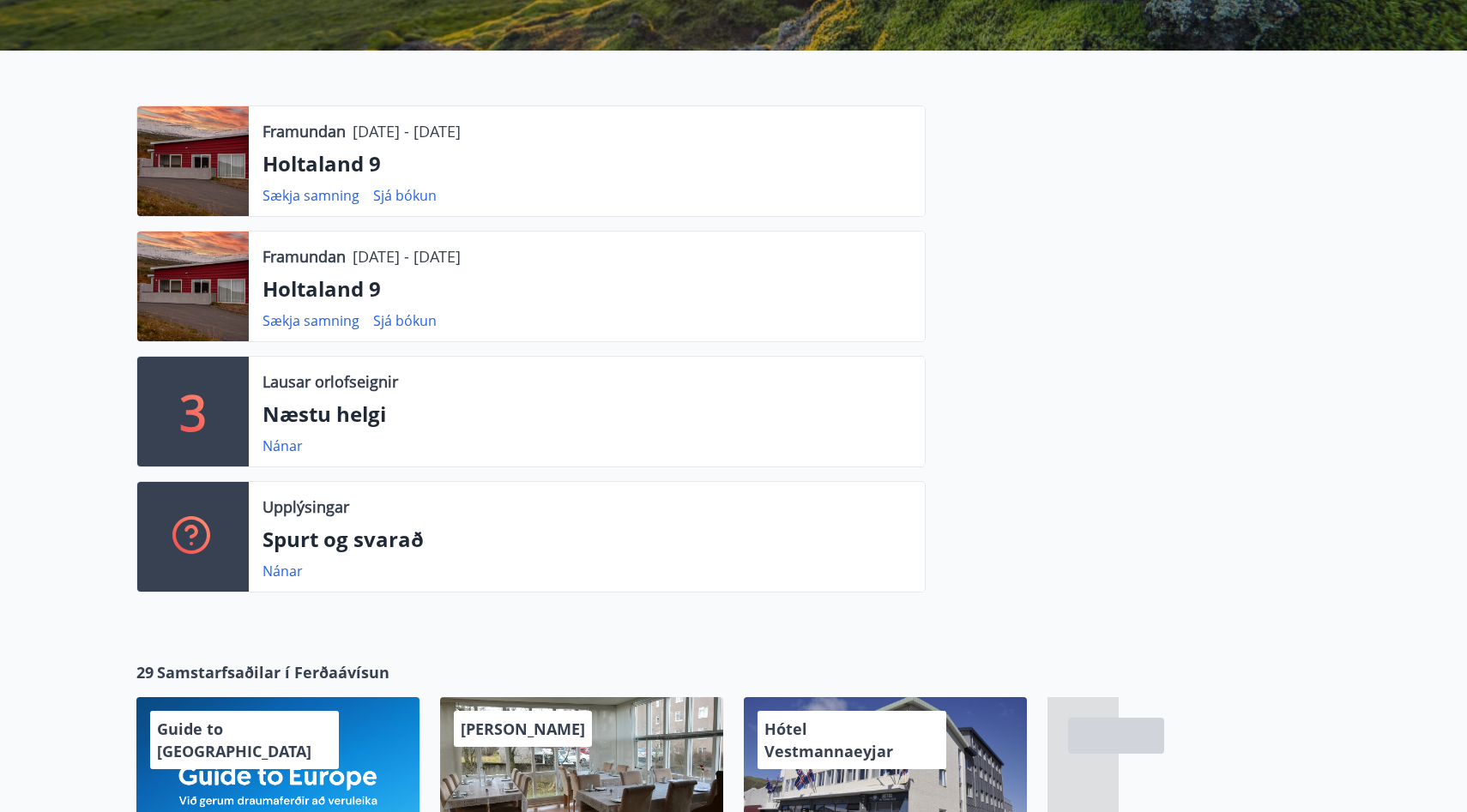
scroll to position [462, 0]
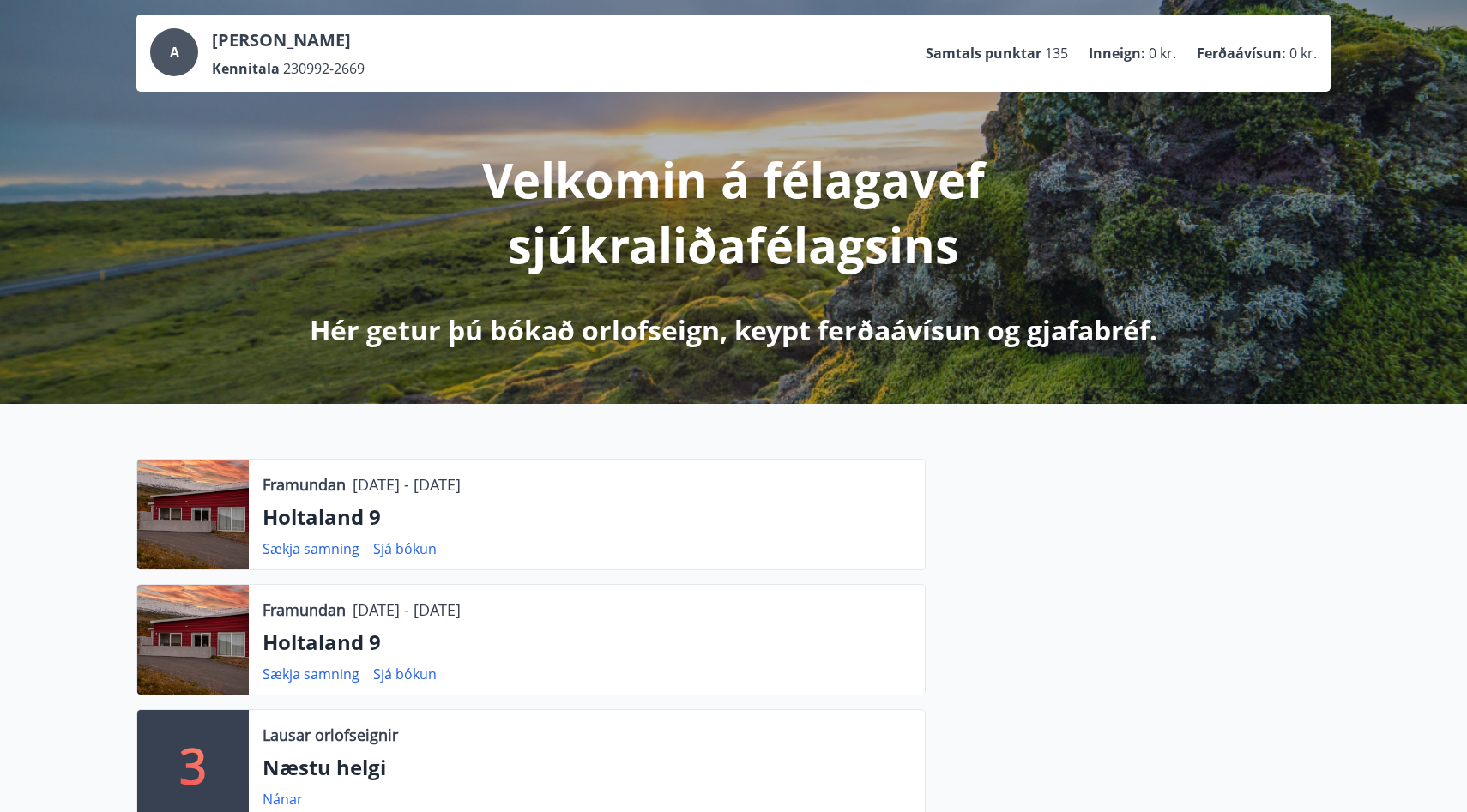
scroll to position [90, 0]
click at [213, 508] on div at bounding box center [193, 514] width 111 height 109
click at [387, 546] on link "Sjá bókun" at bounding box center [404, 547] width 63 height 18
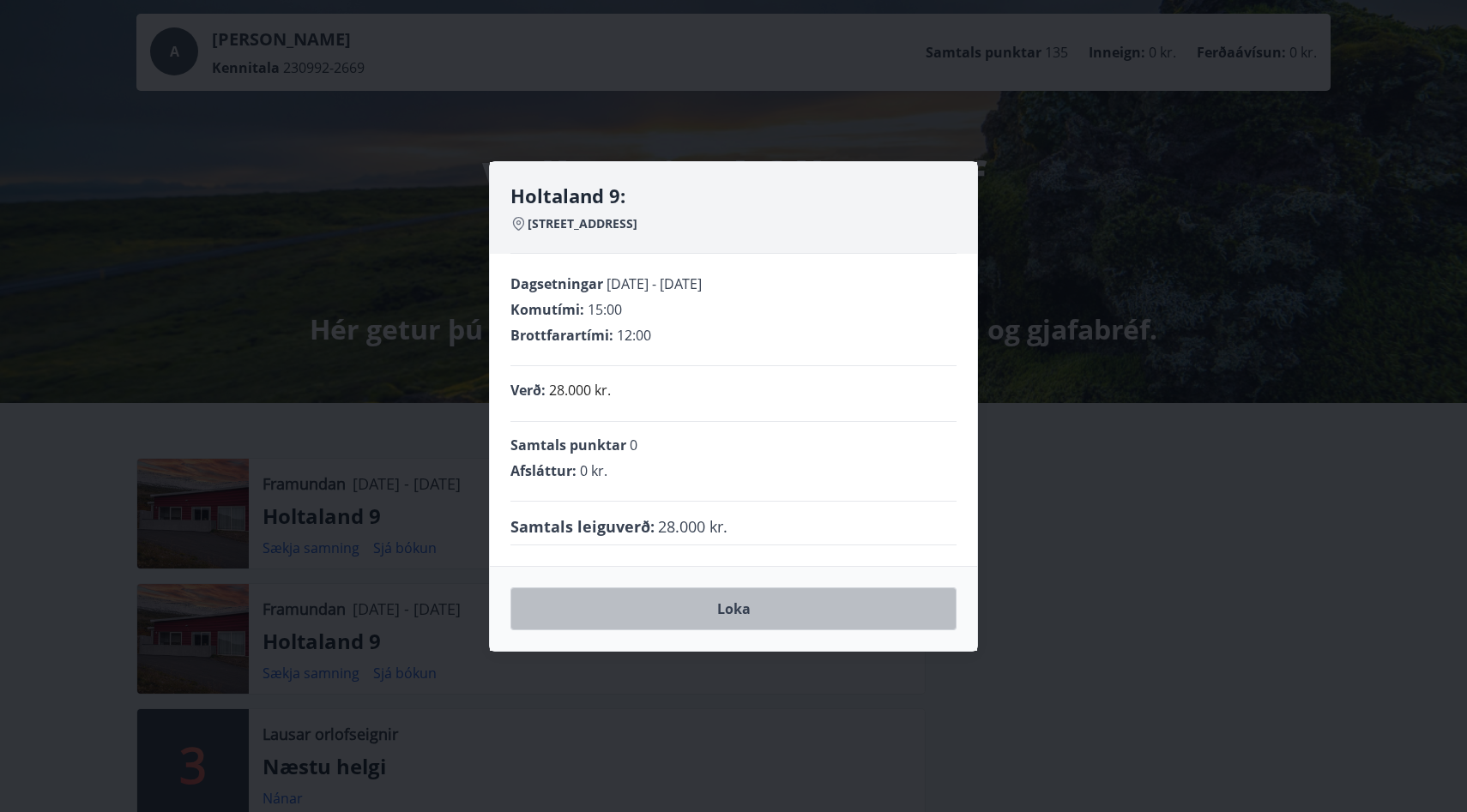
click at [735, 601] on button "Loka" at bounding box center [734, 609] width 446 height 43
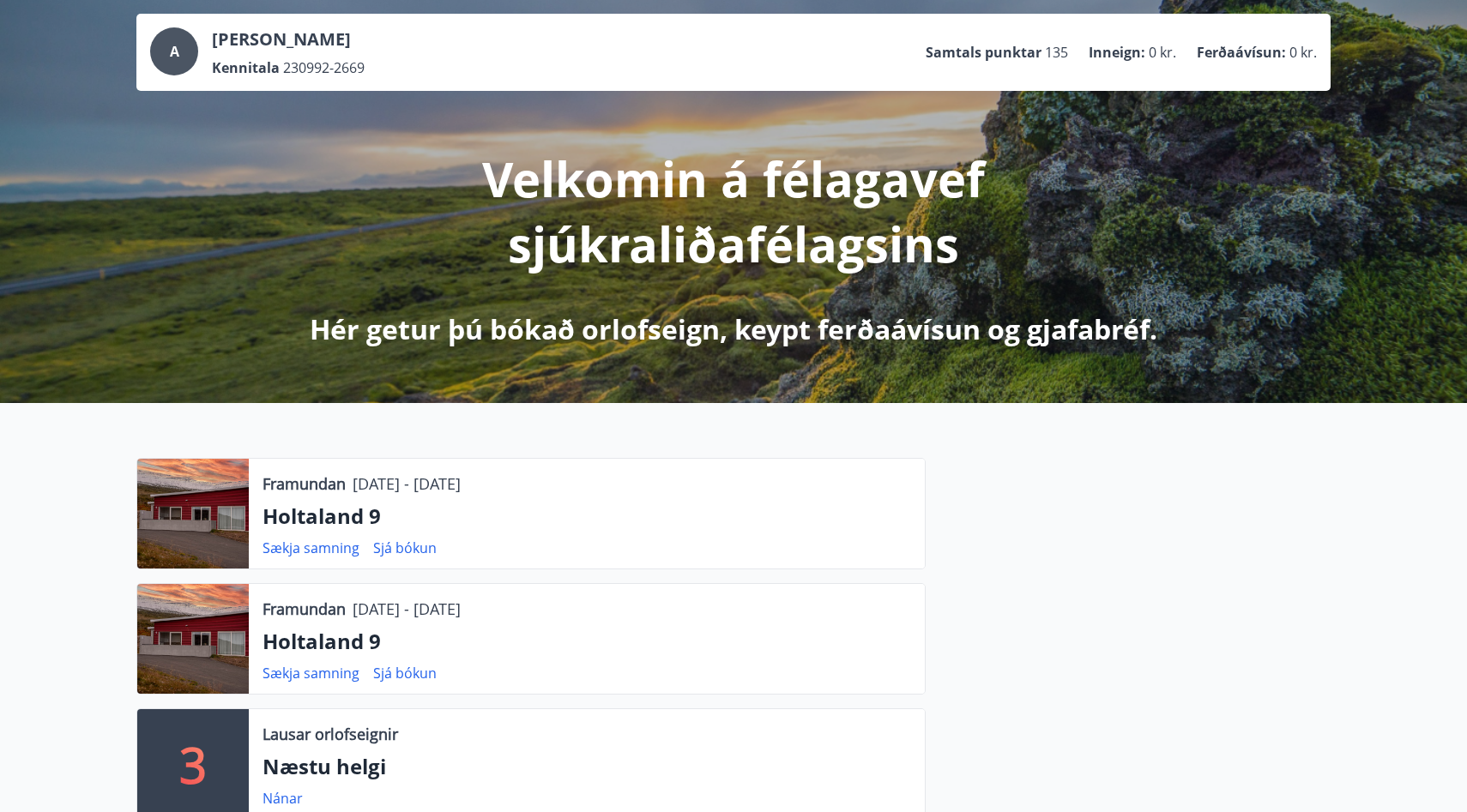
click at [222, 520] on div at bounding box center [193, 514] width 111 height 109
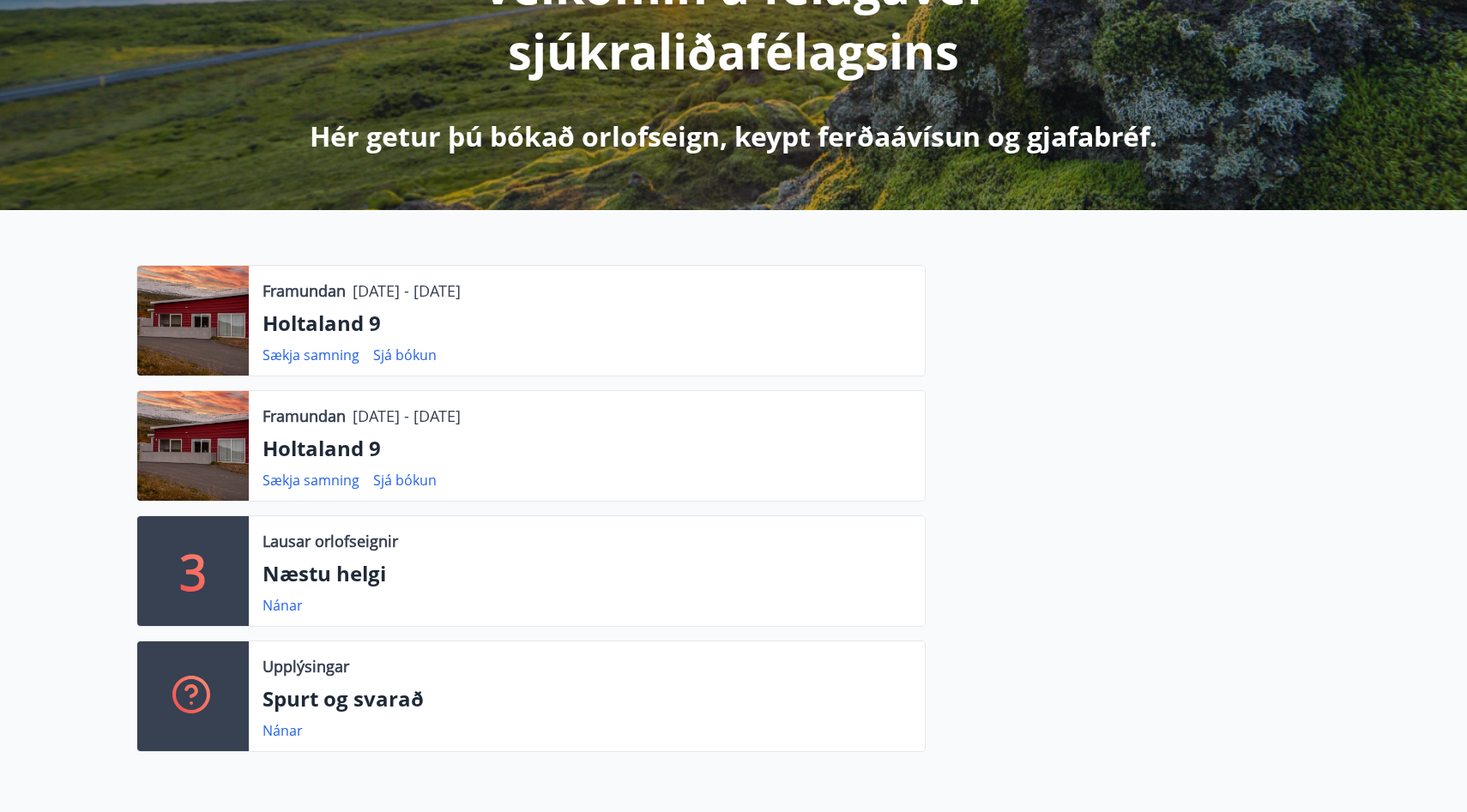
scroll to position [0, 0]
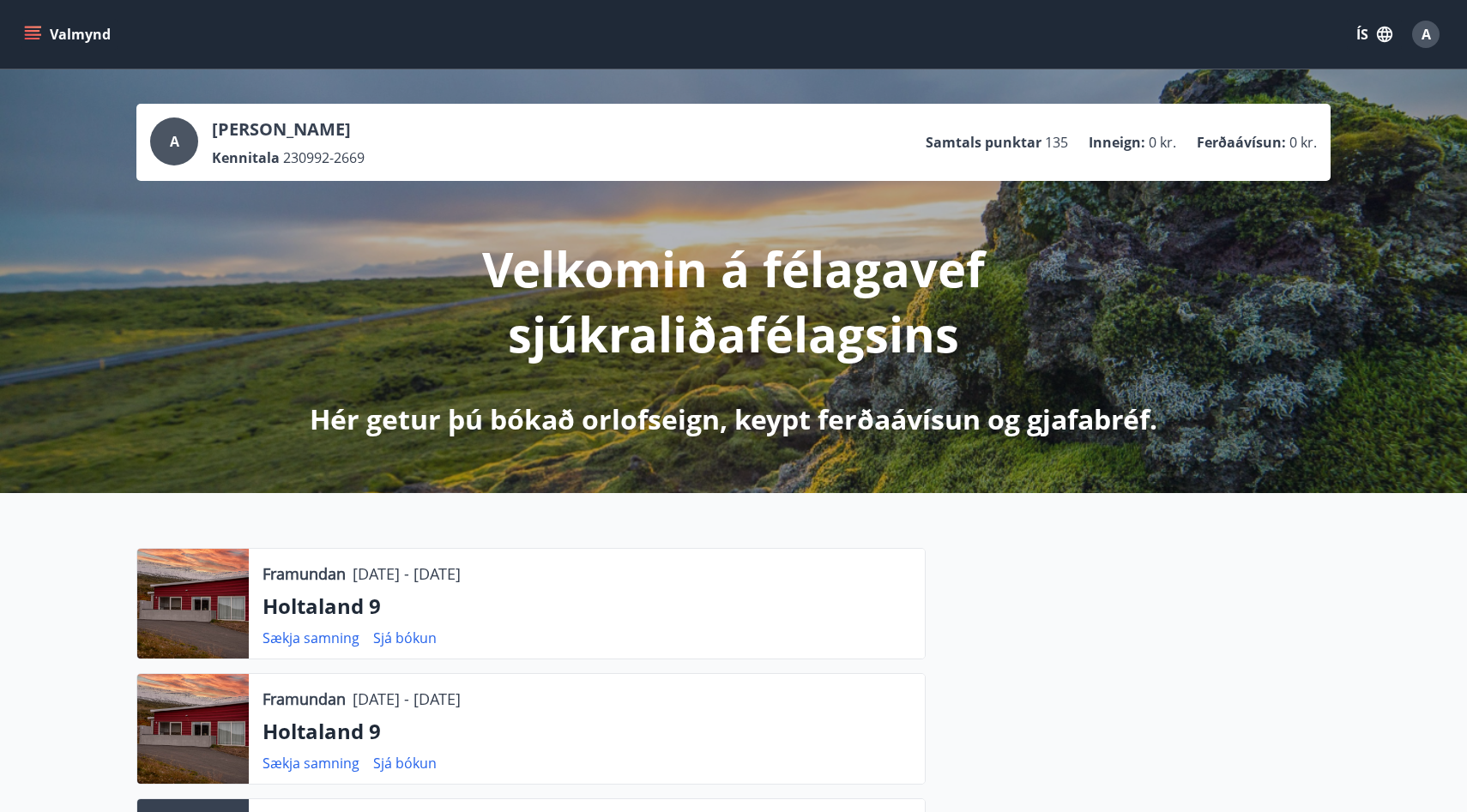
click at [39, 34] on icon "menu" at bounding box center [34, 35] width 18 height 2
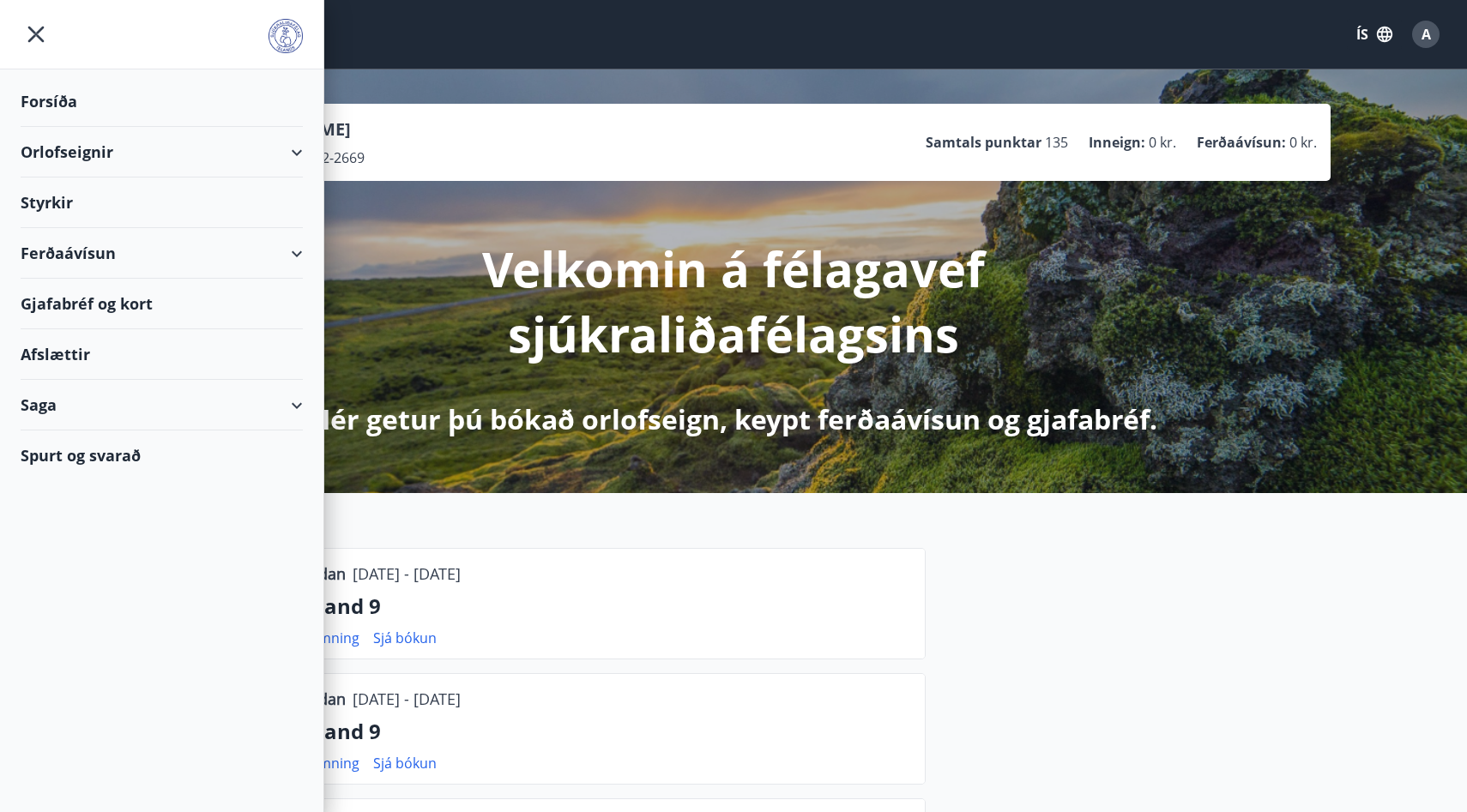
click at [97, 146] on div "Orlofseignir" at bounding box center [161, 152] width 282 height 50
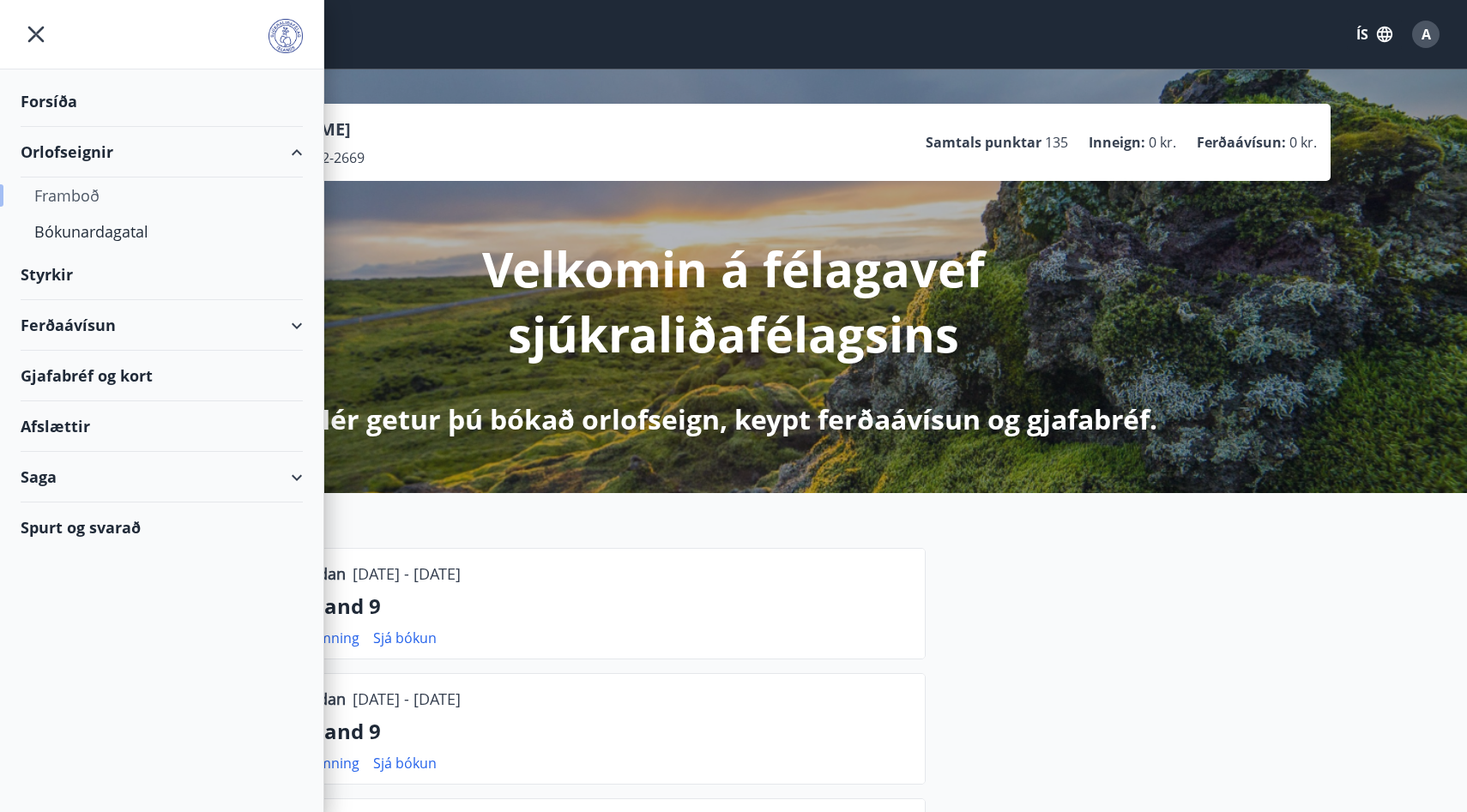
click at [79, 190] on div "Framboð" at bounding box center [161, 195] width 255 height 36
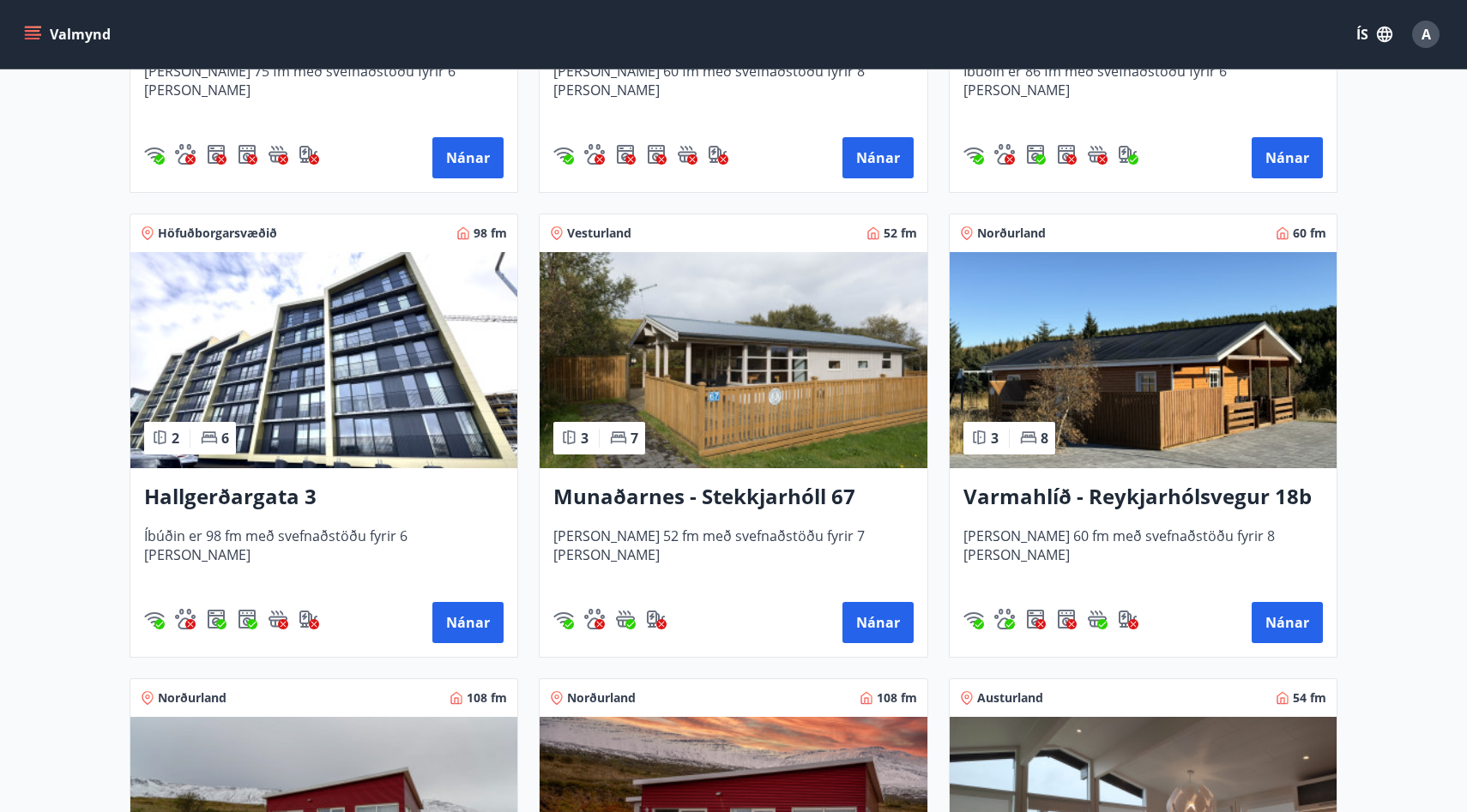
scroll to position [1882, 0]
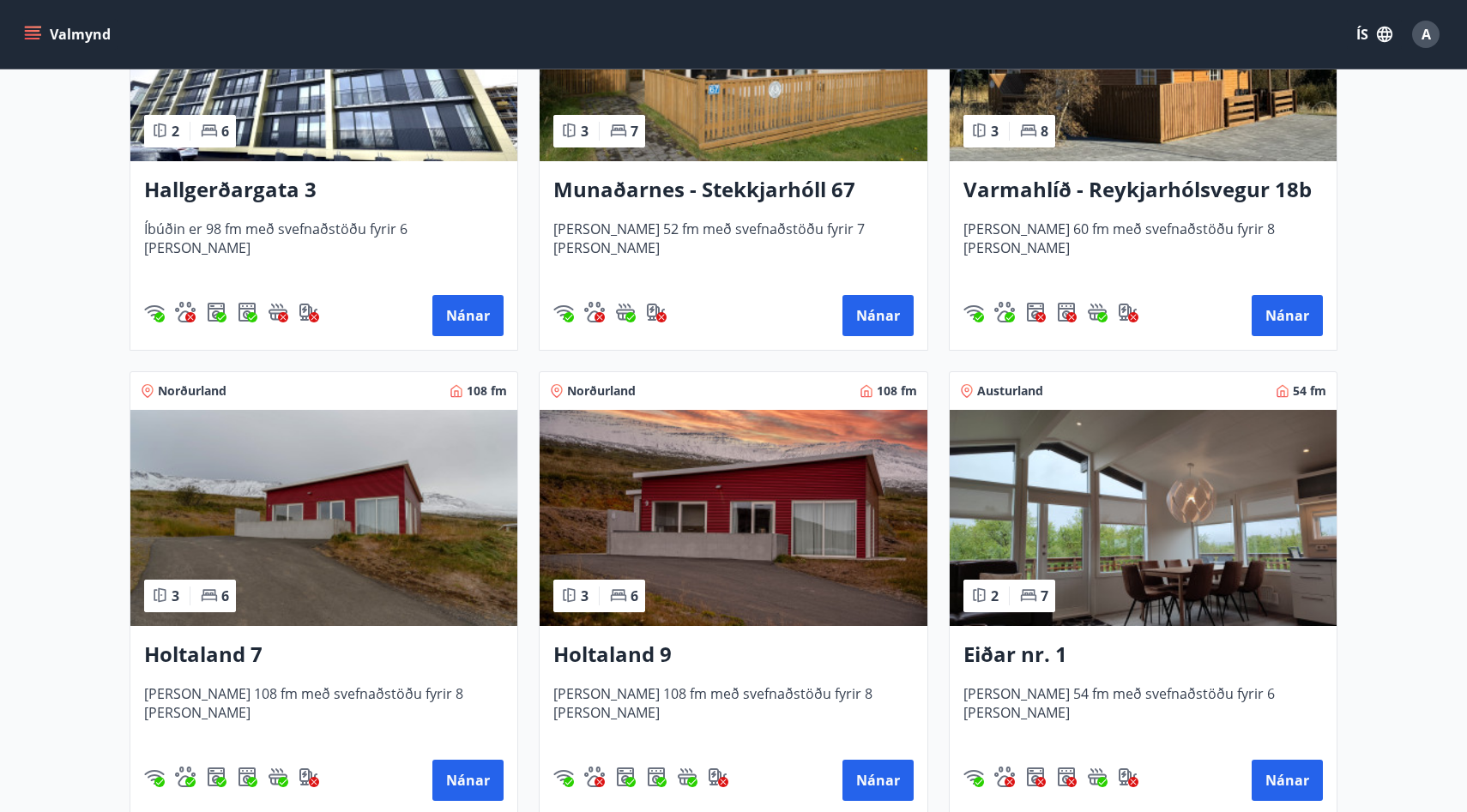
click at [605, 499] on img at bounding box center [733, 517] width 387 height 216
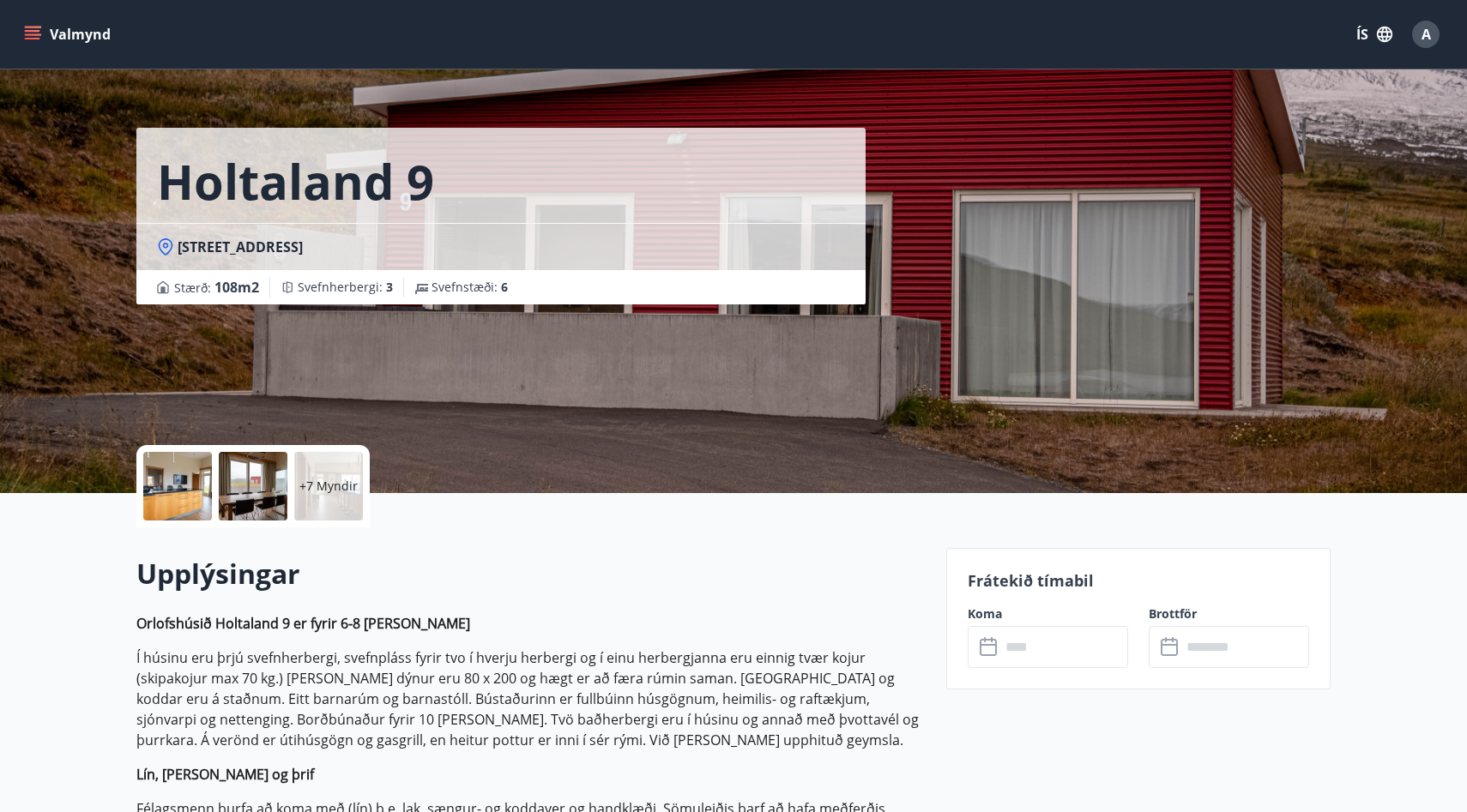
scroll to position [16, 0]
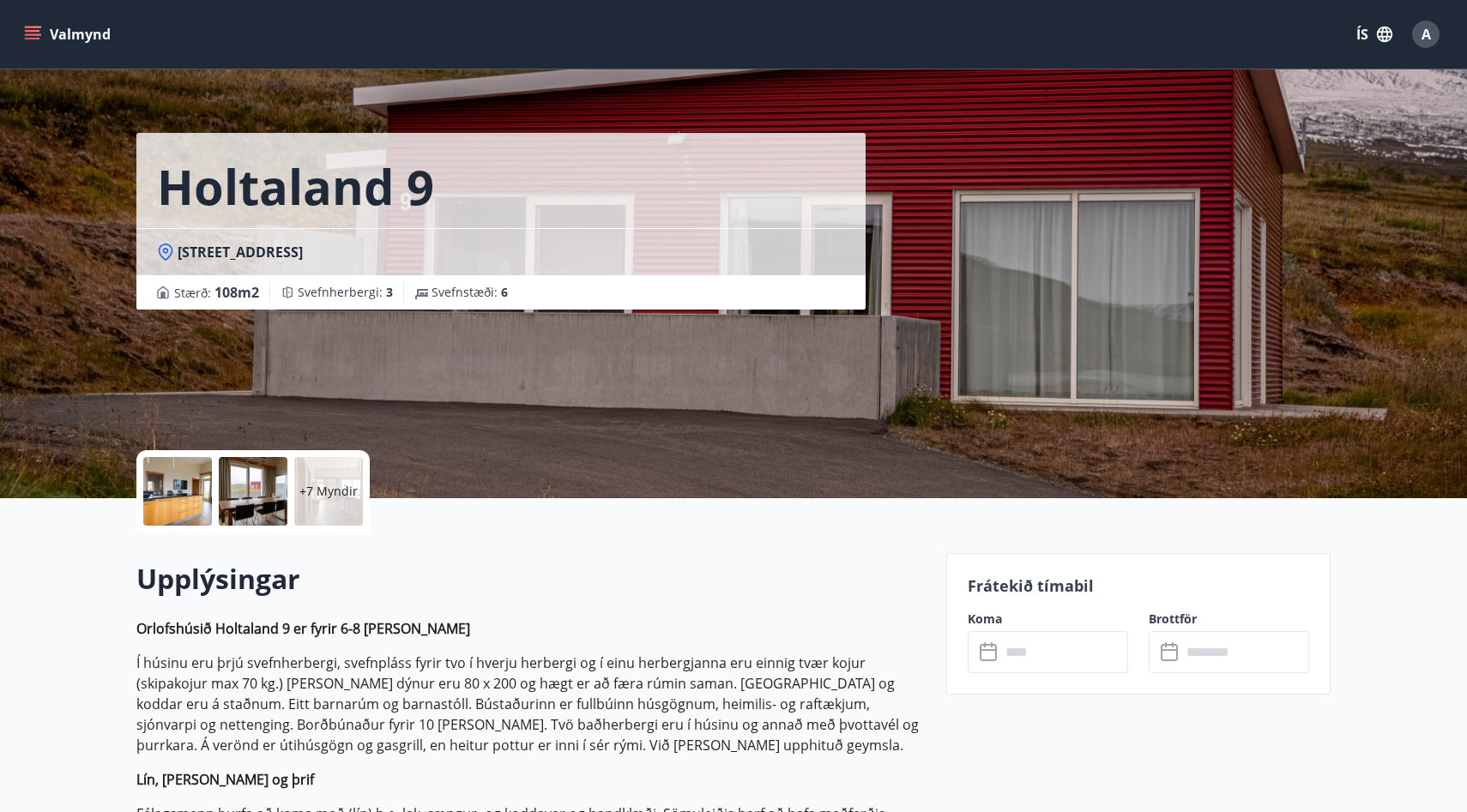
click at [339, 489] on p "+7 Myndir" at bounding box center [328, 491] width 58 height 17
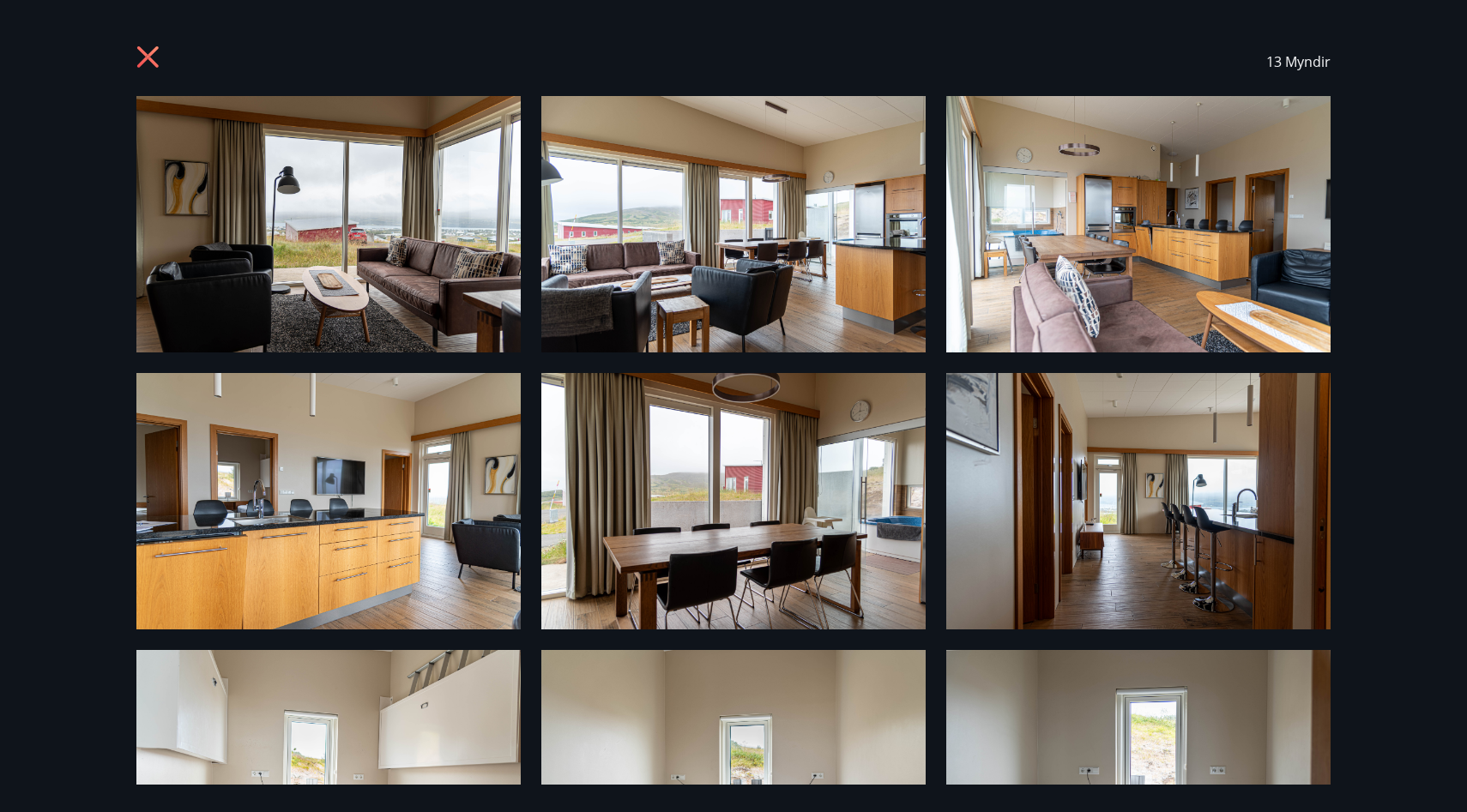
scroll to position [0, 0]
click at [148, 54] on icon at bounding box center [148, 57] width 21 height 21
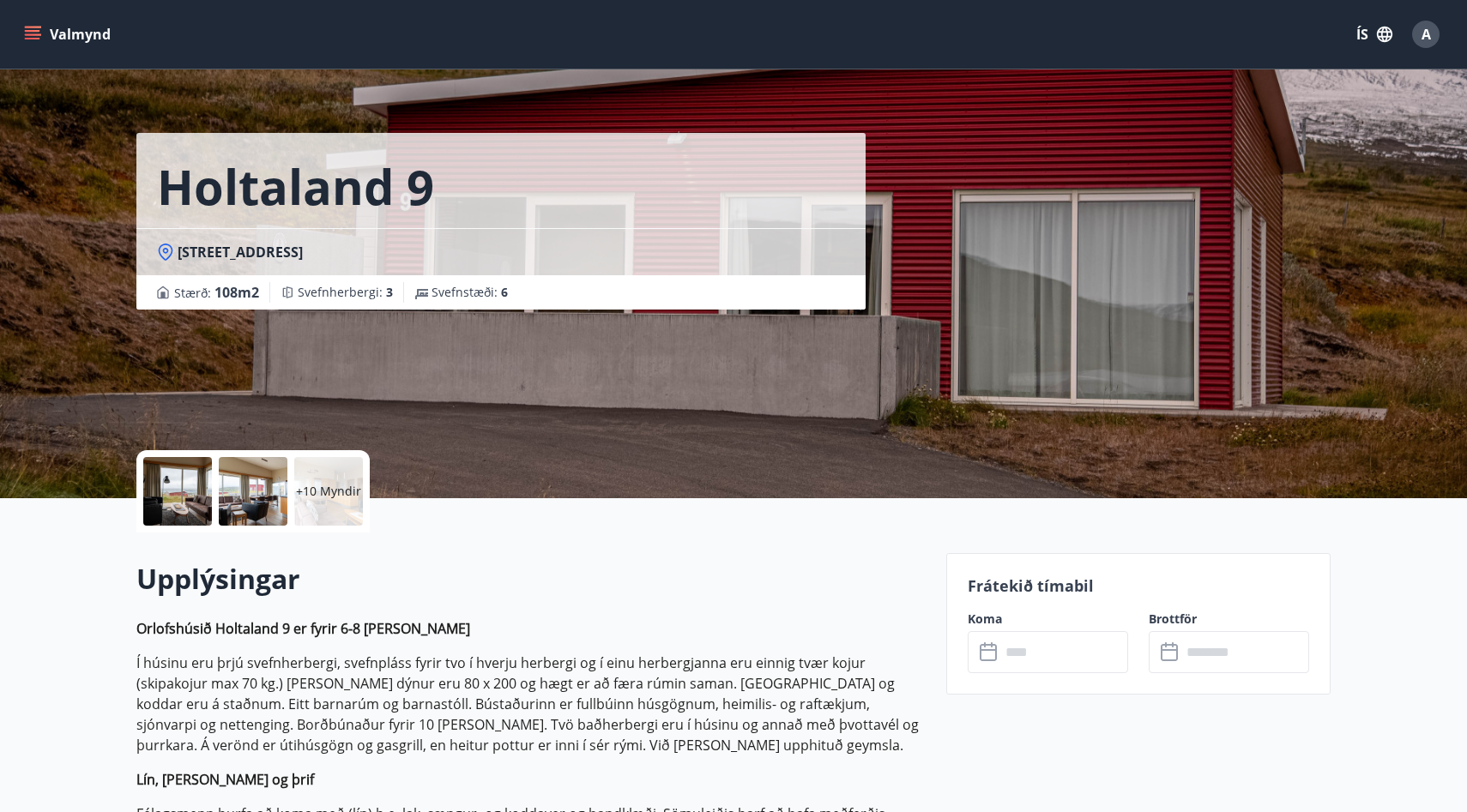
click at [29, 20] on button "Valmynd" at bounding box center [69, 34] width 97 height 31
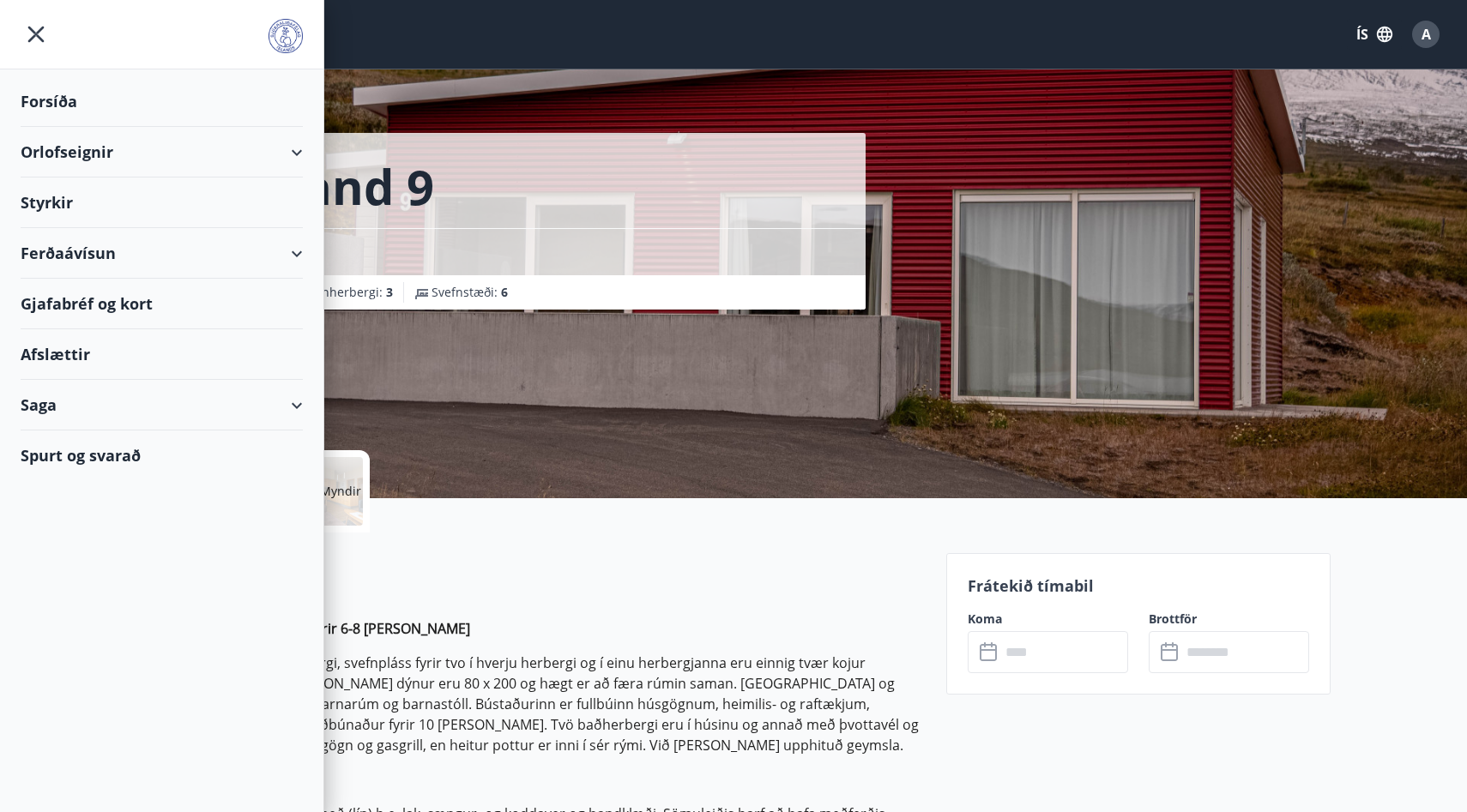
click at [57, 153] on div "Orlofseignir" at bounding box center [161, 152] width 282 height 50
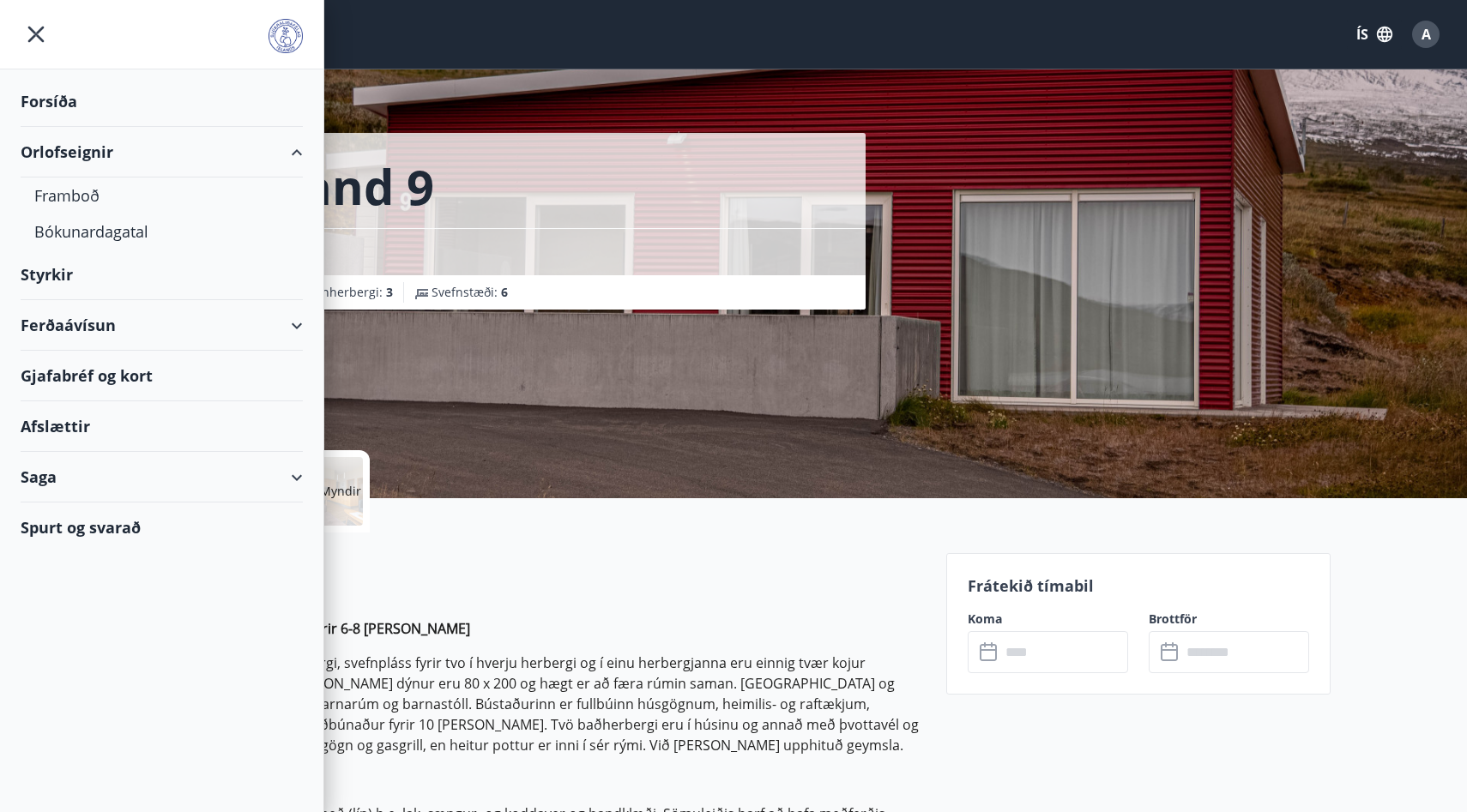
click at [56, 103] on div "Forsíða" at bounding box center [161, 102] width 282 height 50
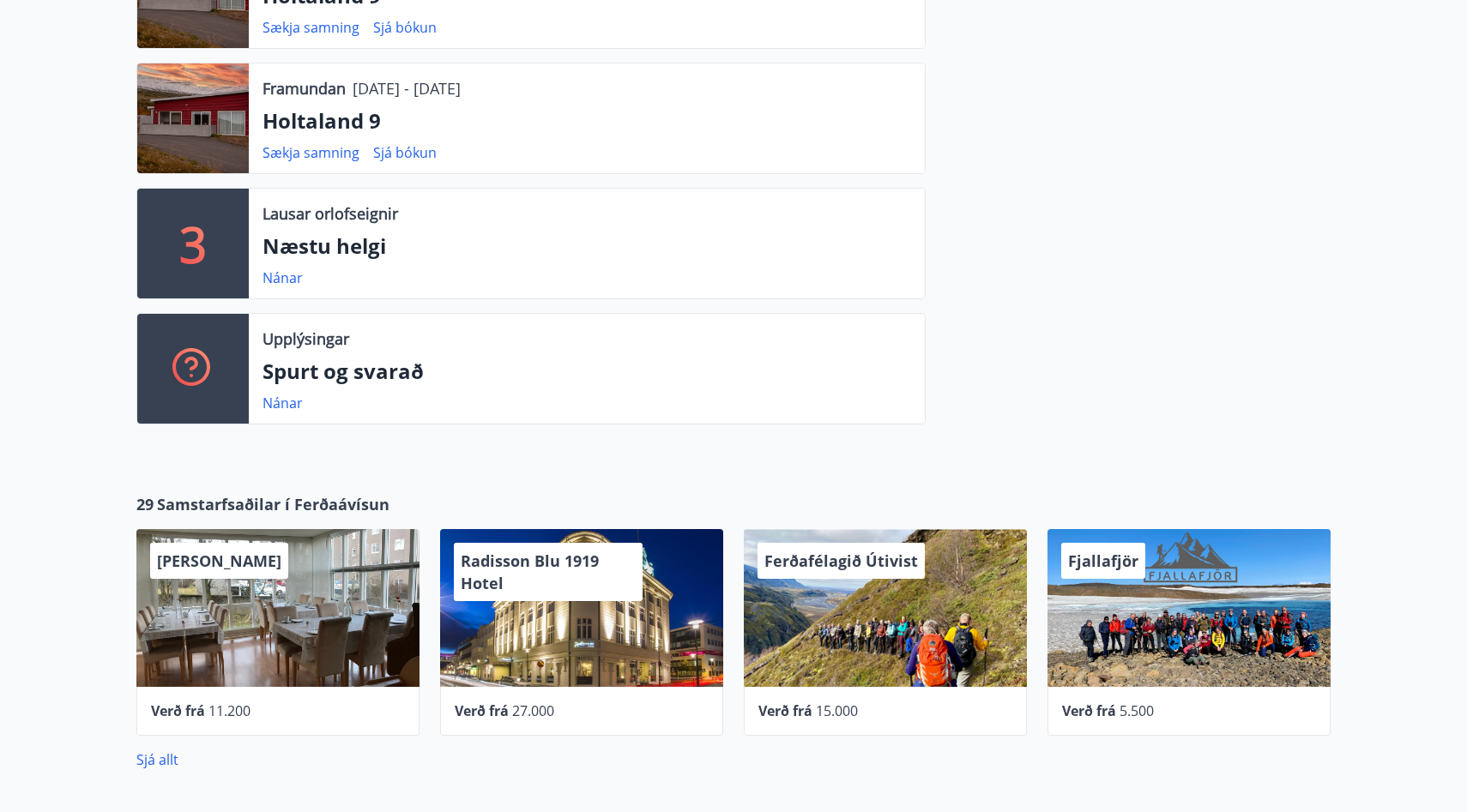
scroll to position [609, 0]
